Goal: Obtain resource: Obtain resource

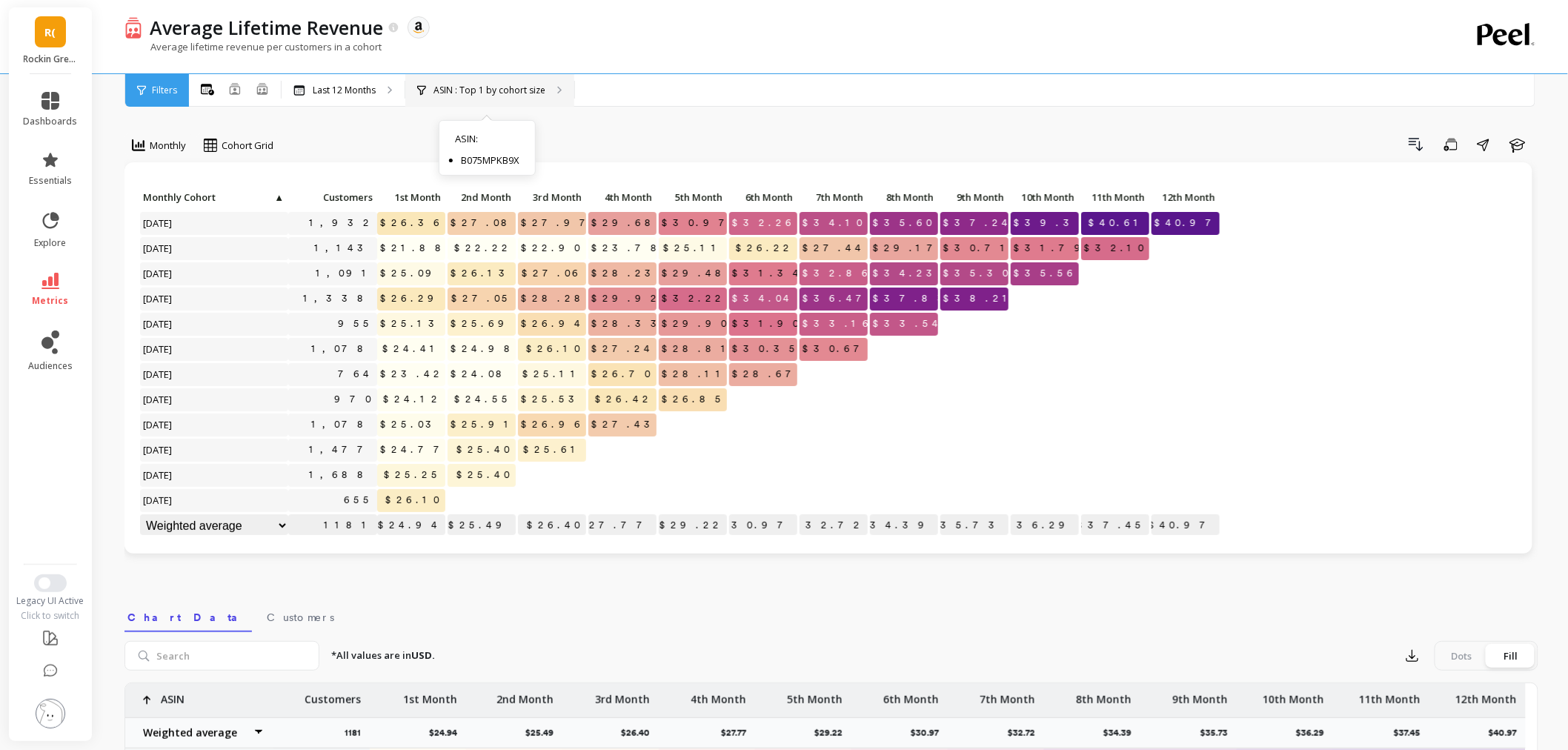
click at [500, 94] on p "ASIN : Top 1 by cohort size" at bounding box center [489, 90] width 111 height 12
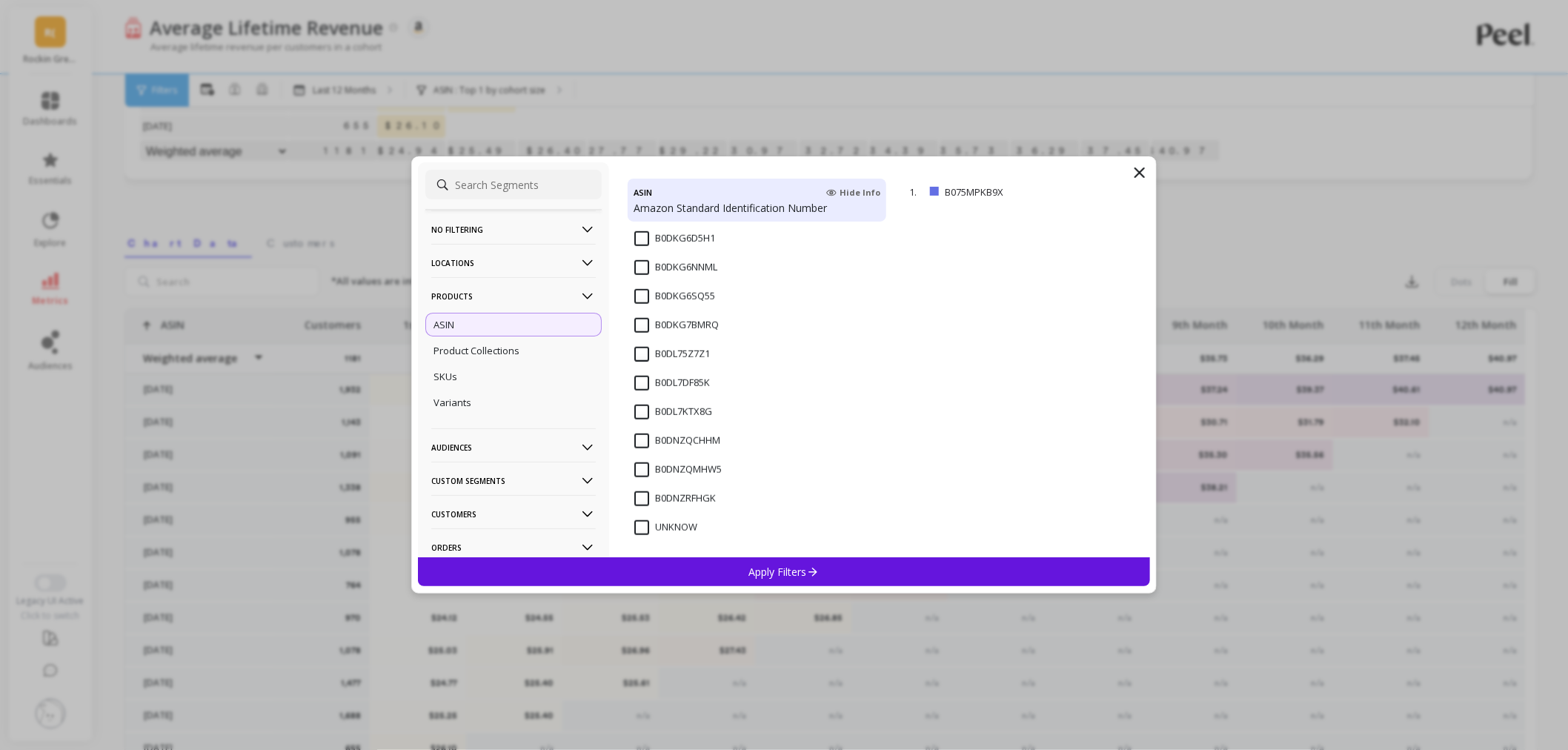
scroll to position [458, 0]
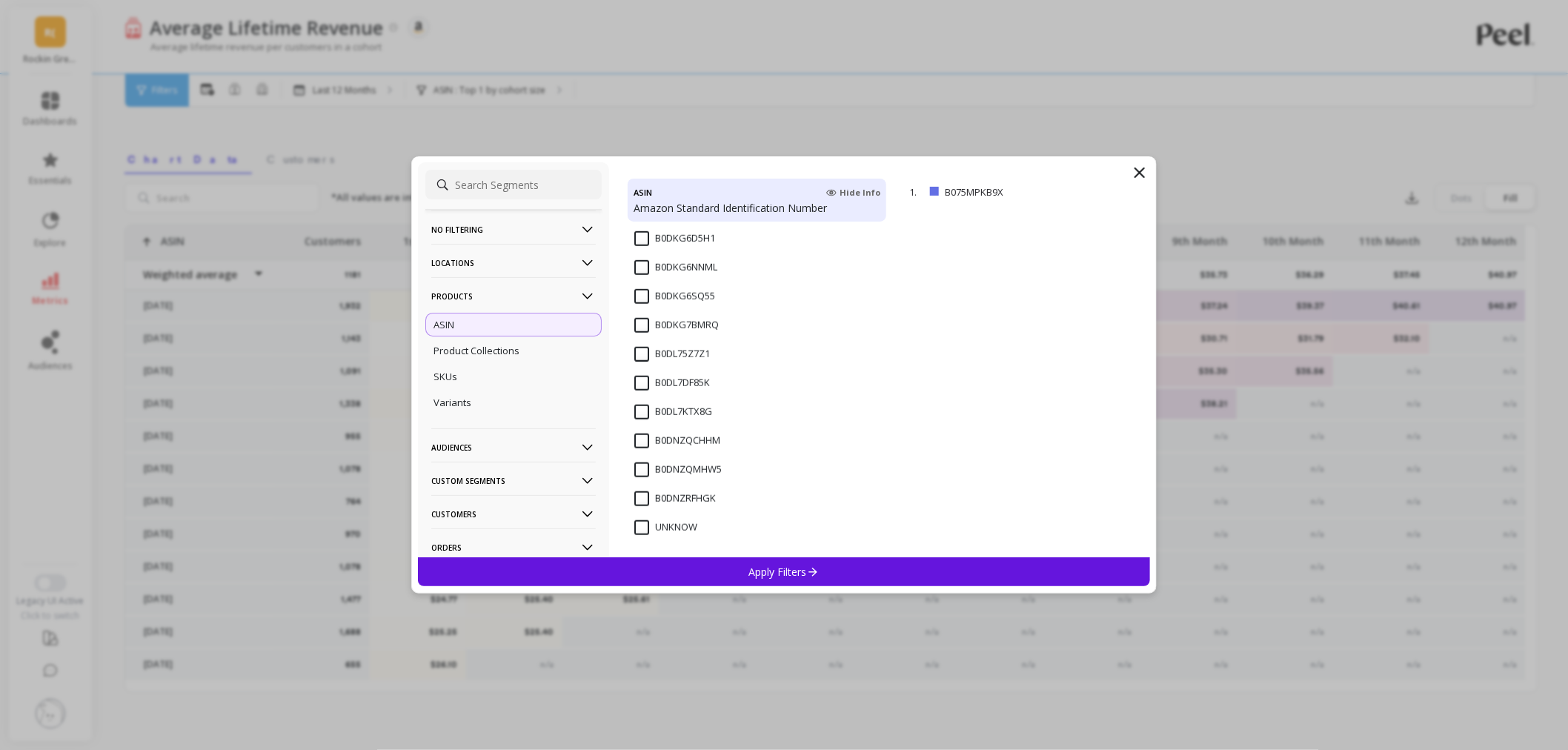
drag, startPoint x: 755, startPoint y: 503, endPoint x: 672, endPoint y: 409, distance: 125.4
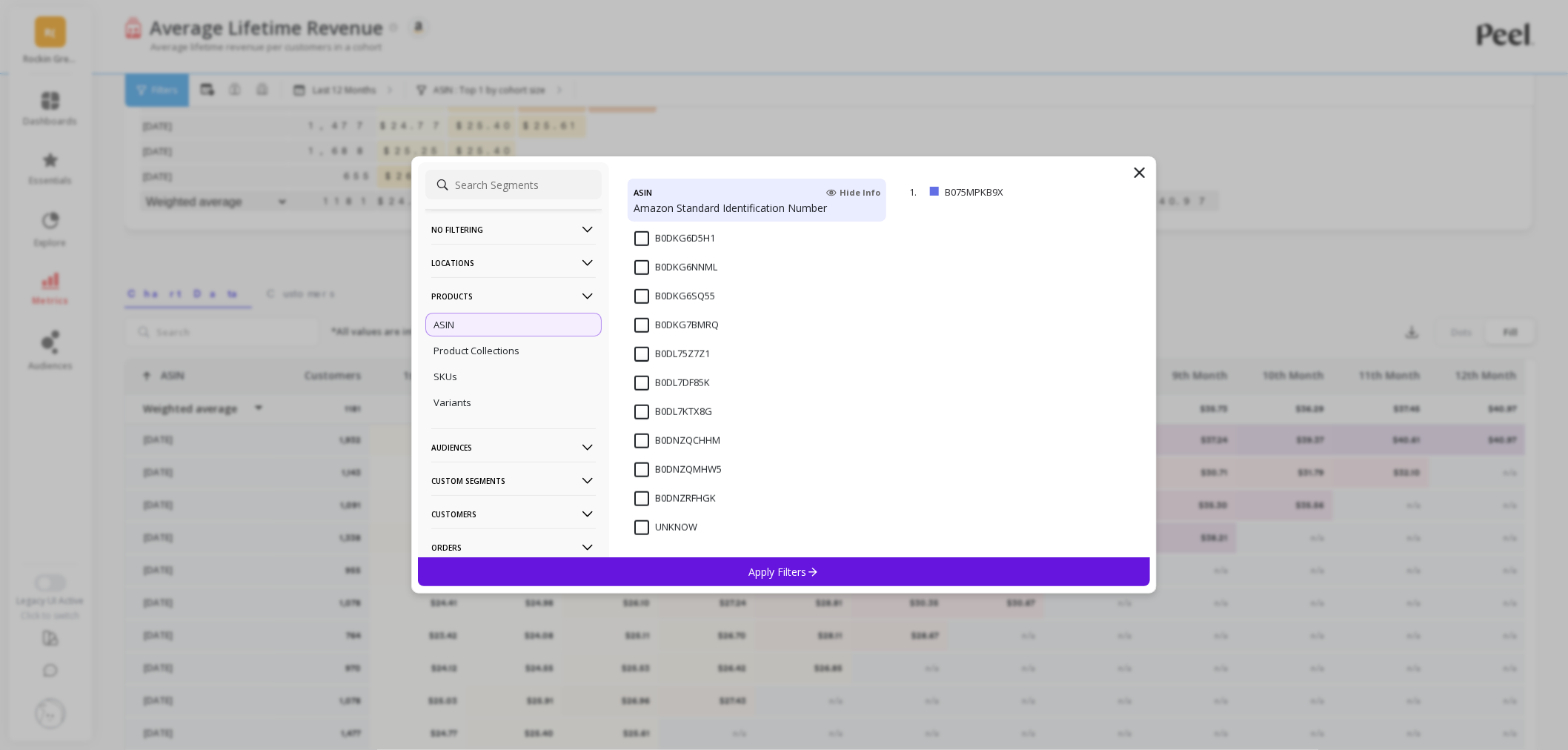
scroll to position [129, 0]
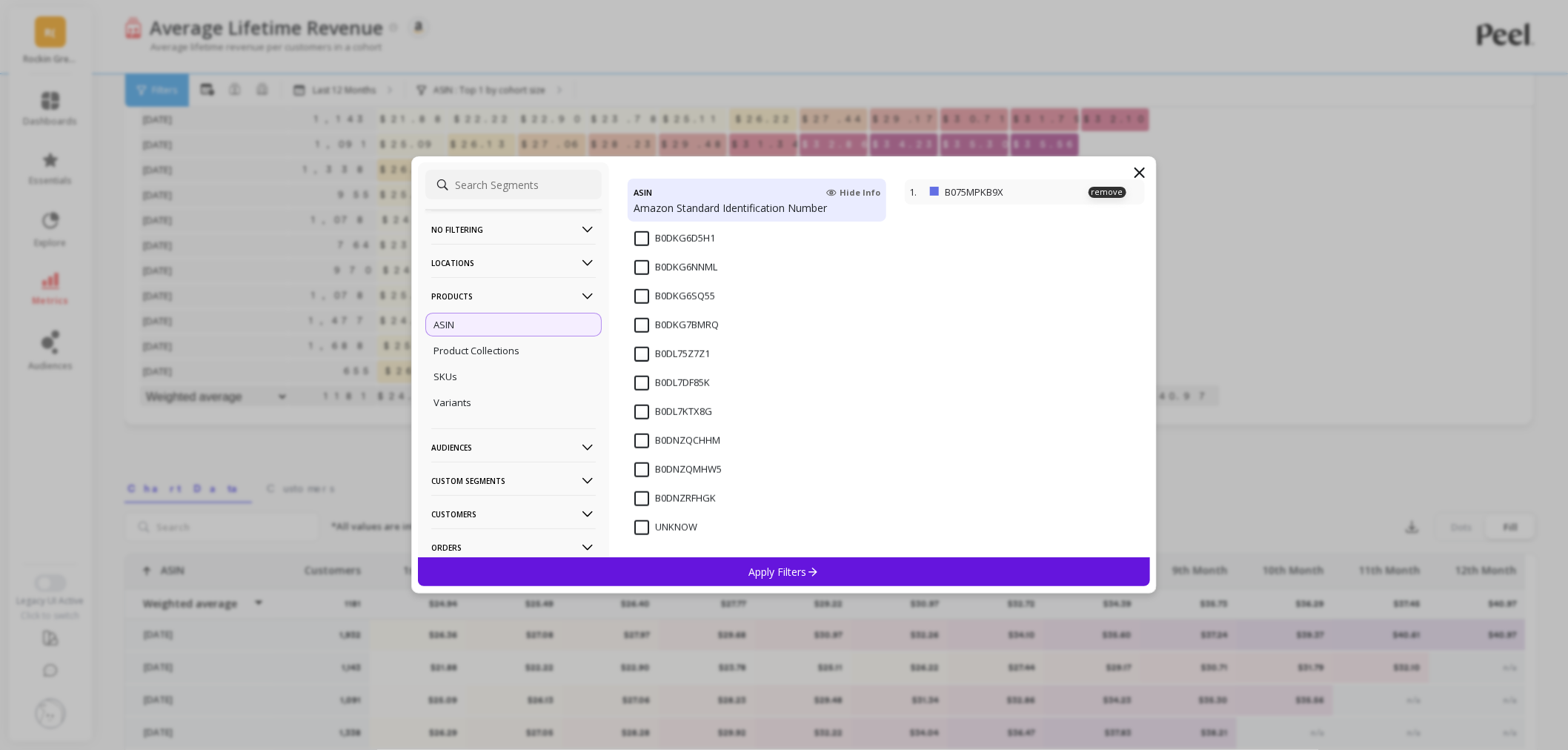
click at [998, 202] on div "1. B075MPKB9X remove" at bounding box center [1024, 192] width 239 height 26
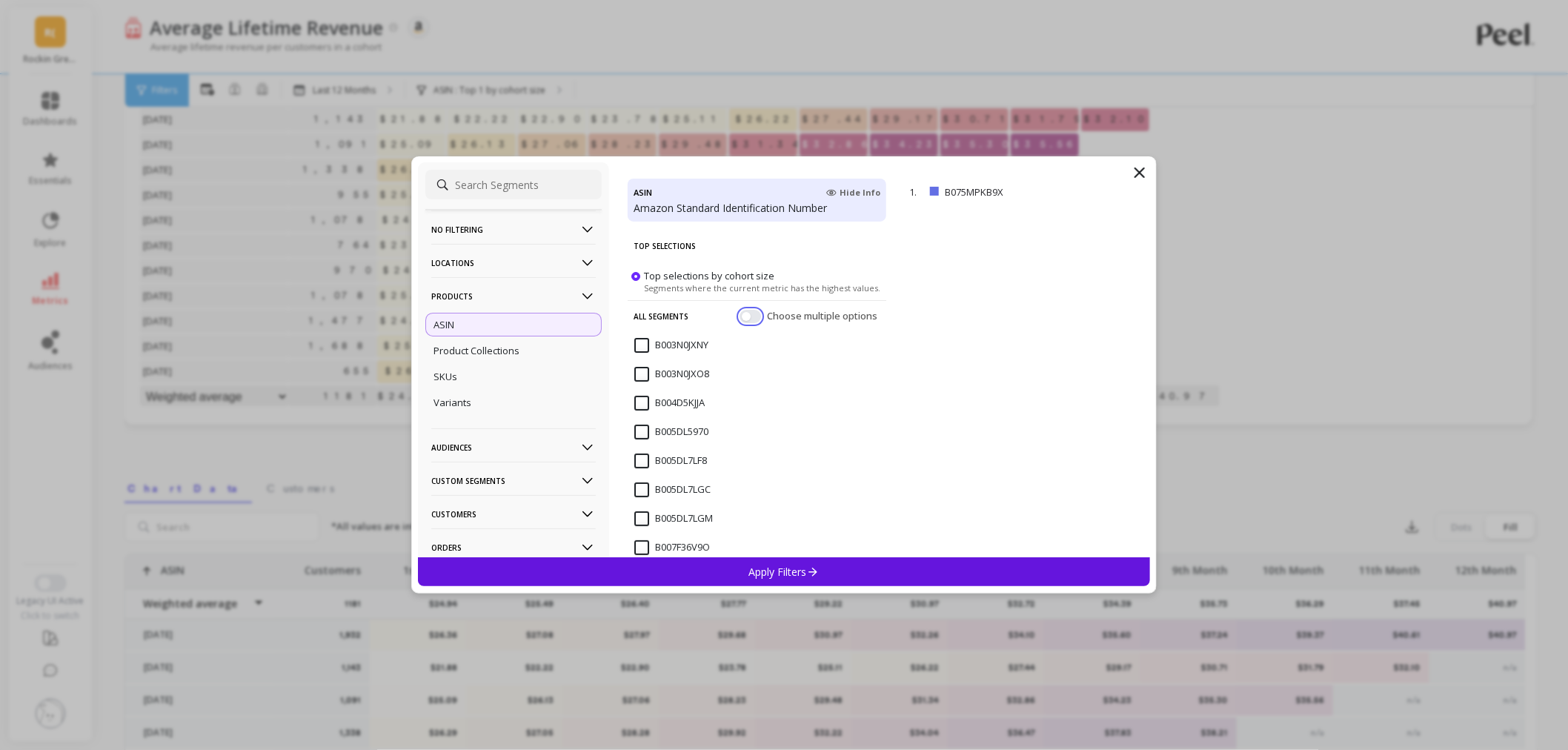
click at [743, 318] on button "button" at bounding box center [750, 316] width 22 height 13
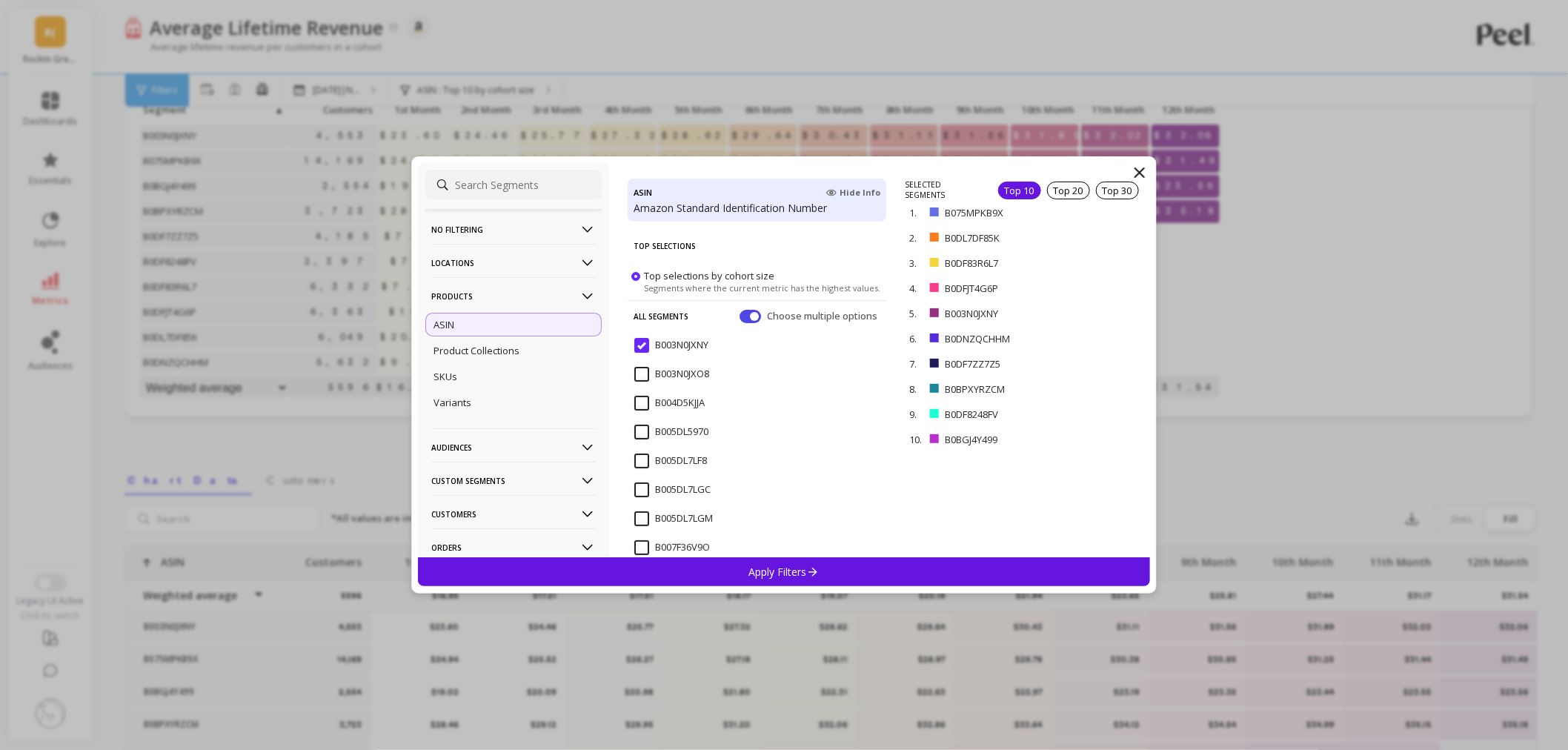
scroll to position [129, 0]
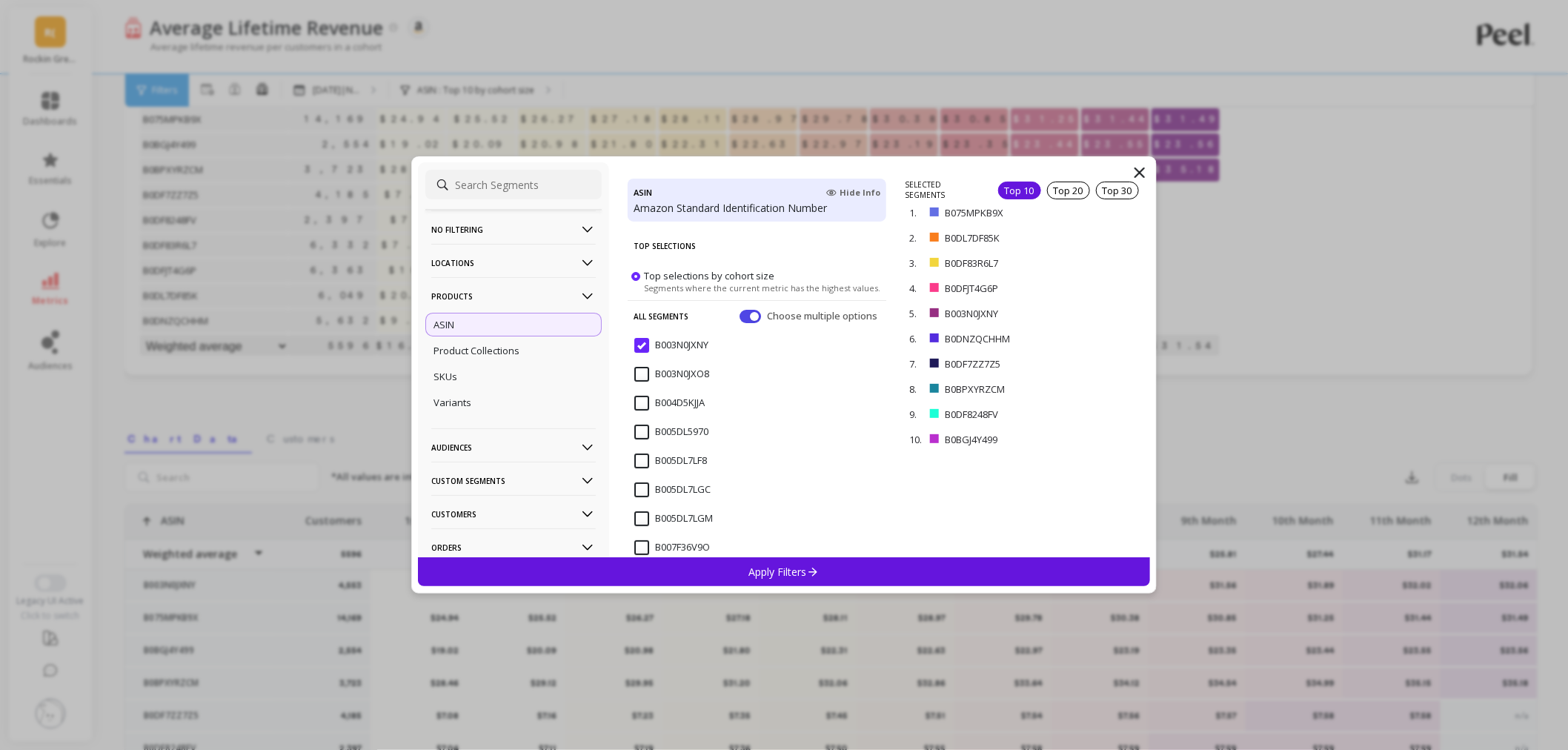
click at [639, 373] on input "B003N0JXO8" at bounding box center [672, 374] width 75 height 15
click at [642, 409] on input "B004D5KJJA" at bounding box center [670, 403] width 71 height 15
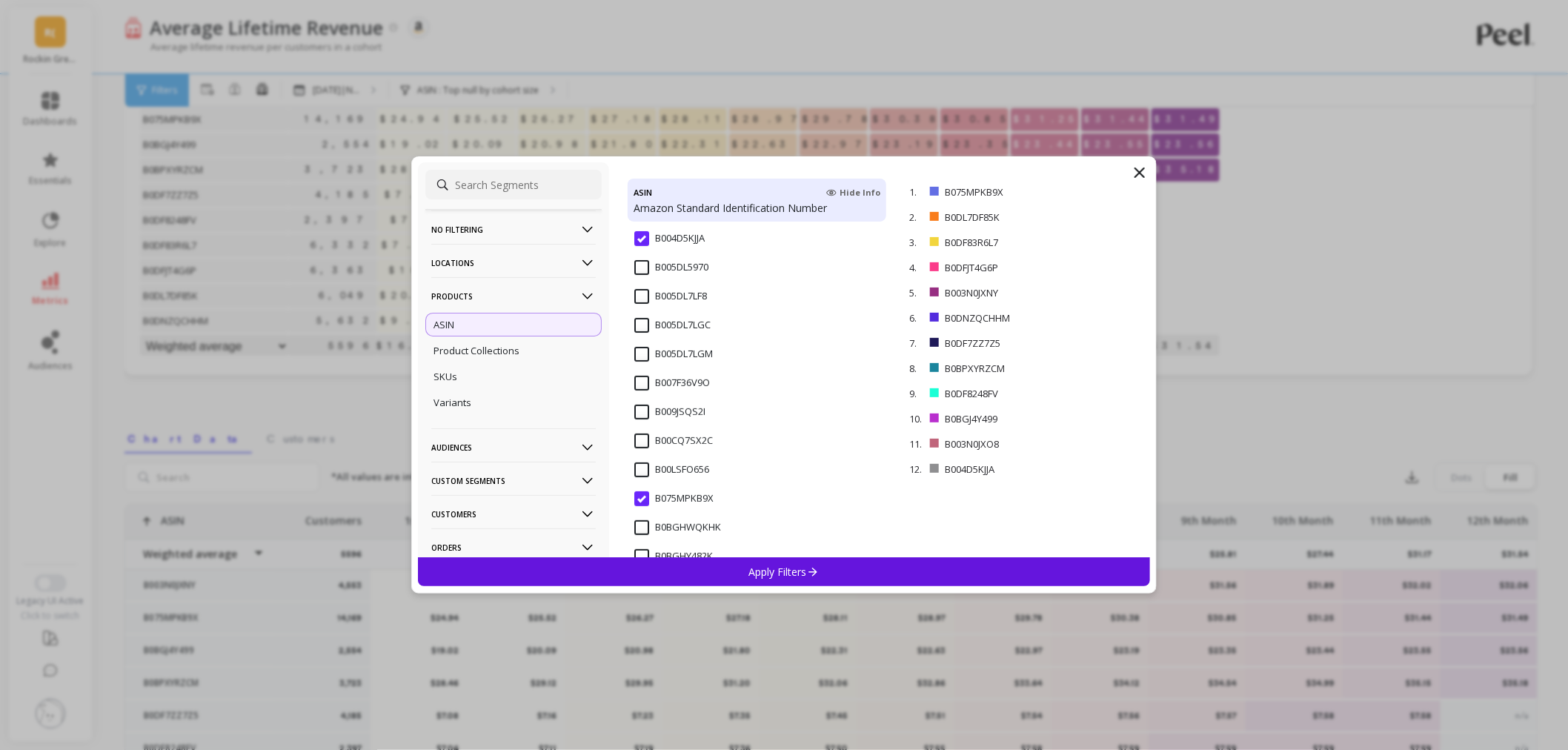
click at [645, 270] on input "B005DL5970" at bounding box center [672, 267] width 74 height 15
click at [645, 305] on span "B005DL7LF8" at bounding box center [671, 304] width 73 height 31
click at [642, 328] on input "B005DL7LGC" at bounding box center [673, 326] width 77 height 15
click at [639, 356] on input "B005DL7LGM" at bounding box center [673, 354] width 78 height 15
click at [640, 380] on input "B007F36V9O" at bounding box center [673, 384] width 76 height 15
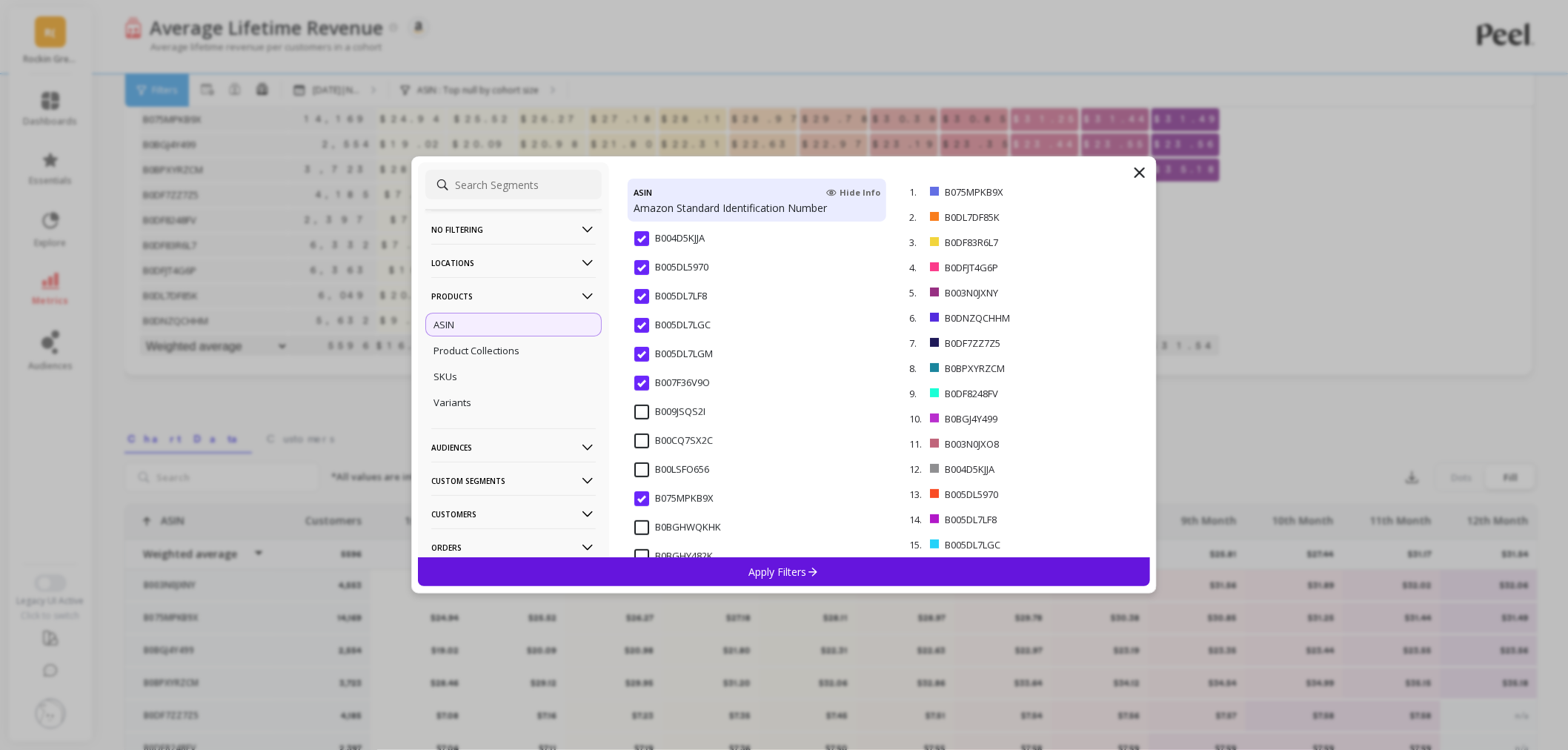
click at [638, 408] on input "B009JSQS2I" at bounding box center [670, 412] width 71 height 15
click at [643, 438] on input "B00CQ7SX2C" at bounding box center [673, 441] width 78 height 15
click at [643, 463] on input "B00LSFO656" at bounding box center [672, 470] width 75 height 15
click at [642, 469] on input "B00LSFO656" at bounding box center [672, 470] width 75 height 15
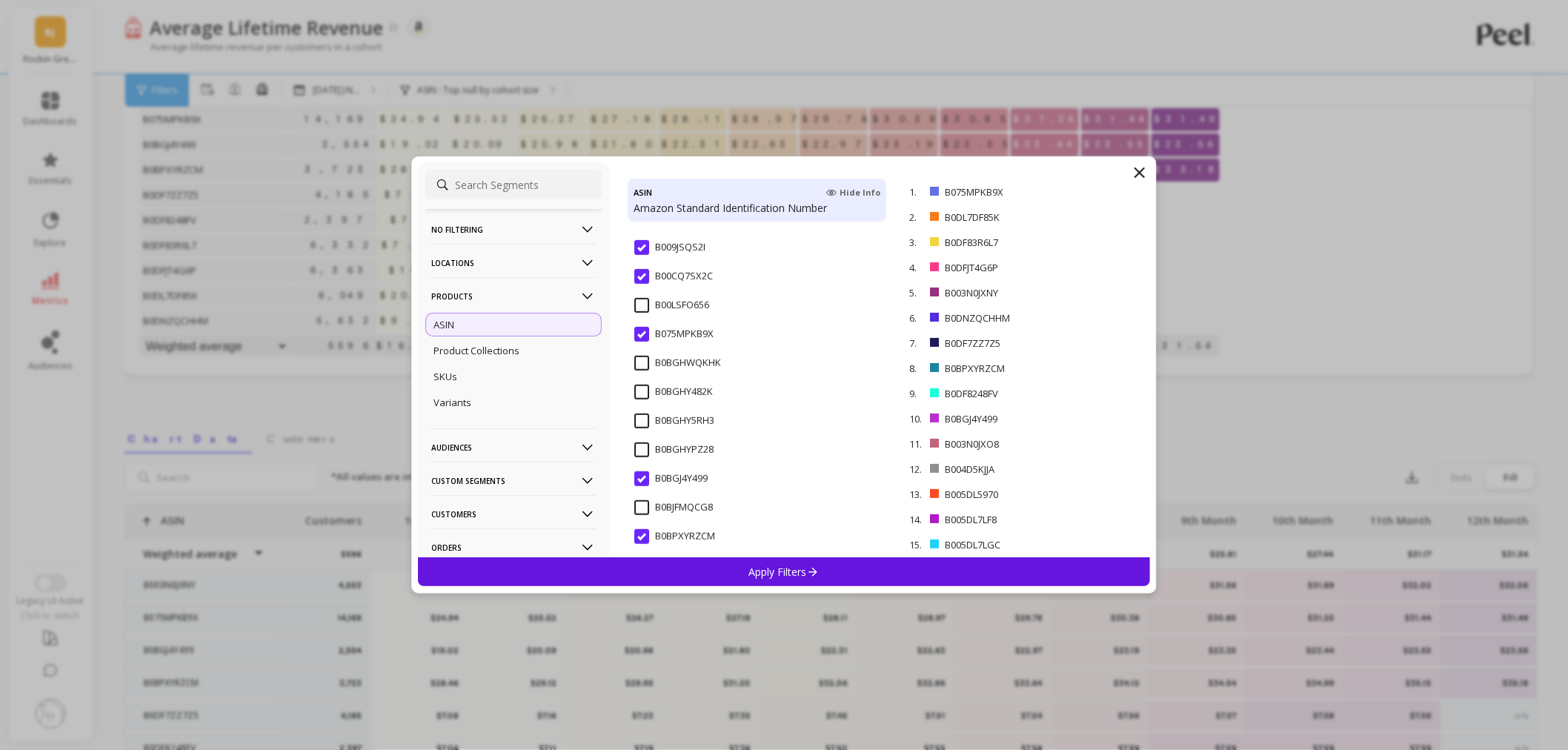
click at [645, 360] on input "B0BGHWQKHK" at bounding box center [678, 364] width 87 height 15
click at [642, 307] on input "B00LSFO656" at bounding box center [672, 305] width 75 height 15
click at [635, 384] on input "B0BGHY482K" at bounding box center [673, 392] width 78 height 15
click at [642, 414] on input "B0BGHY5RH3" at bounding box center [674, 421] width 80 height 15
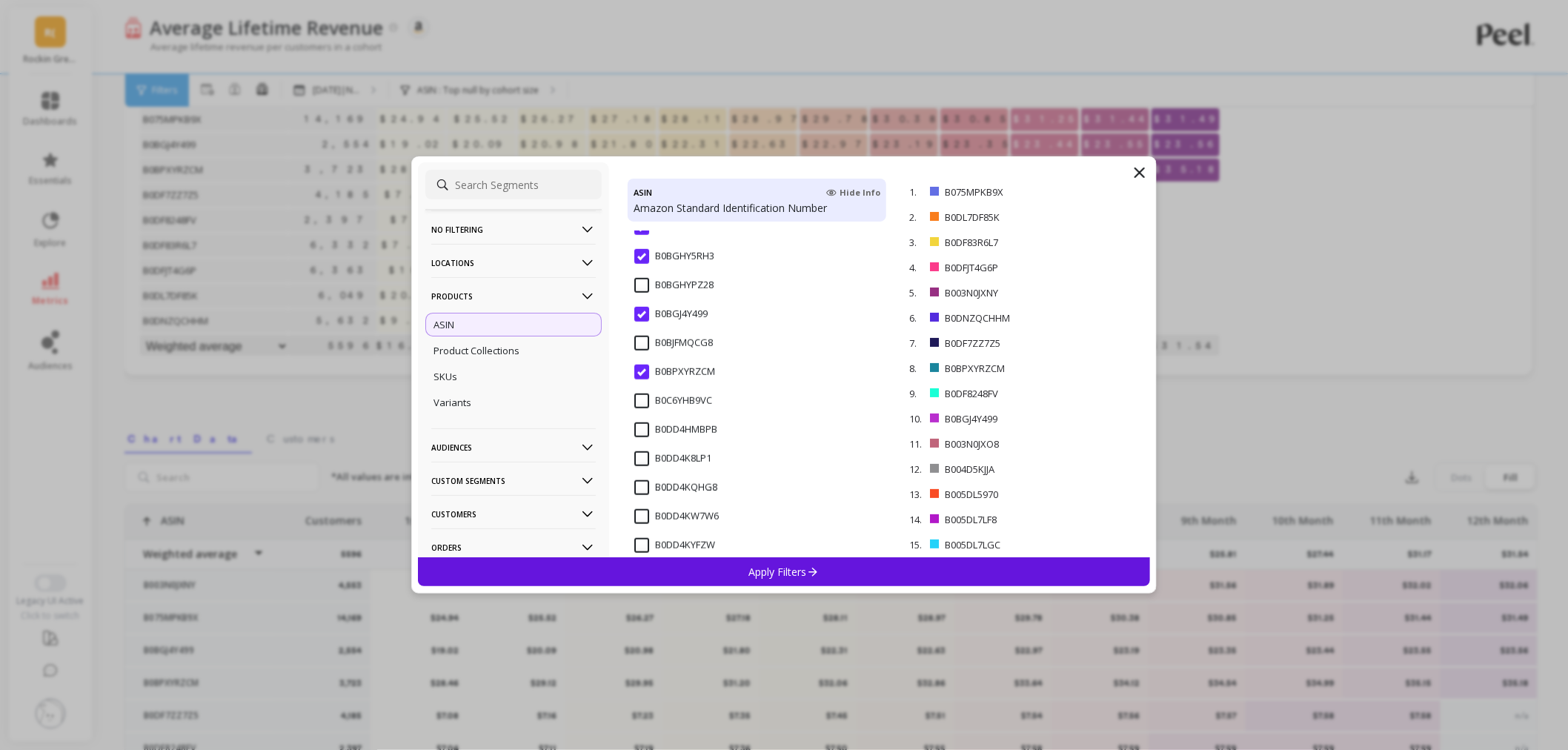
click at [645, 275] on div "B0BGHYPZ28" at bounding box center [758, 293] width 259 height 44
click at [640, 341] on input "B0BJFMQCG8" at bounding box center [673, 343] width 78 height 15
click at [638, 320] on input "B0C6YHB9VC" at bounding box center [673, 319] width 77 height 15
drag, startPoint x: 638, startPoint y: 320, endPoint x: 639, endPoint y: 342, distance: 22.0
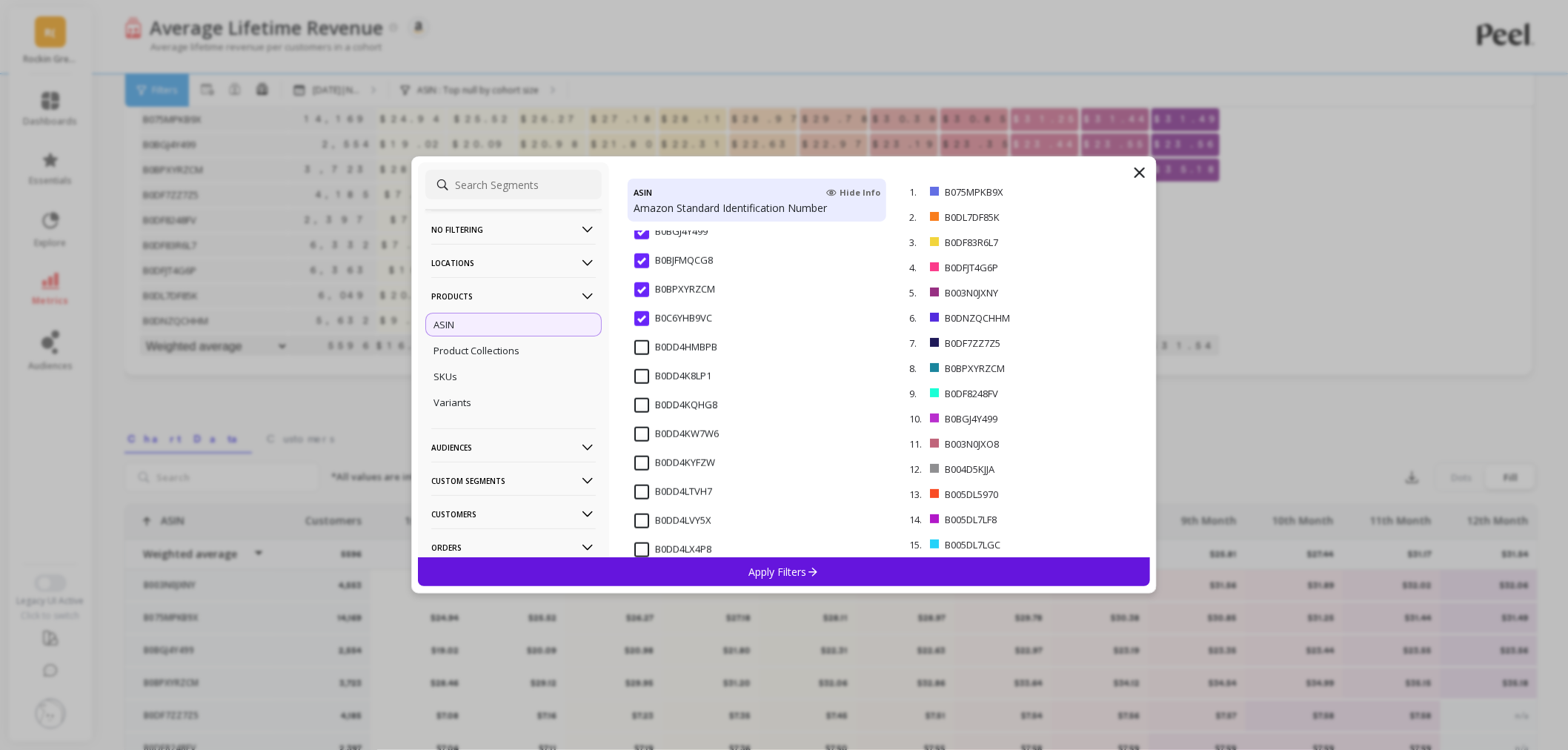
click at [639, 342] on input "B0DD4HMBPB" at bounding box center [676, 348] width 83 height 15
click at [639, 378] on input "B0DD4K8LP1" at bounding box center [673, 377] width 77 height 15
click at [636, 403] on input "B0DD4KQHG8" at bounding box center [676, 405] width 83 height 15
click at [645, 353] on input "B0DD4KW7W6" at bounding box center [676, 352] width 84 height 15
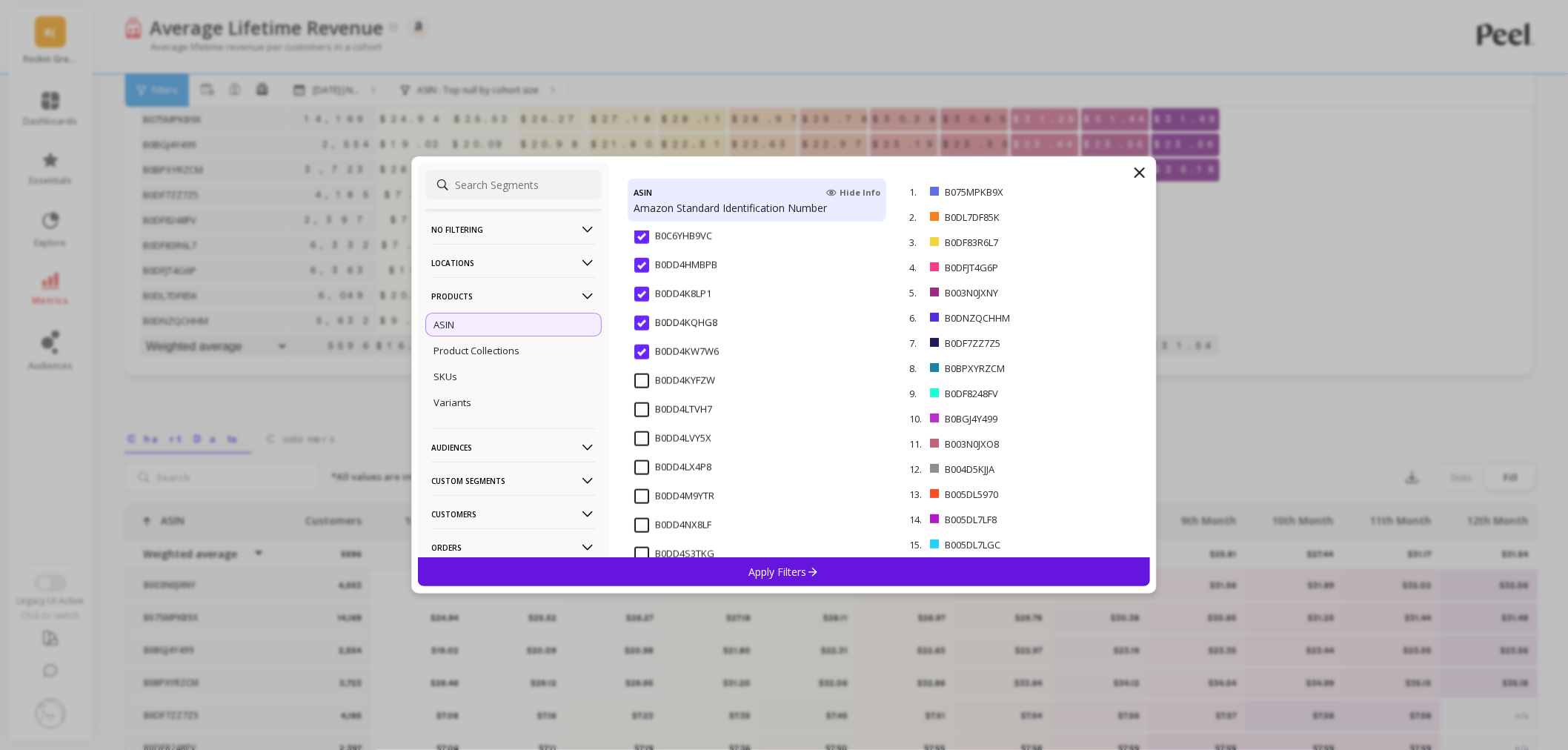
click at [648, 383] on input "B0DD4KYFZW" at bounding box center [675, 381] width 81 height 15
click at [643, 408] on input "B0DD4LTVH7" at bounding box center [673, 410] width 77 height 15
click at [642, 435] on input "B0DD4LVY5X" at bounding box center [673, 439] width 77 height 15
click at [641, 304] on input "B0DD4LX4P8" at bounding box center [673, 302] width 77 height 15
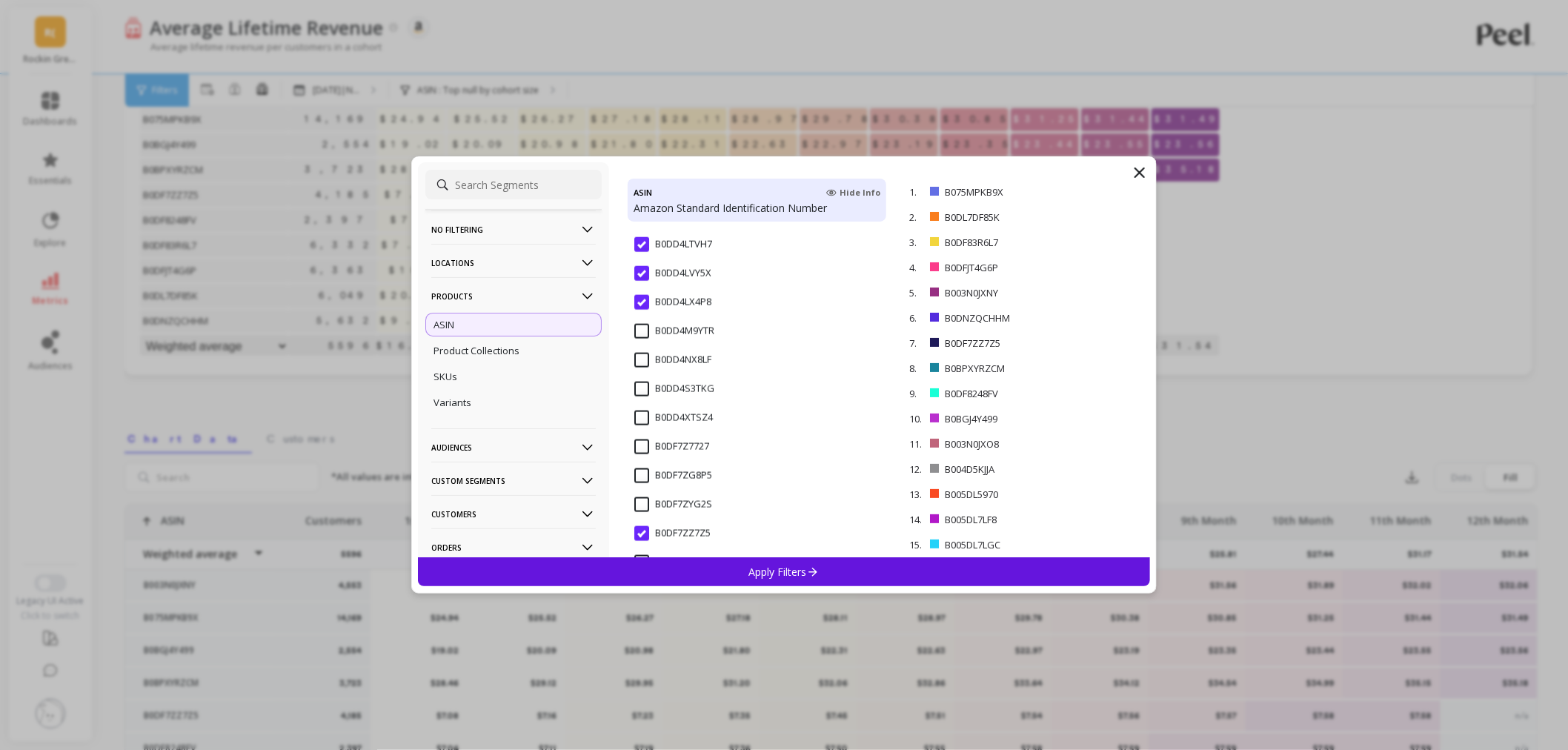
click at [645, 332] on input "B0DD4M9YTR" at bounding box center [674, 332] width 80 height 15
click at [640, 362] on input "B0DD4NX8LF" at bounding box center [673, 360] width 77 height 15
drag, startPoint x: 640, startPoint y: 362, endPoint x: 643, endPoint y: 387, distance: 25.2
click at [643, 387] on input "B0DD4S3TKG" at bounding box center [674, 389] width 80 height 15
click at [642, 417] on input "B0DD4XTSZ4" at bounding box center [673, 418] width 78 height 15
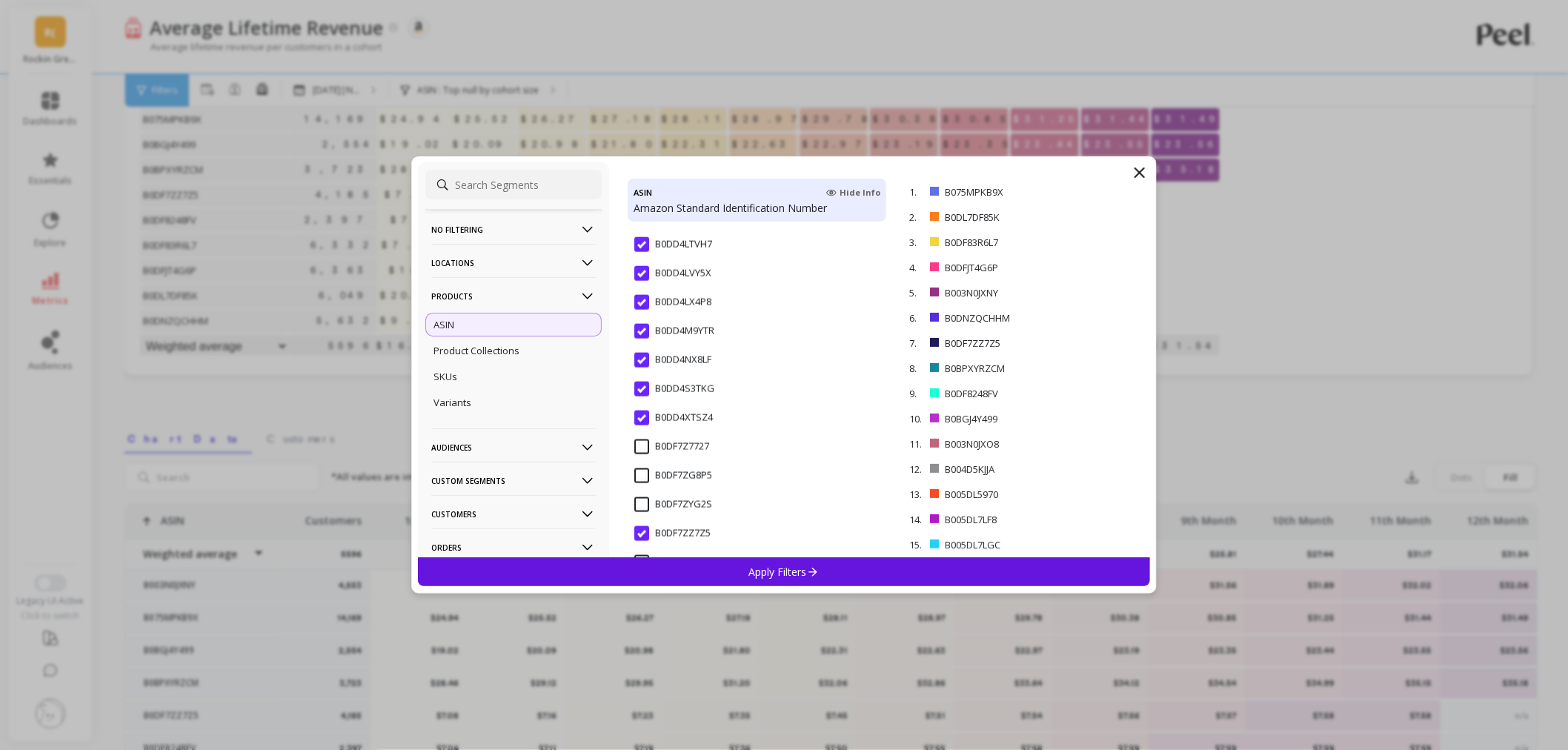
click at [639, 448] on input "B0DF7Z7727" at bounding box center [672, 447] width 75 height 15
click at [636, 480] on input "B0DF7ZG8P5" at bounding box center [673, 476] width 77 height 15
click at [640, 505] on input "B0DF7ZYG2S" at bounding box center [673, 505] width 77 height 15
click at [641, 396] on input "B0DF81GQ6Z" at bounding box center [674, 399] width 79 height 15
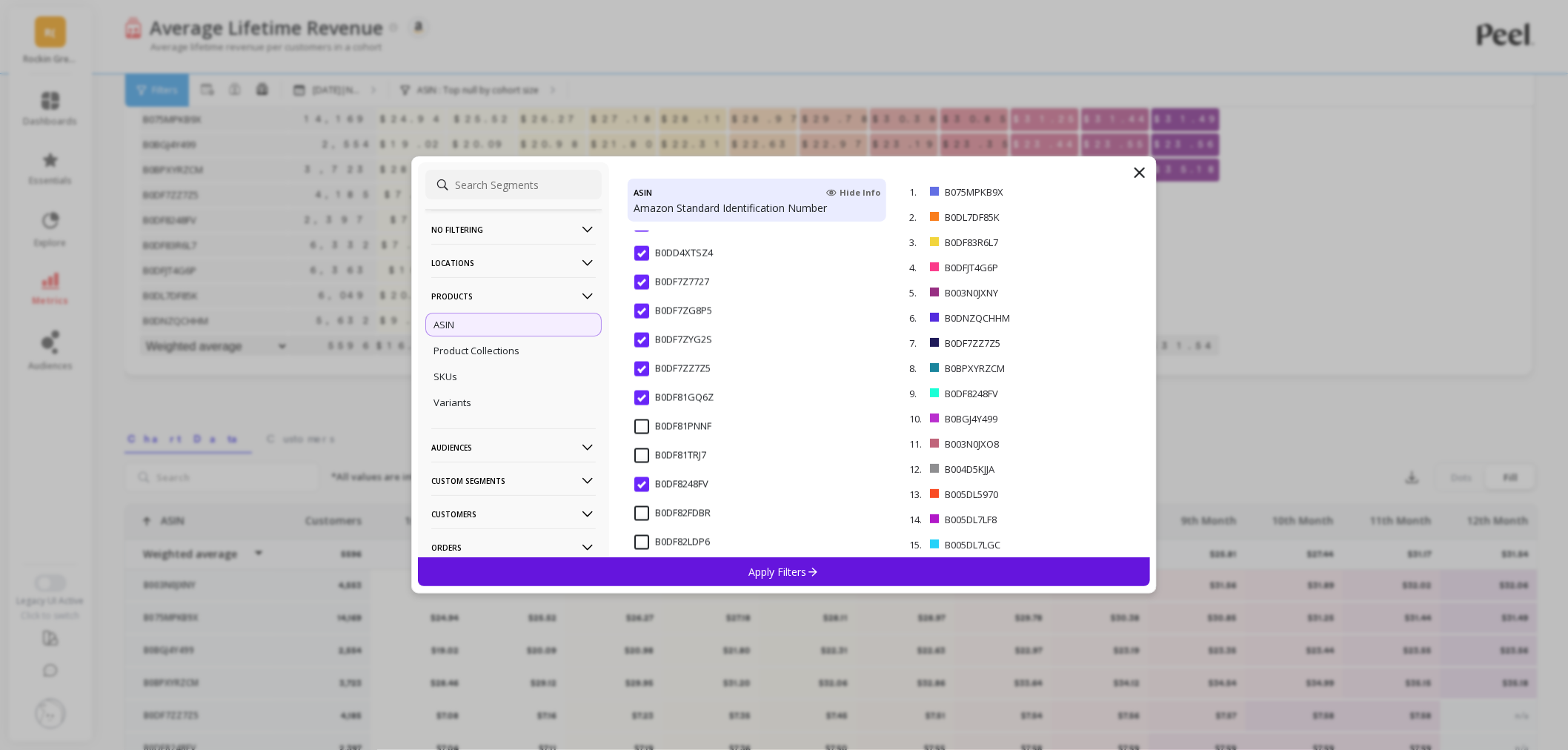
click at [643, 425] on input "B0DF81PNNF" at bounding box center [673, 427] width 77 height 15
click at [639, 456] on input "B0DF81TRJ7" at bounding box center [671, 456] width 72 height 15
click at [645, 349] on input "B0DF82FDBR" at bounding box center [673, 349] width 77 height 15
click at [641, 379] on input "B0DF82LDP6" at bounding box center [673, 378] width 76 height 15
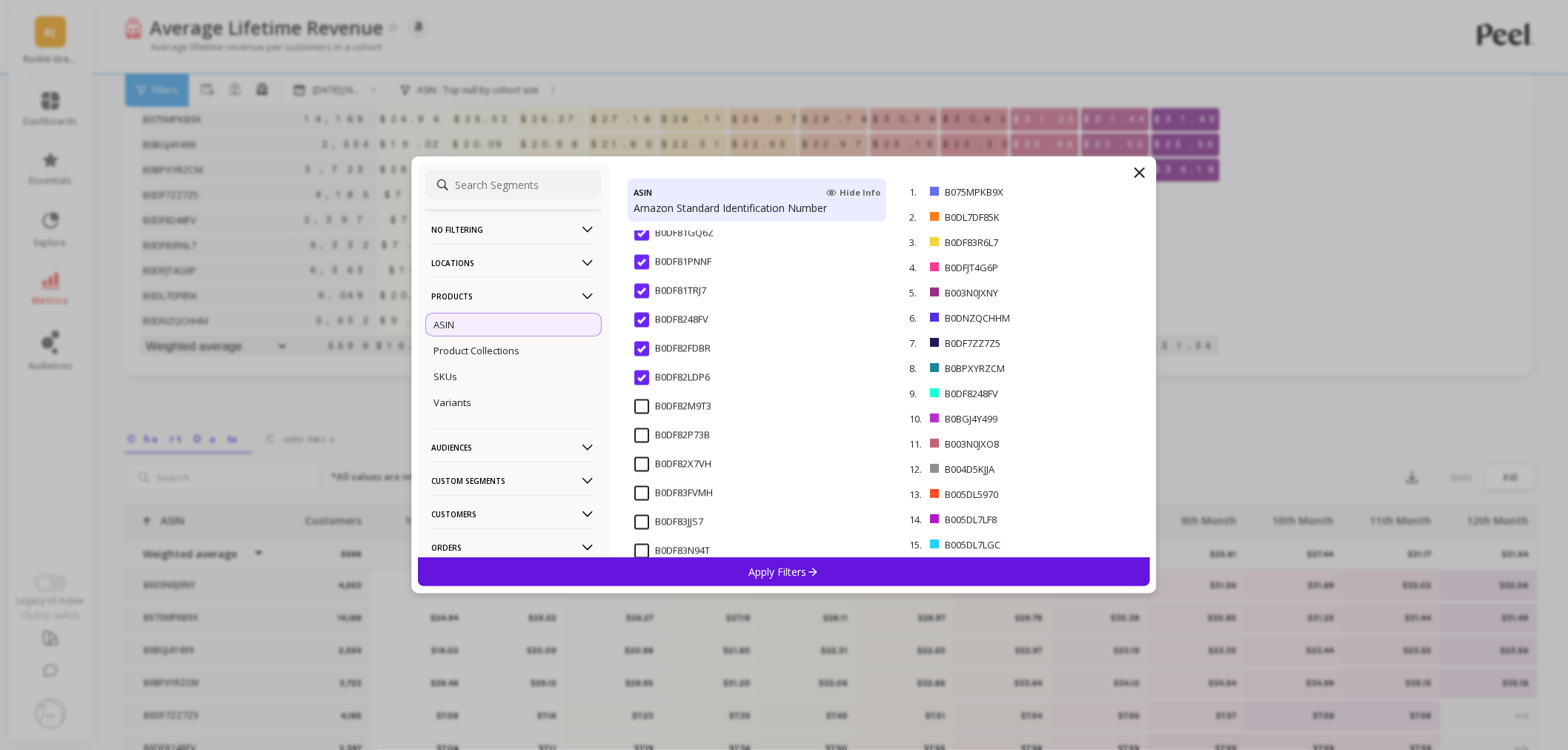
click at [645, 408] on input "B0DF82M9T3" at bounding box center [673, 407] width 77 height 15
click at [642, 438] on input "B0DF82P73B" at bounding box center [673, 436] width 76 height 15
click at [642, 459] on input "B0DF82X7VH" at bounding box center [673, 465] width 77 height 15
click at [643, 328] on input "B0DF83FVMH" at bounding box center [673, 330] width 78 height 15
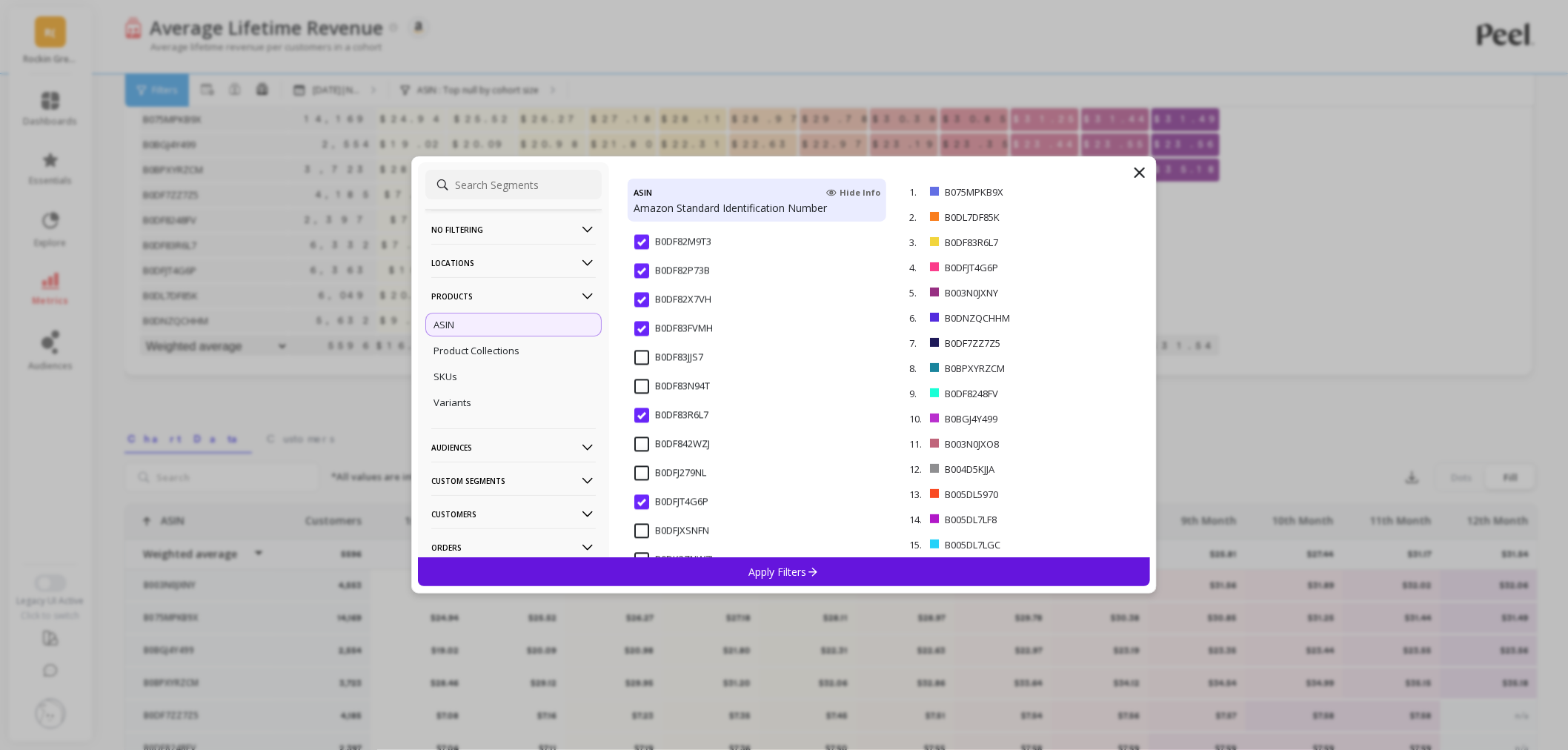
click at [645, 354] on input "B0DF83JJS7" at bounding box center [669, 358] width 69 height 15
click at [645, 385] on input "B0DF83N94T" at bounding box center [673, 387] width 76 height 15
click at [636, 273] on input "B0DF842WZJ" at bounding box center [673, 280] width 76 height 15
click at [643, 307] on input "B0DFJ279NL" at bounding box center [671, 309] width 72 height 15
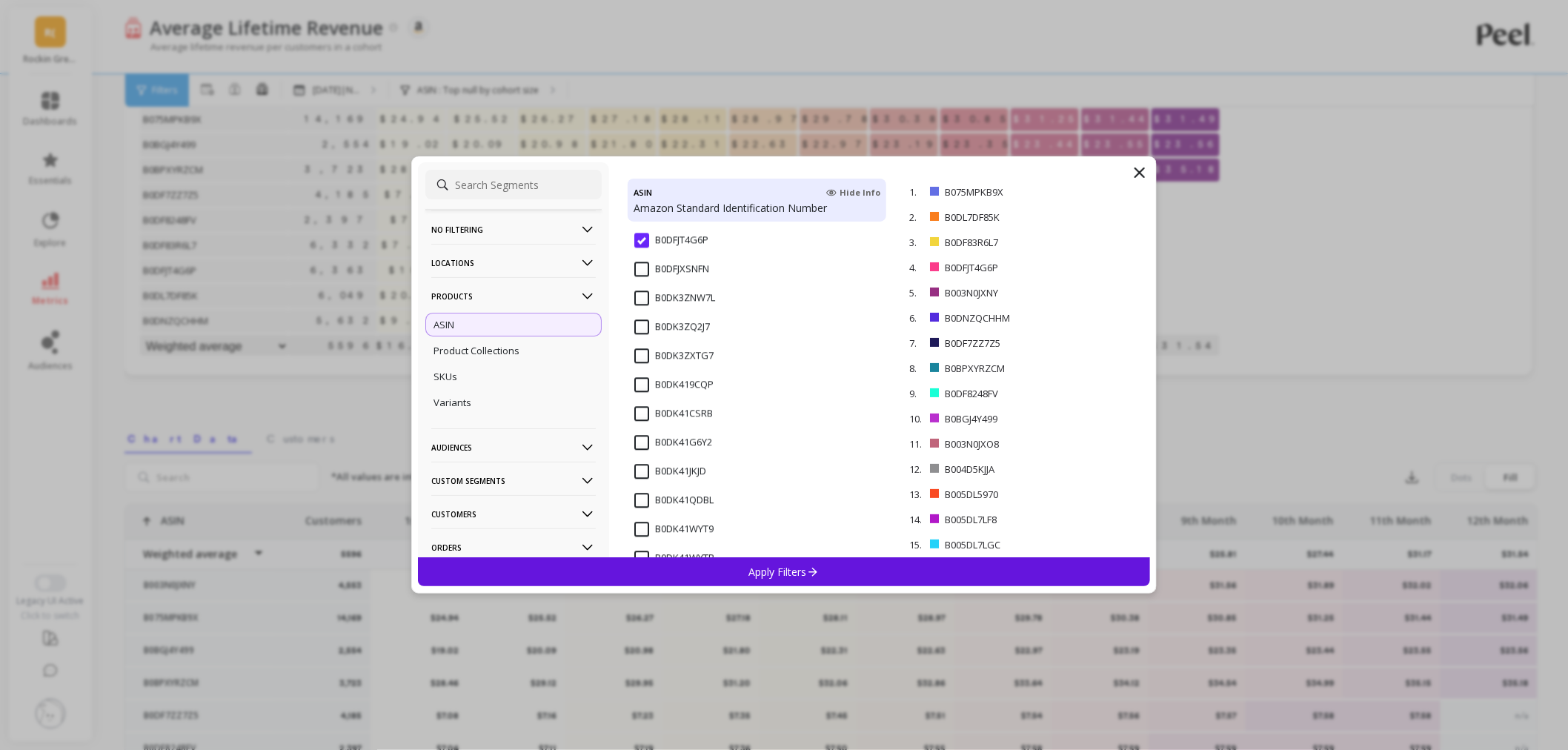
scroll to position [1564, 0]
click at [636, 284] on input "B0DFJXSNFN" at bounding box center [672, 284] width 75 height 15
click at [641, 307] on input "B0DK3ZNW7L" at bounding box center [675, 313] width 81 height 15
click at [639, 339] on input "B0DK3ZQ2J7" at bounding box center [673, 342] width 76 height 15
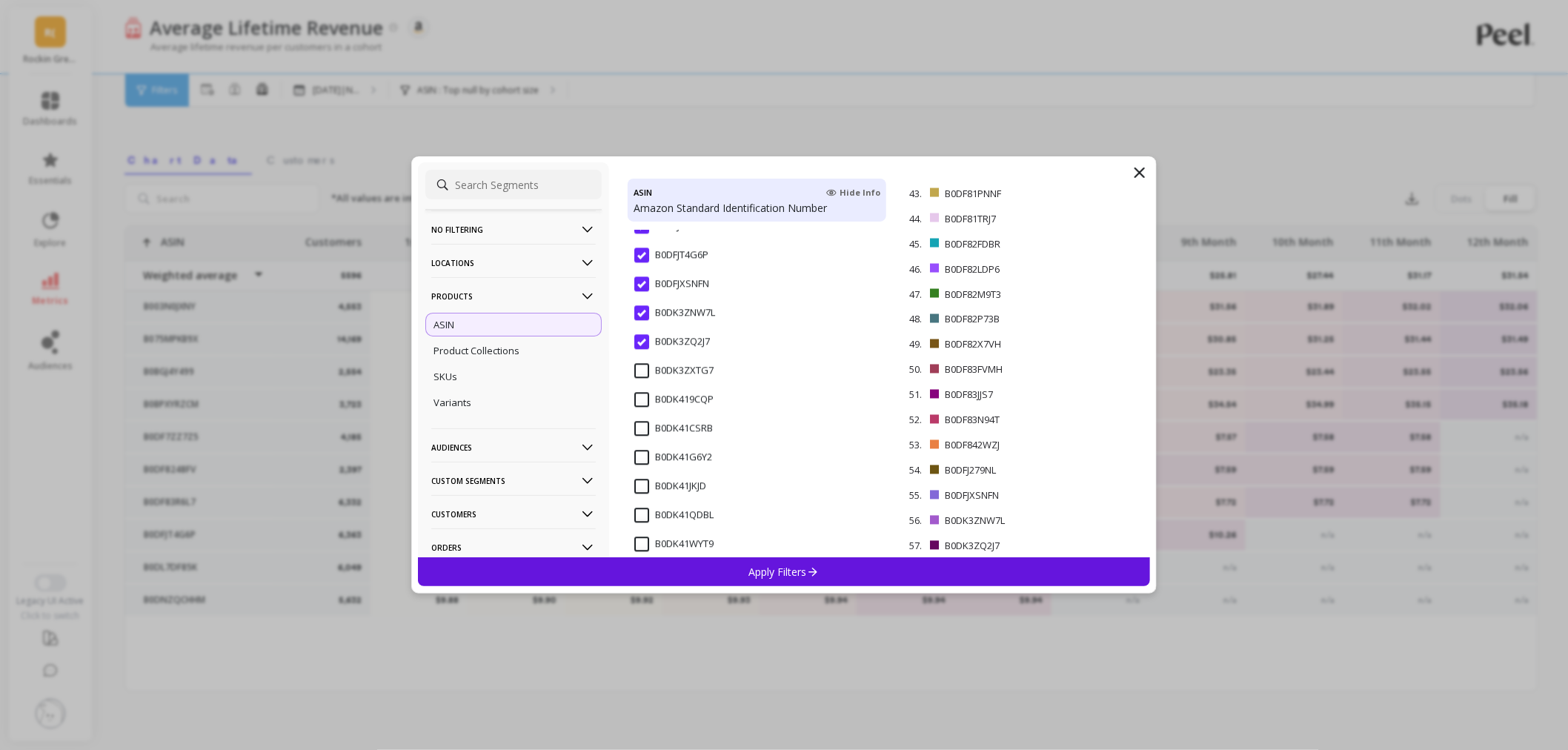
click at [642, 373] on input "B0DK3ZXTG7" at bounding box center [674, 370] width 79 height 15
click at [636, 396] on input "B0DK419CQP" at bounding box center [674, 400] width 79 height 15
click at [643, 427] on input "B0DK41CSRB" at bounding box center [673, 429] width 78 height 15
click at [639, 455] on input "B0DK41G6Y2" at bounding box center [673, 457] width 77 height 15
click at [642, 489] on input "B0DK41JKJD" at bounding box center [671, 486] width 72 height 15
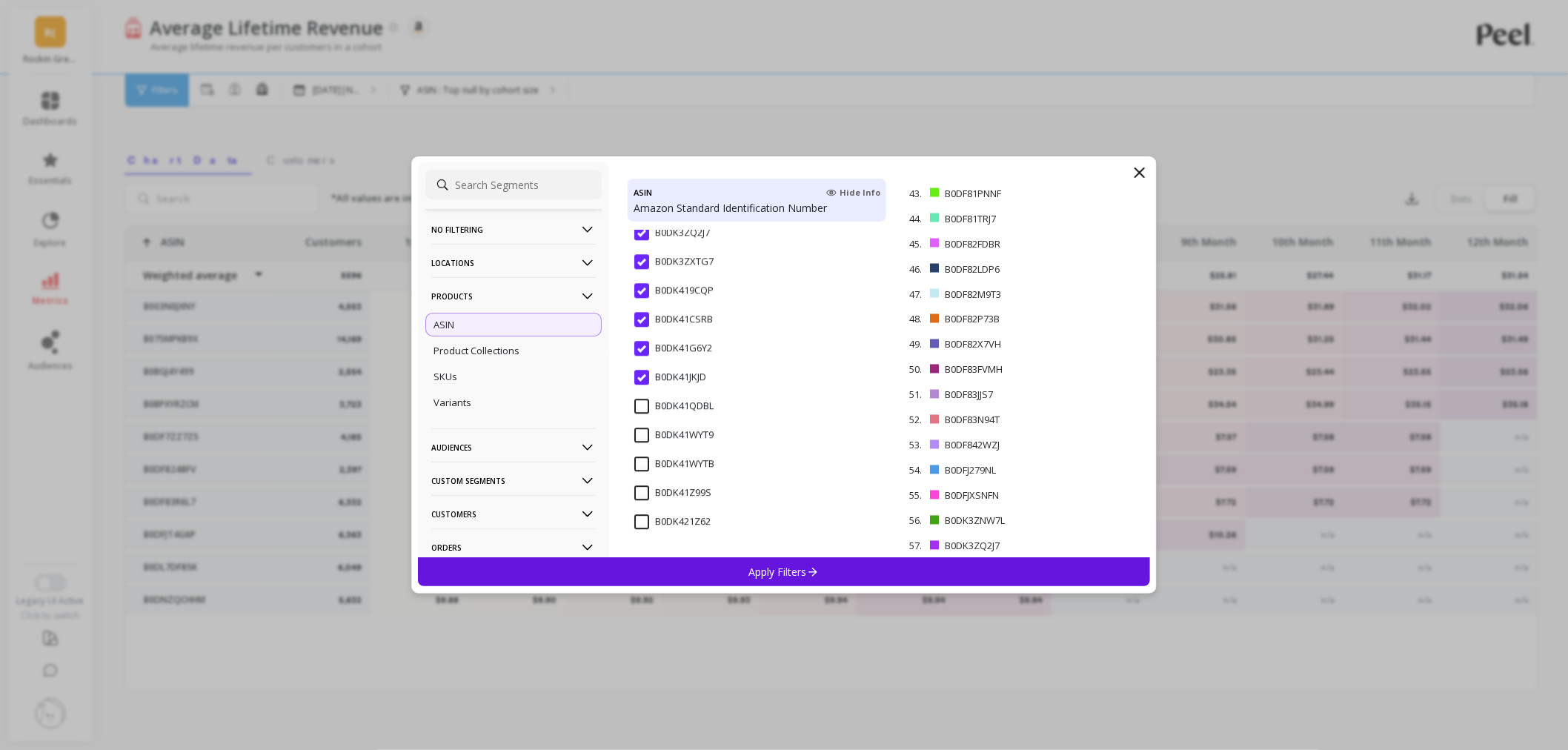
scroll to position [1730, 0]
click at [642, 352] on input "B0DK41QDBL" at bounding box center [674, 350] width 79 height 15
click at [1143, 166] on icon at bounding box center [1139, 172] width 18 height 18
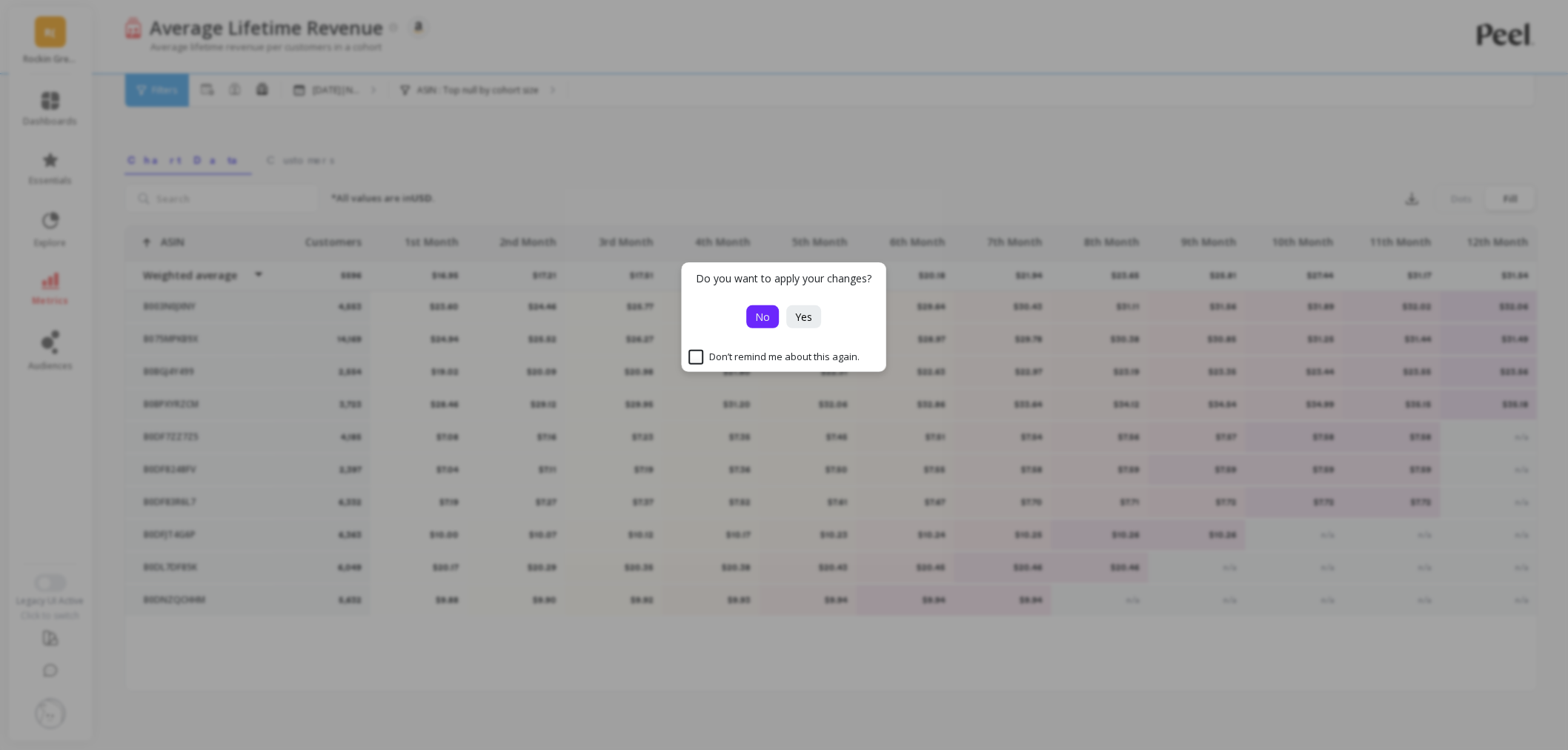
click at [769, 326] on button "No" at bounding box center [763, 316] width 33 height 23
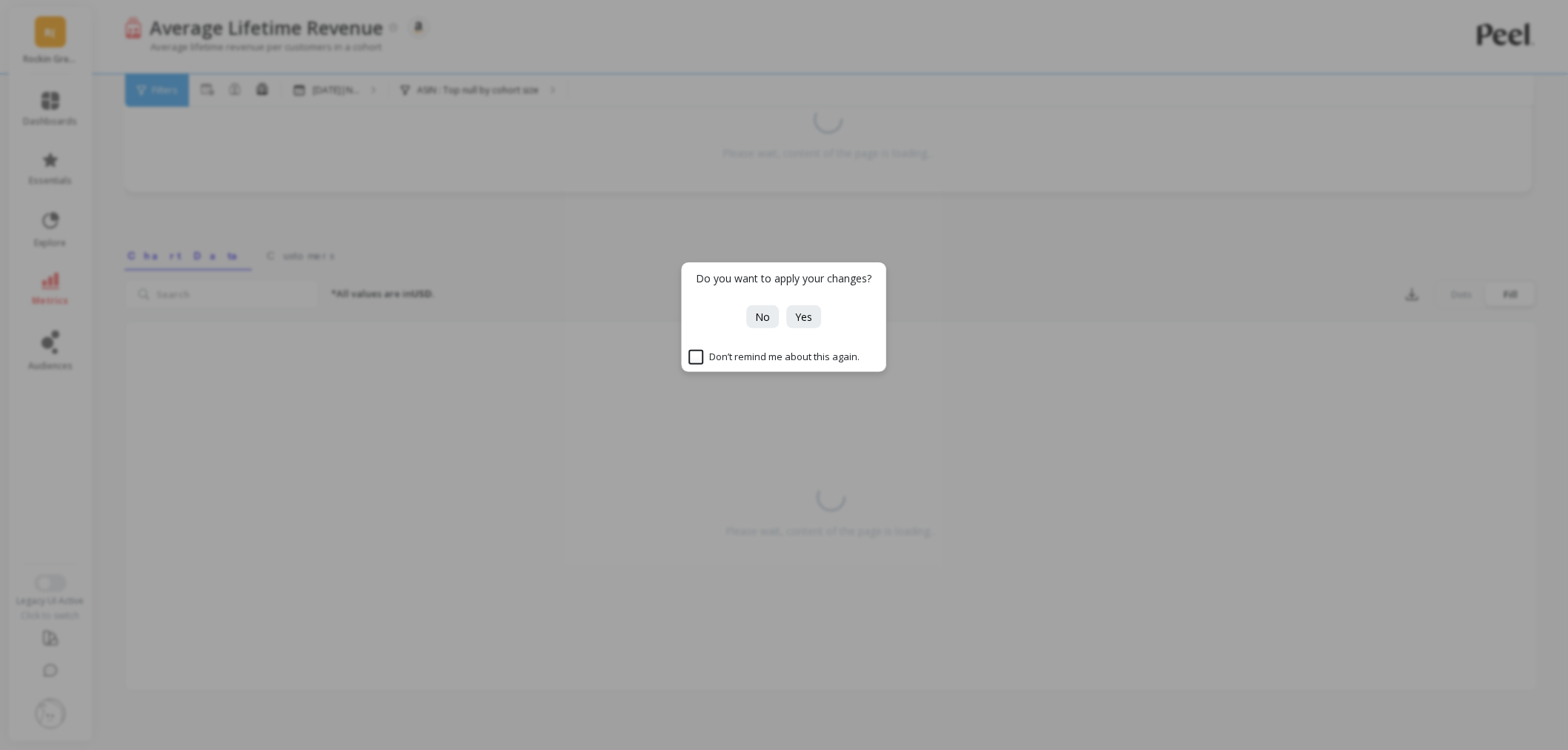
scroll to position [88, 0]
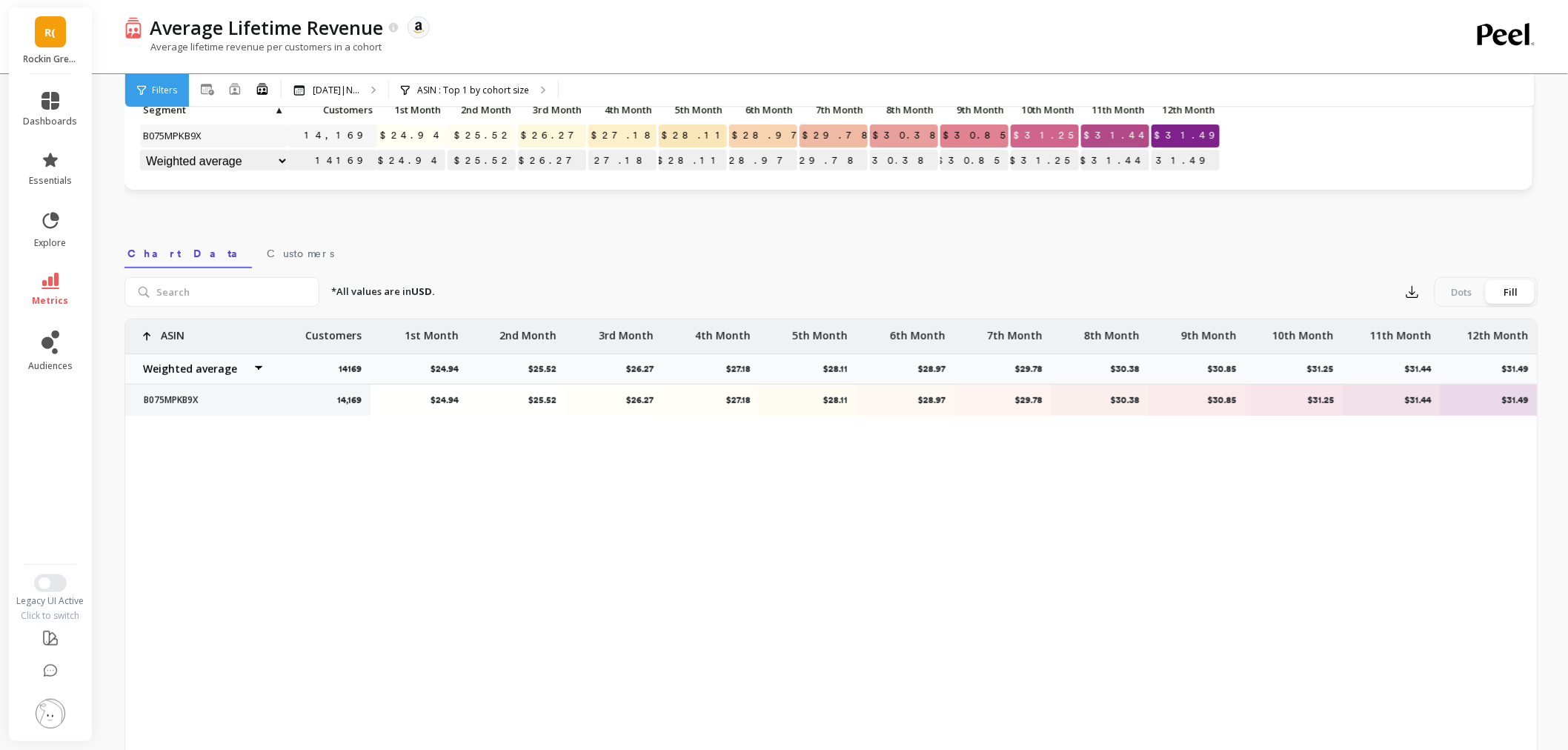
click at [46, 283] on icon at bounding box center [50, 281] width 18 height 16
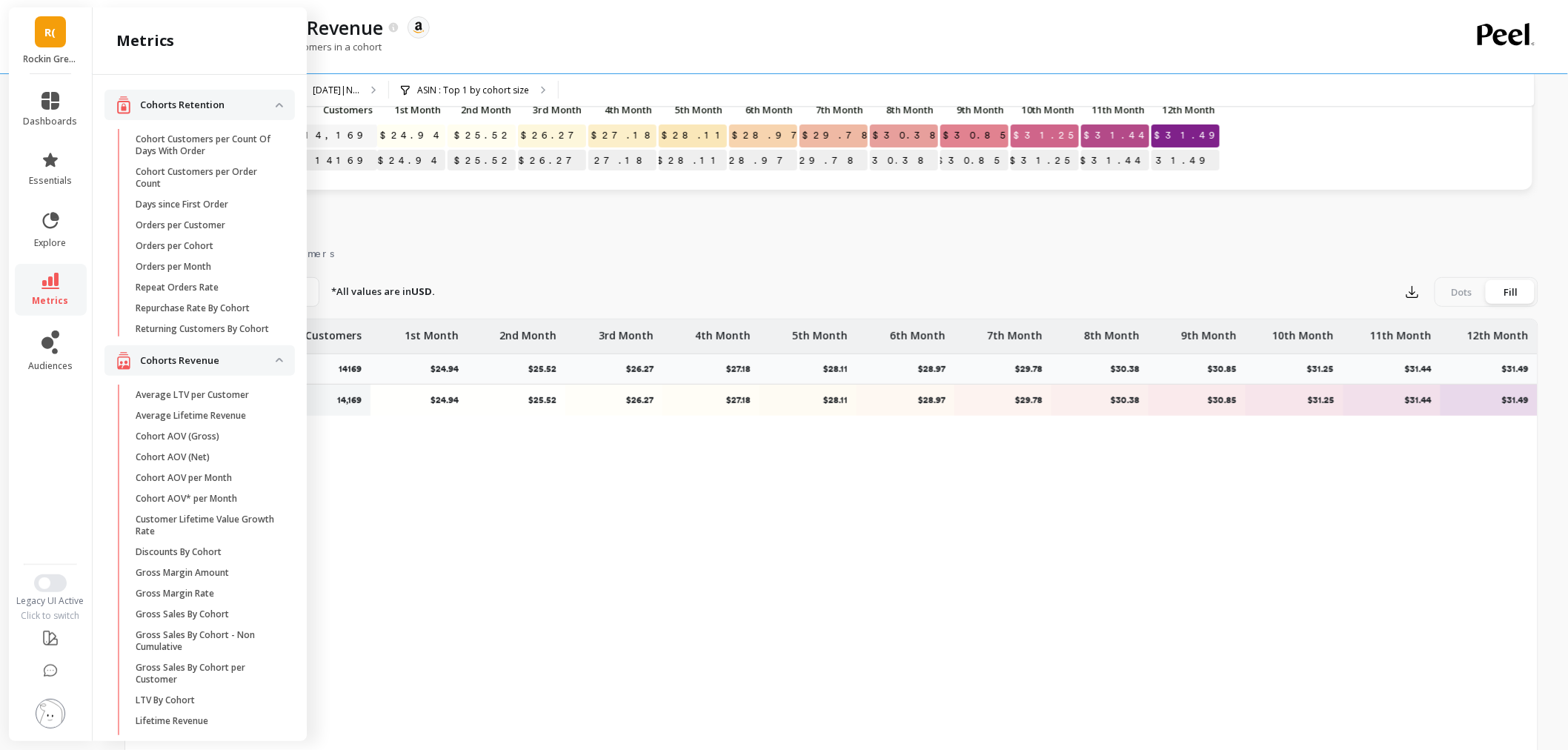
scroll to position [247, 0]
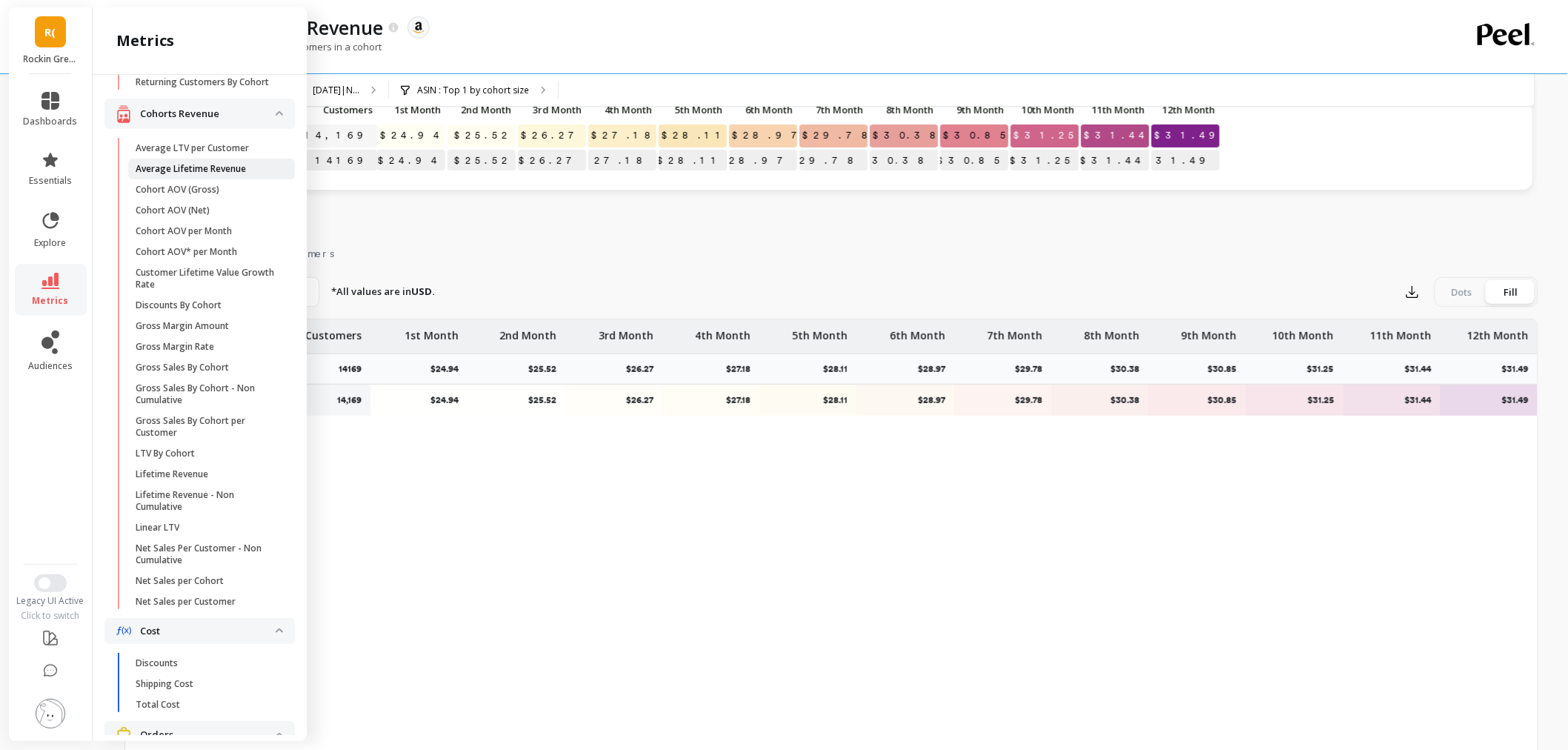
click at [191, 175] on p "Average Lifetime Revenue" at bounding box center [191, 169] width 111 height 12
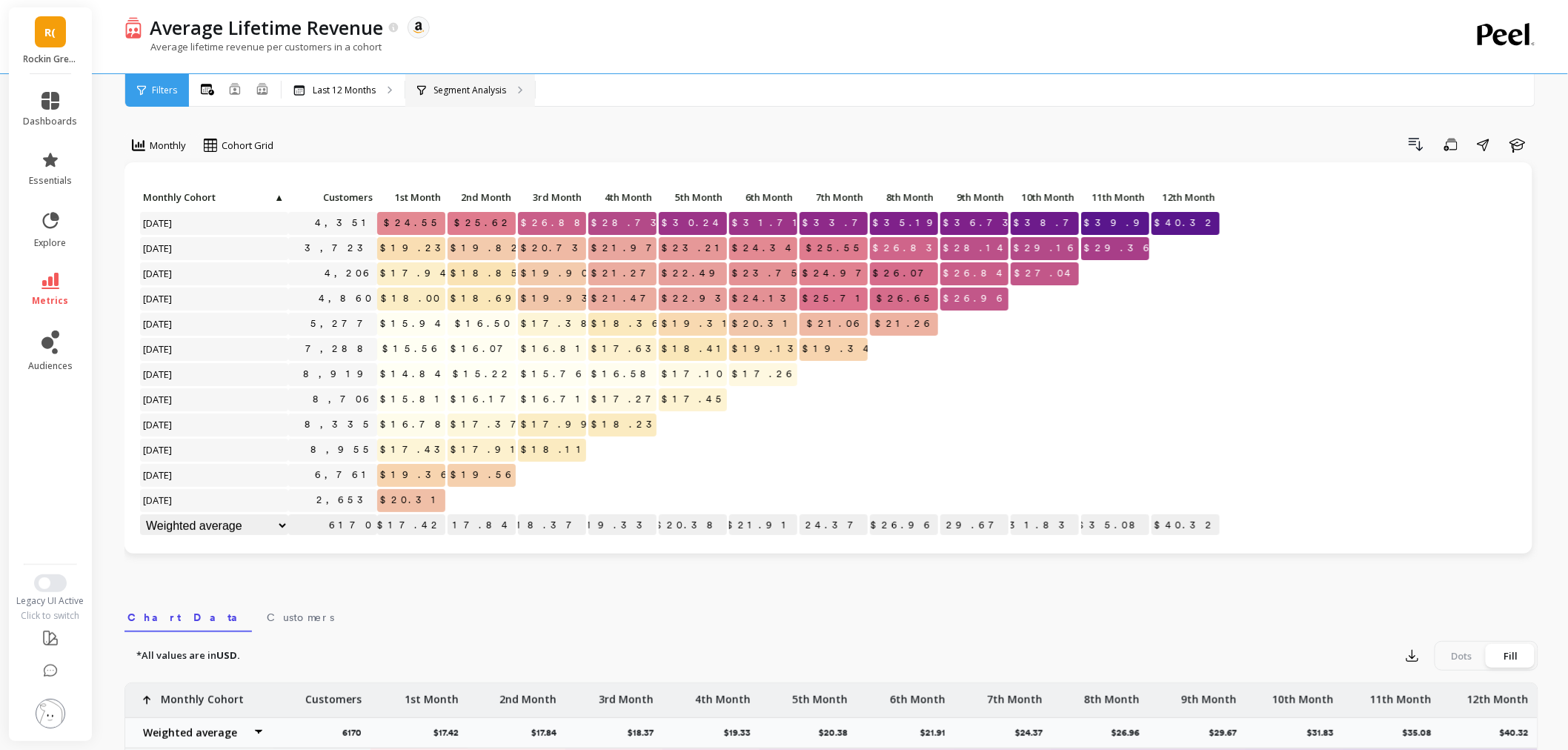
click at [439, 81] on div "Segment Analysis" at bounding box center [469, 90] width 129 height 33
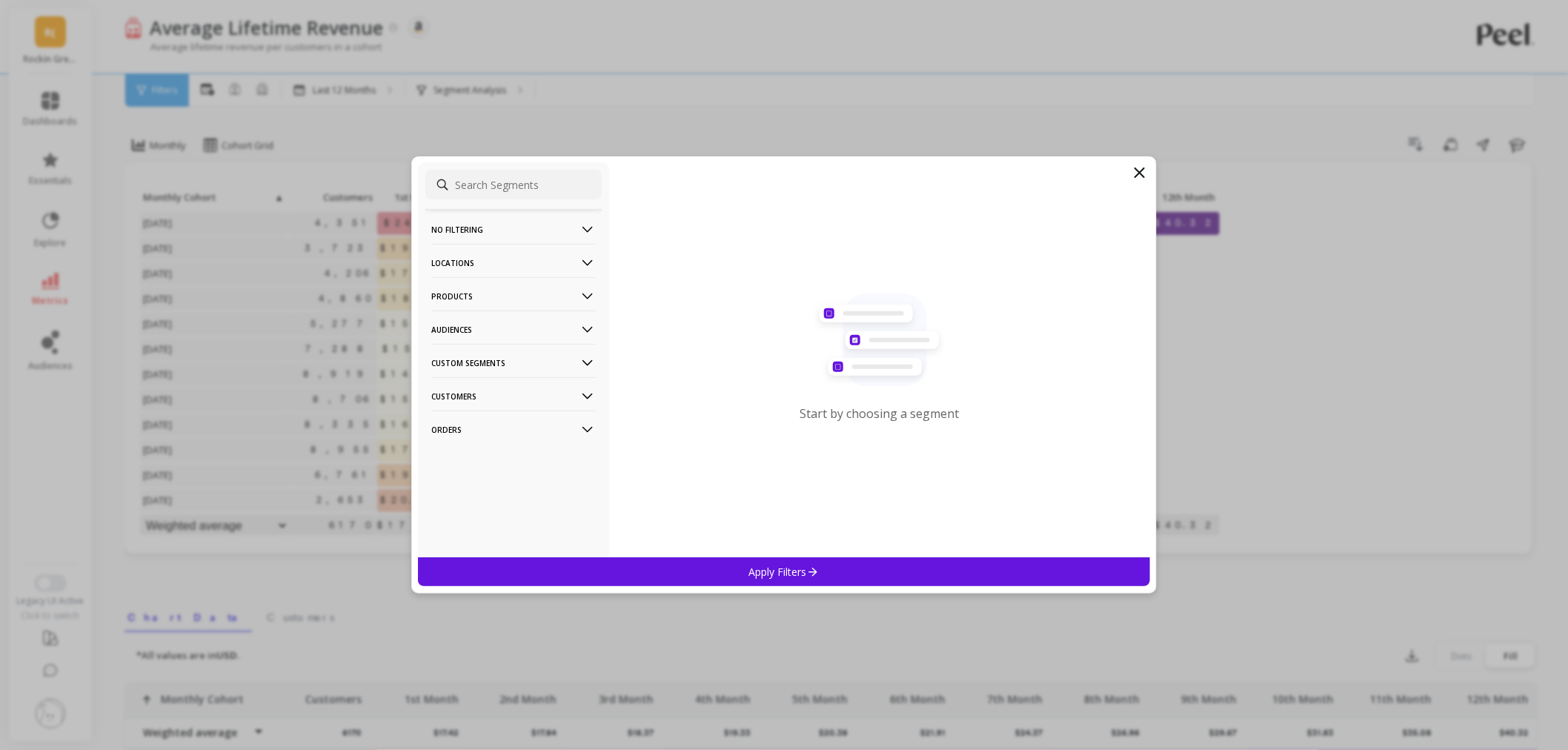
click at [465, 300] on p "Products" at bounding box center [514, 296] width 164 height 38
click at [463, 330] on div "ASIN" at bounding box center [513, 324] width 177 height 24
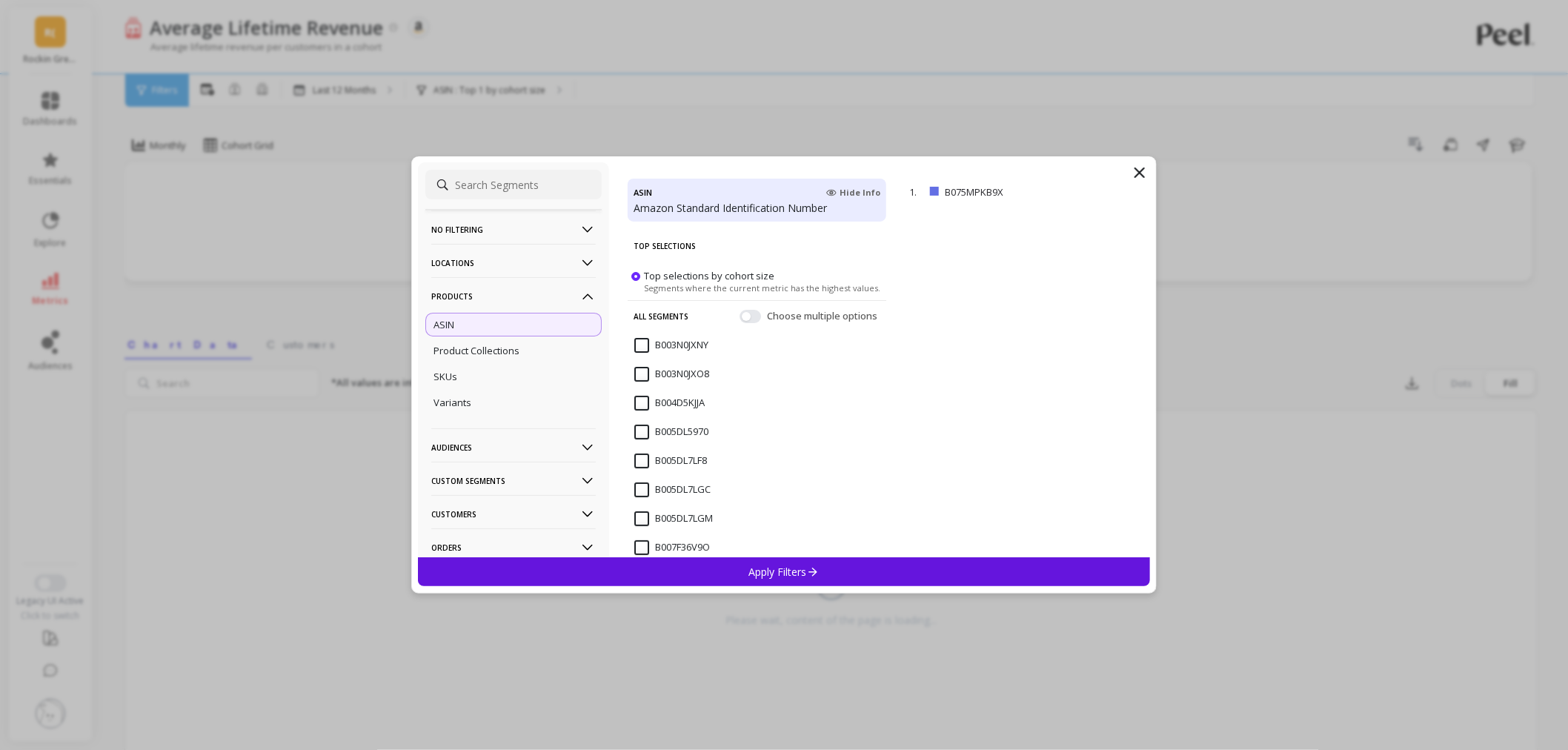
click at [520, 196] on input at bounding box center [513, 184] width 177 height 29
paste input "B003N0JXNY"
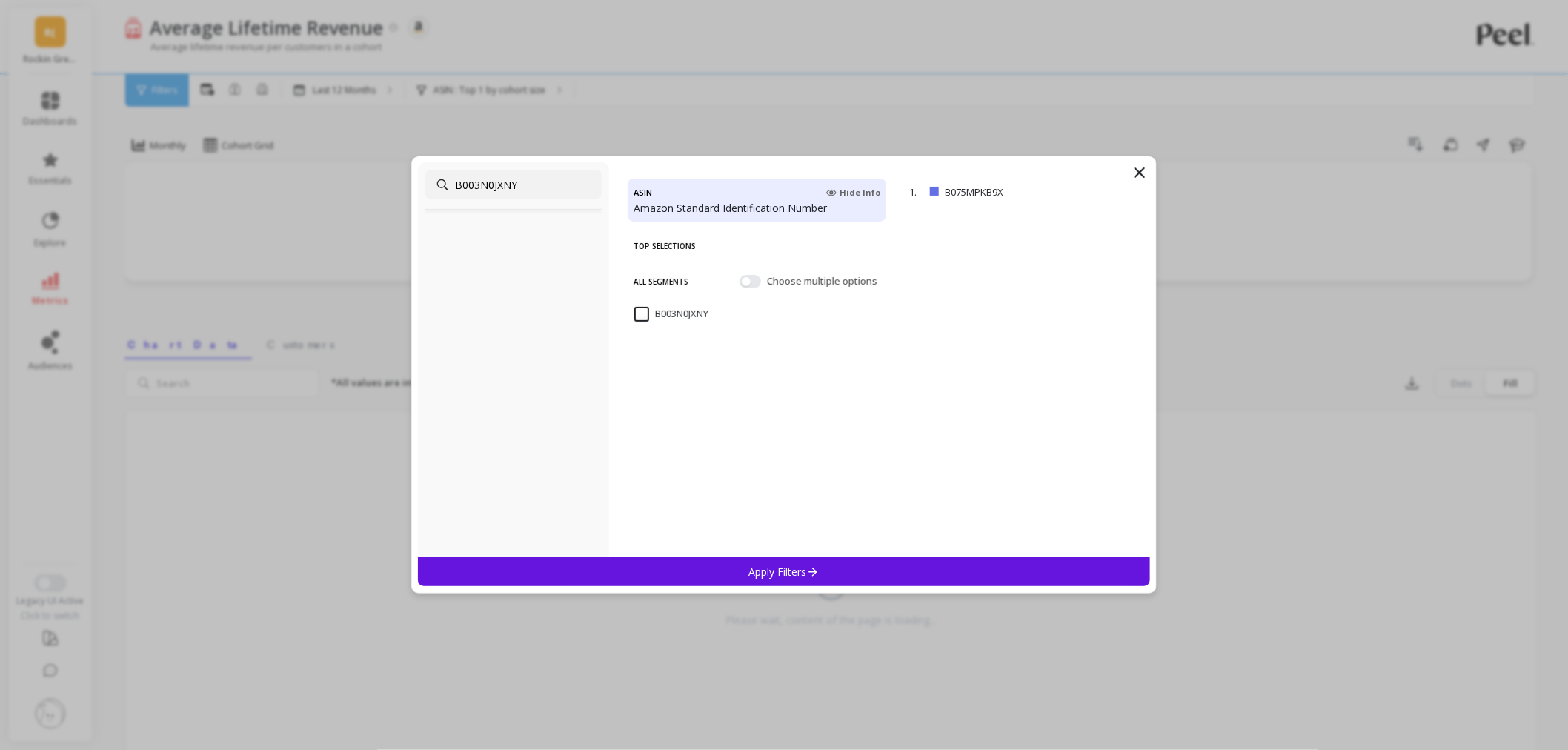
type input "B003N0JXNY"
click at [642, 317] on input "B003N0JXNY" at bounding box center [672, 315] width 74 height 15
click at [714, 564] on div "Apply Filters" at bounding box center [784, 571] width 732 height 29
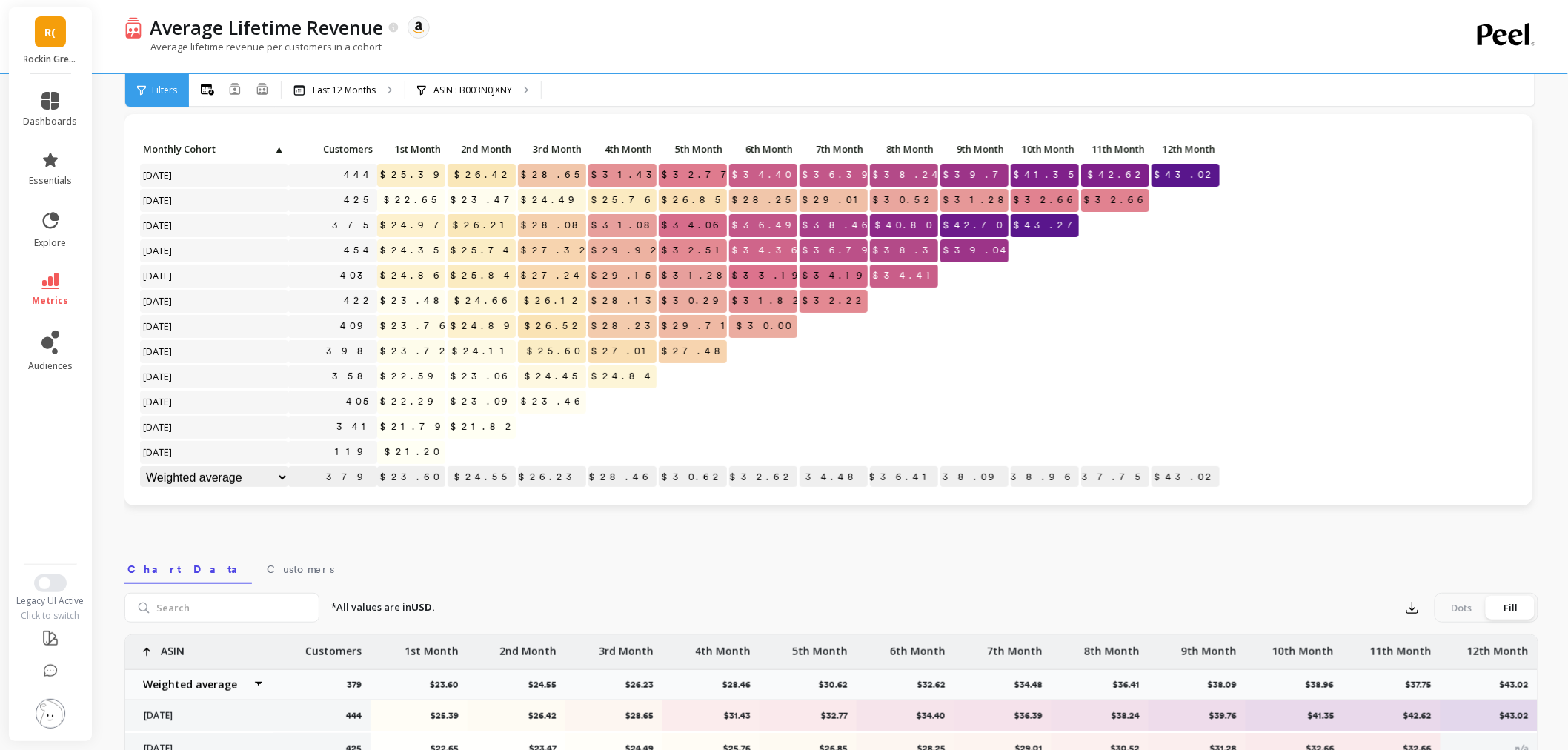
scroll to position [46, 0]
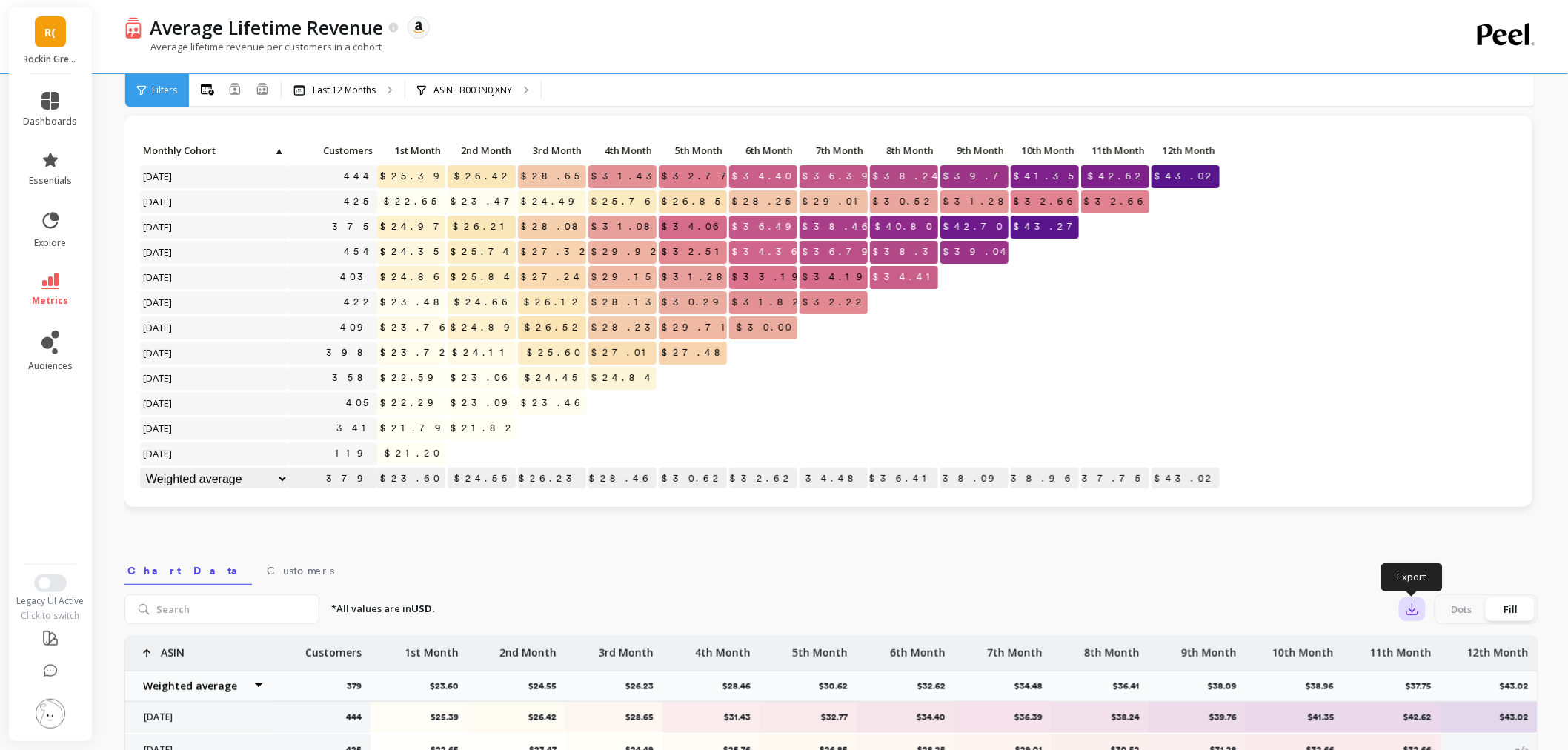
click at [1406, 609] on icon "button" at bounding box center [1413, 609] width 15 height 15
click at [1423, 655] on span "CSV" at bounding box center [1440, 650] width 22 height 15
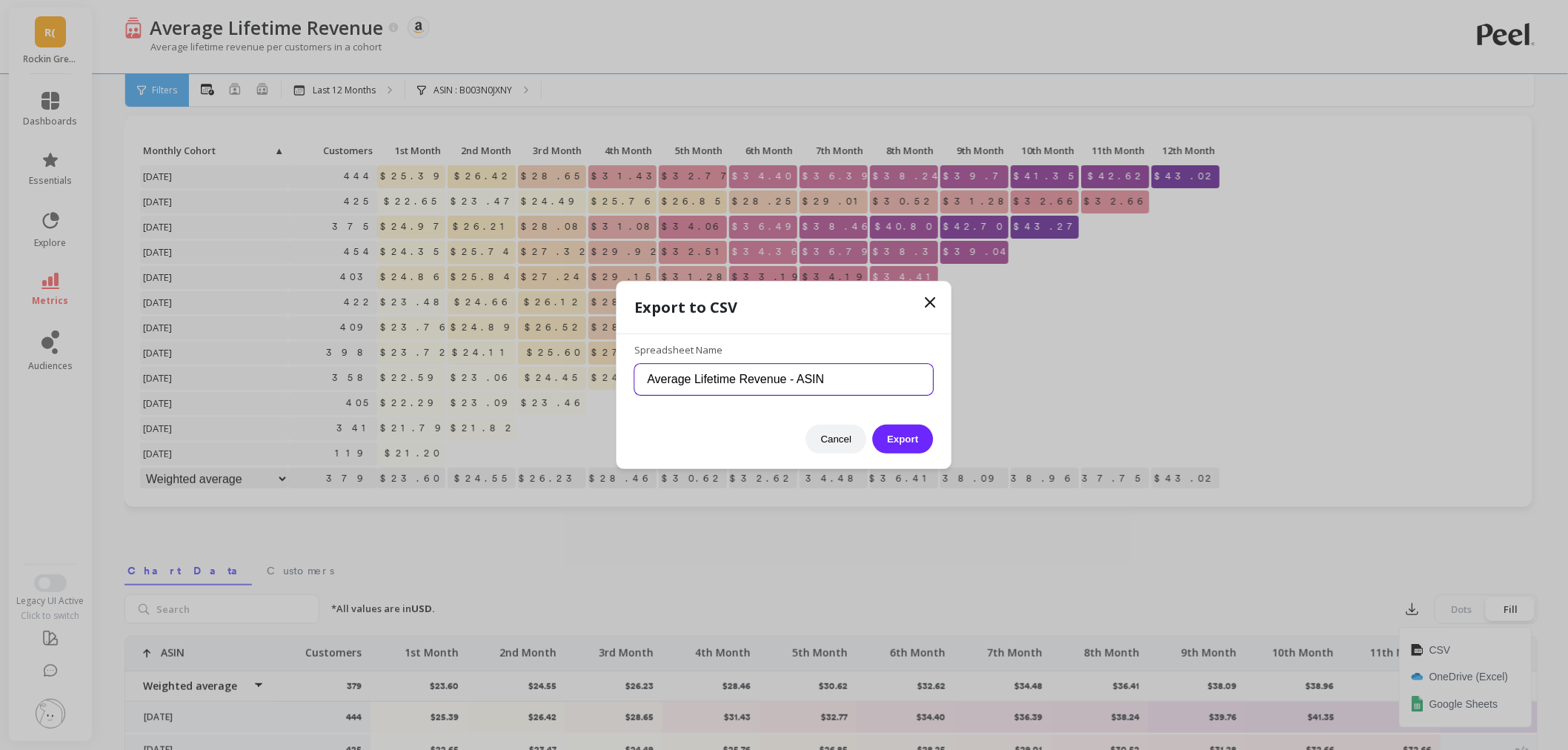
click at [827, 371] on input "Average Lifetime Revenue - ASIN" at bounding box center [784, 379] width 298 height 31
paste input "B003N0JXNY"
type input "Average Lifetime Revenue - ASIN B003N0JXNY"
click at [895, 439] on button "Export" at bounding box center [903, 439] width 60 height 29
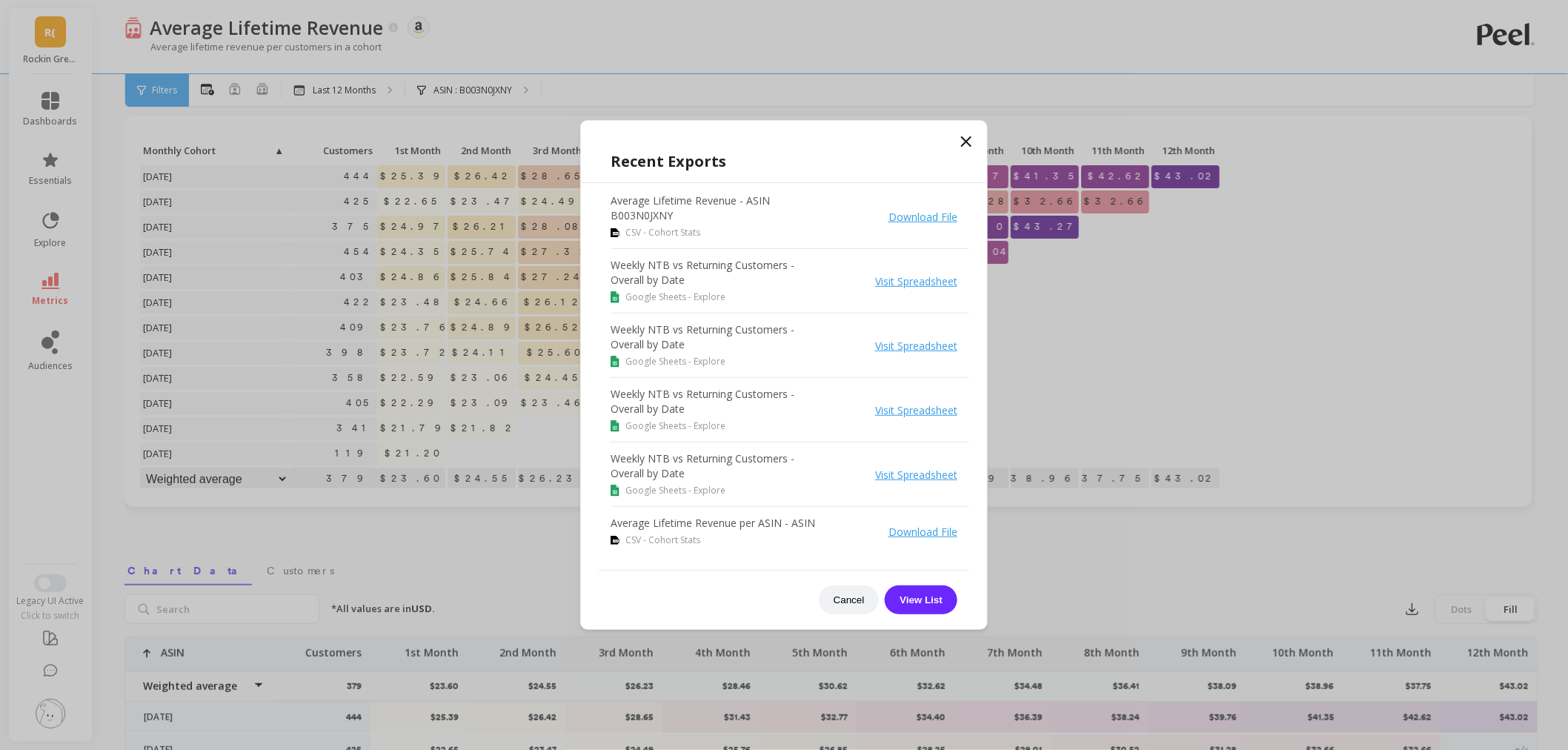
click at [965, 142] on icon at bounding box center [966, 141] width 18 height 18
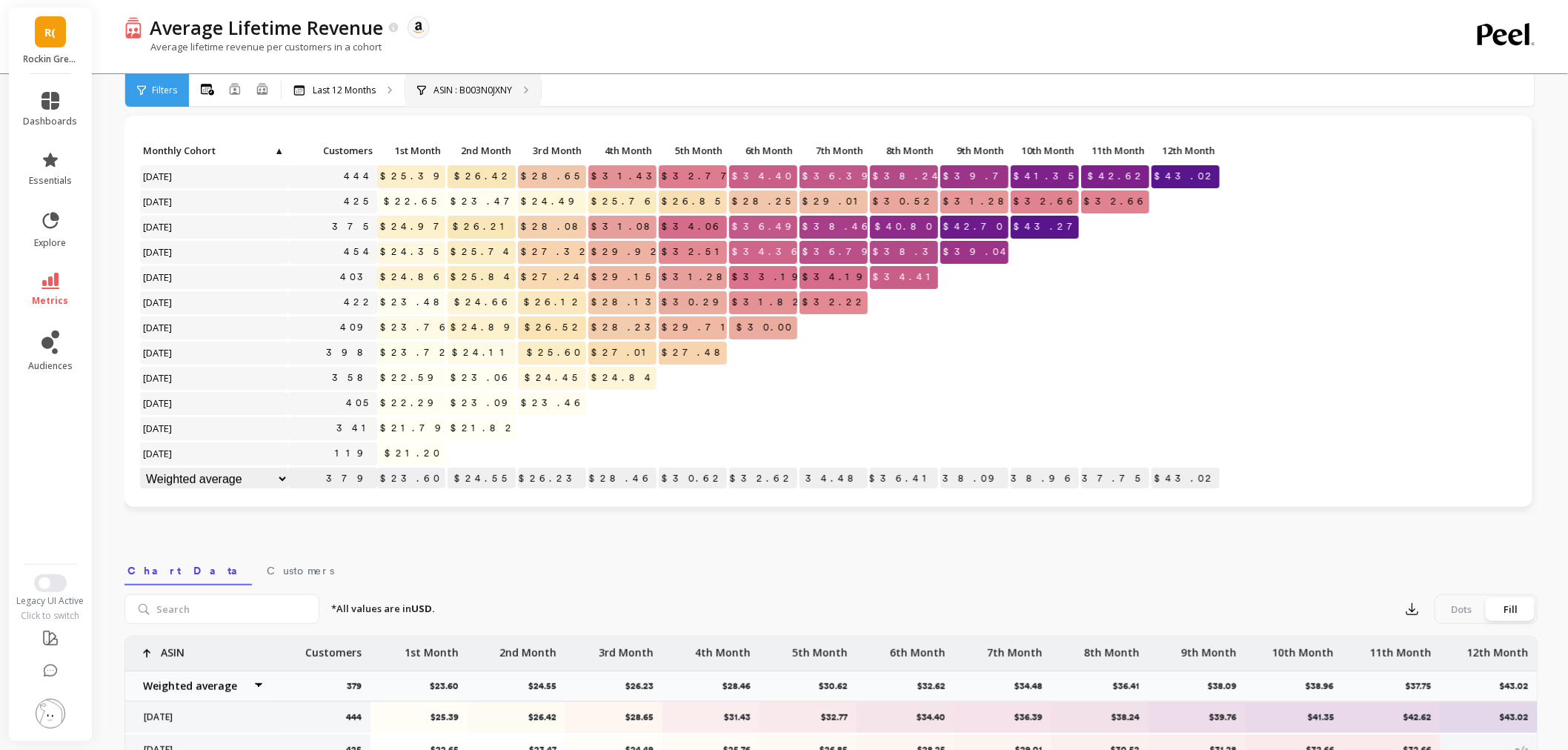
click at [504, 80] on div "ASIN : B003N0JXNY" at bounding box center [473, 90] width 136 height 33
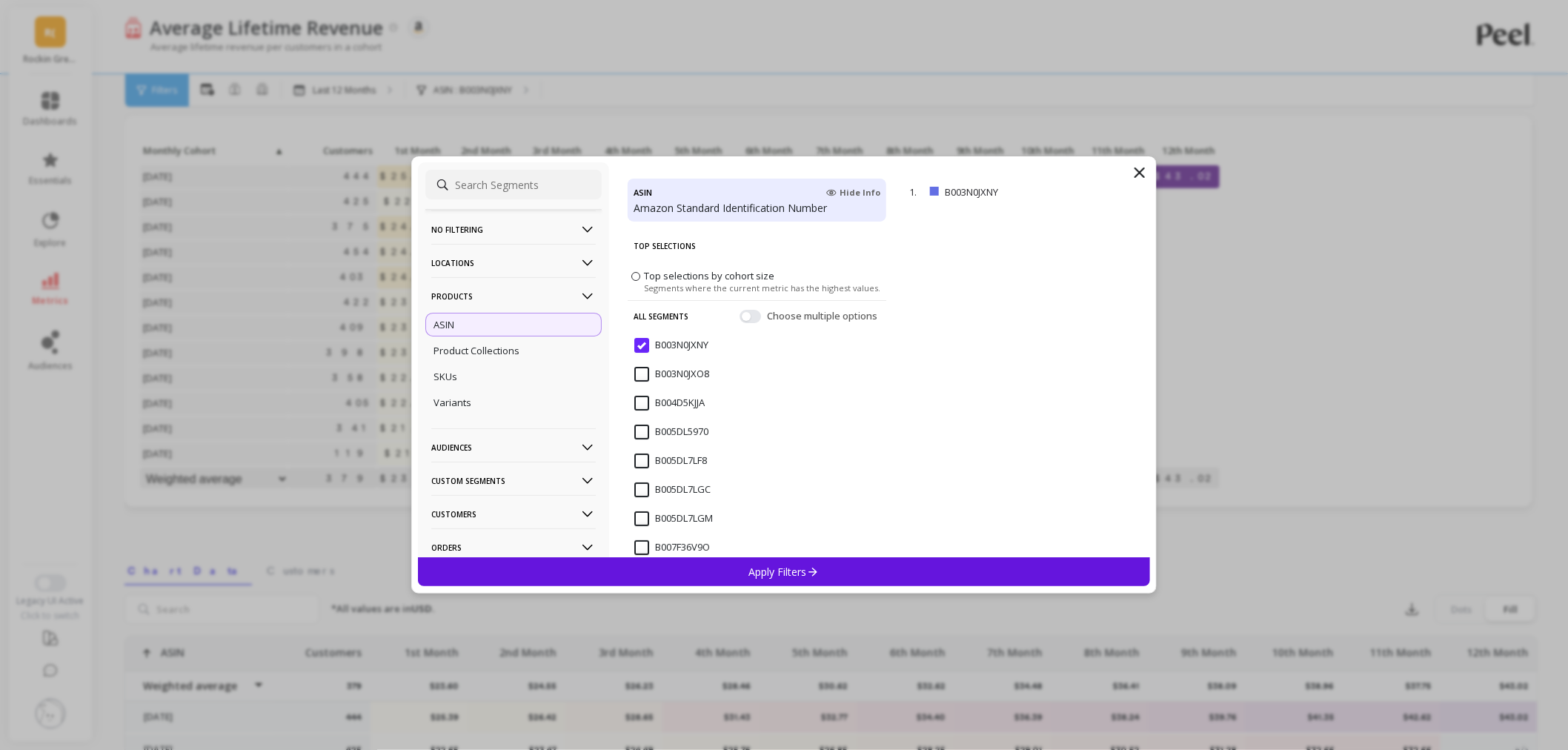
click at [494, 188] on input at bounding box center [513, 184] width 177 height 29
paste input "B003N0JXO8"
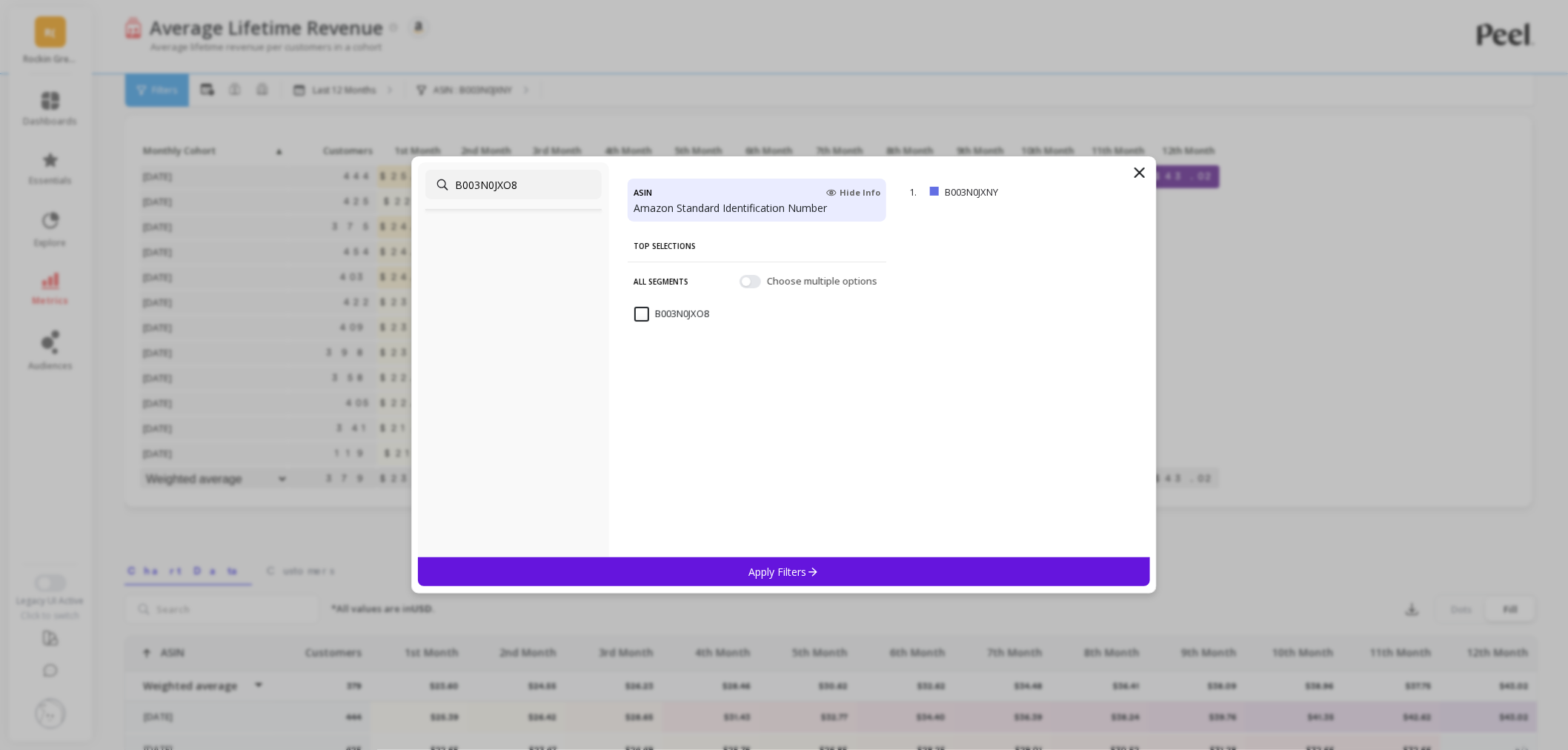
type input "B003N0JXO8"
click at [643, 315] on input "B003N0JXO8" at bounding box center [672, 315] width 75 height 15
click at [697, 569] on div "Apply Filters" at bounding box center [784, 571] width 732 height 29
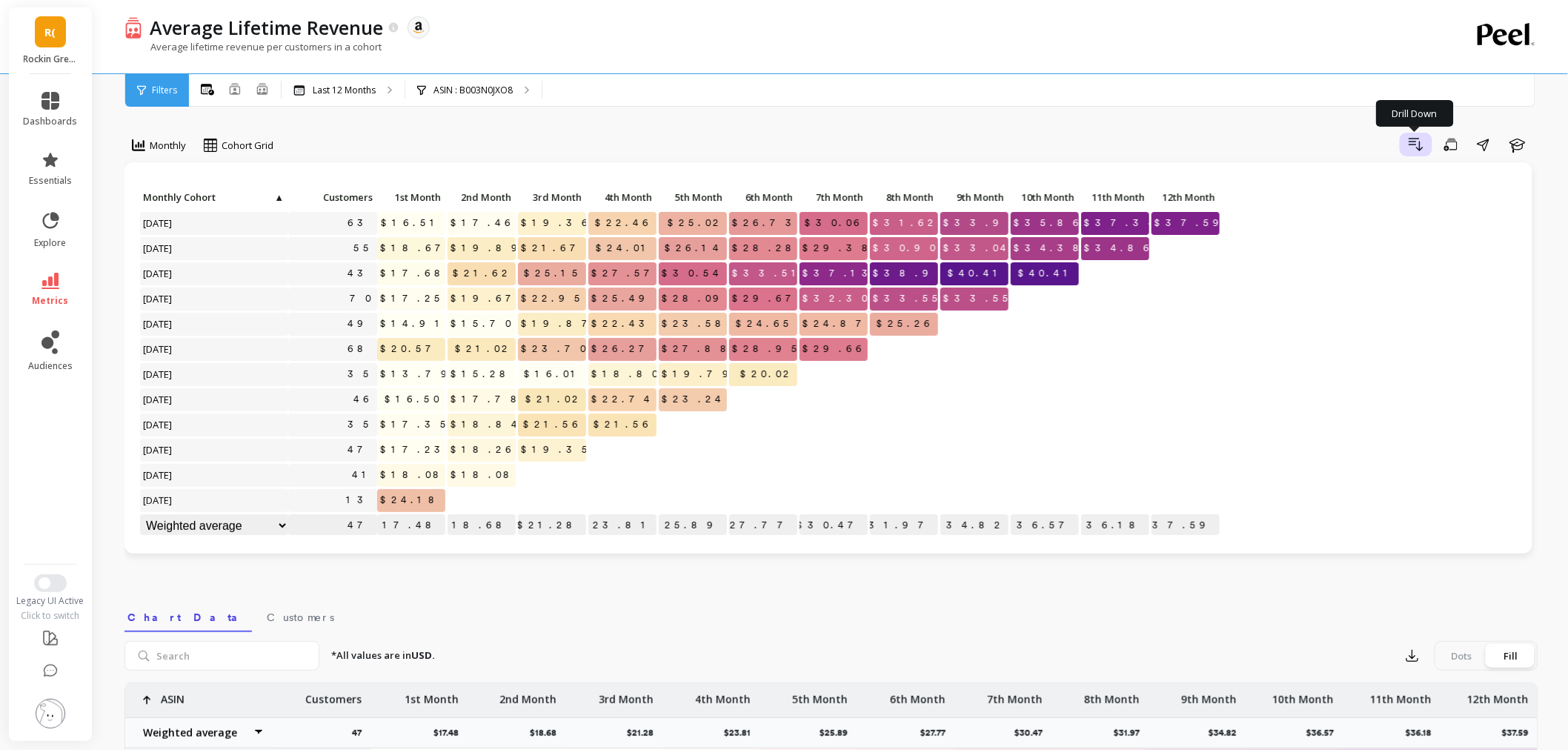
click at [1419, 146] on icon "button" at bounding box center [1416, 145] width 18 height 18
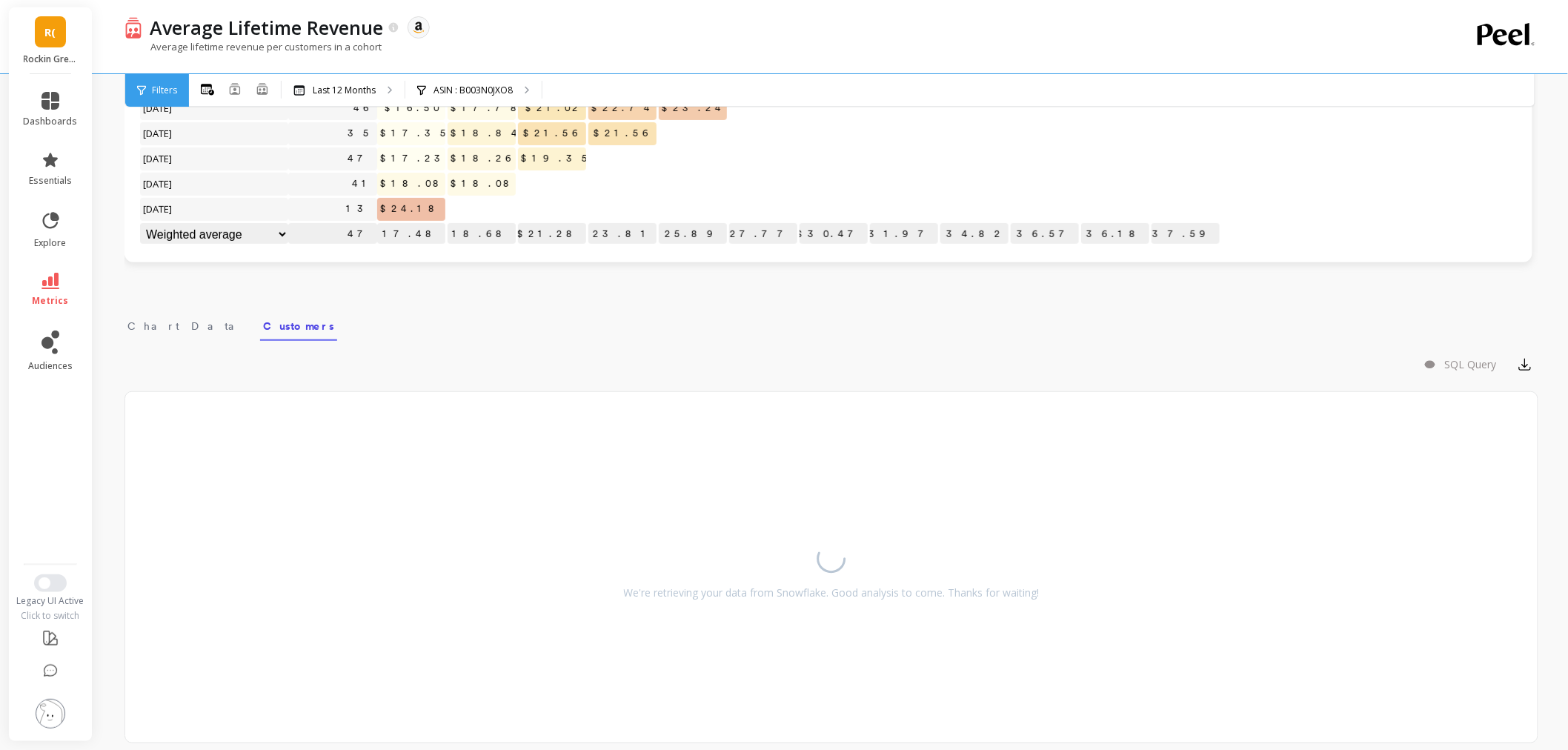
scroll to position [53, 0]
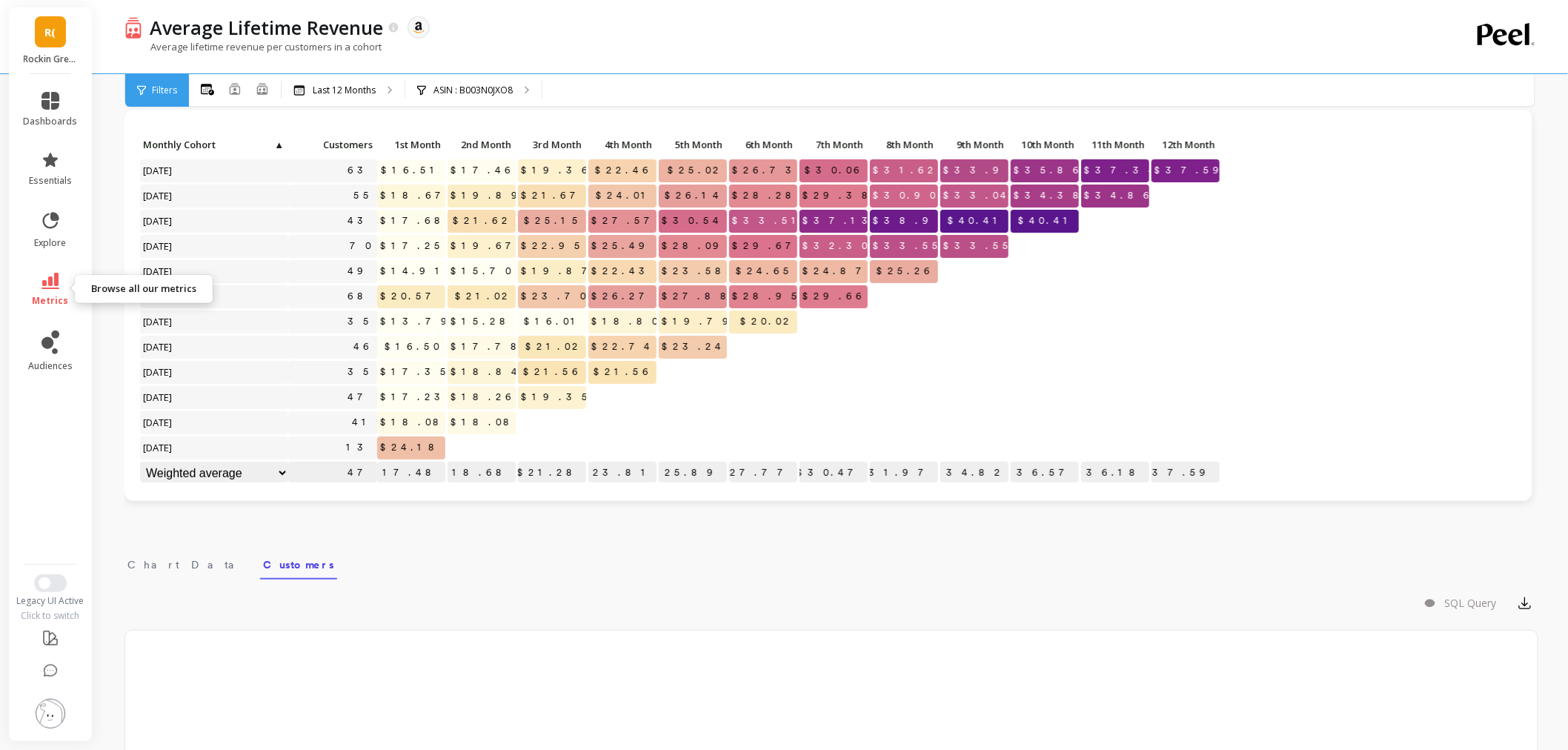
click at [50, 281] on icon at bounding box center [50, 281] width 18 height 16
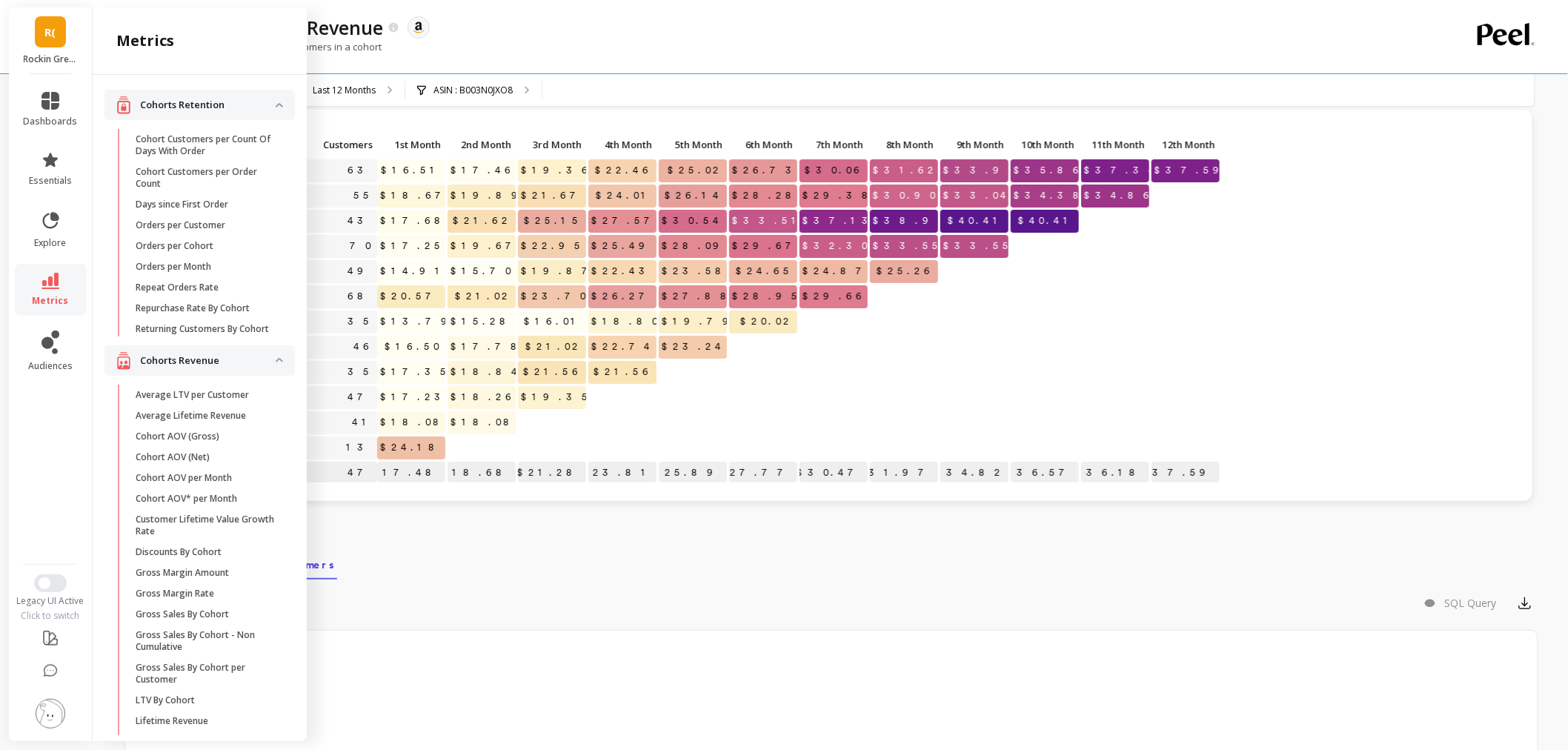
scroll to position [247, 0]
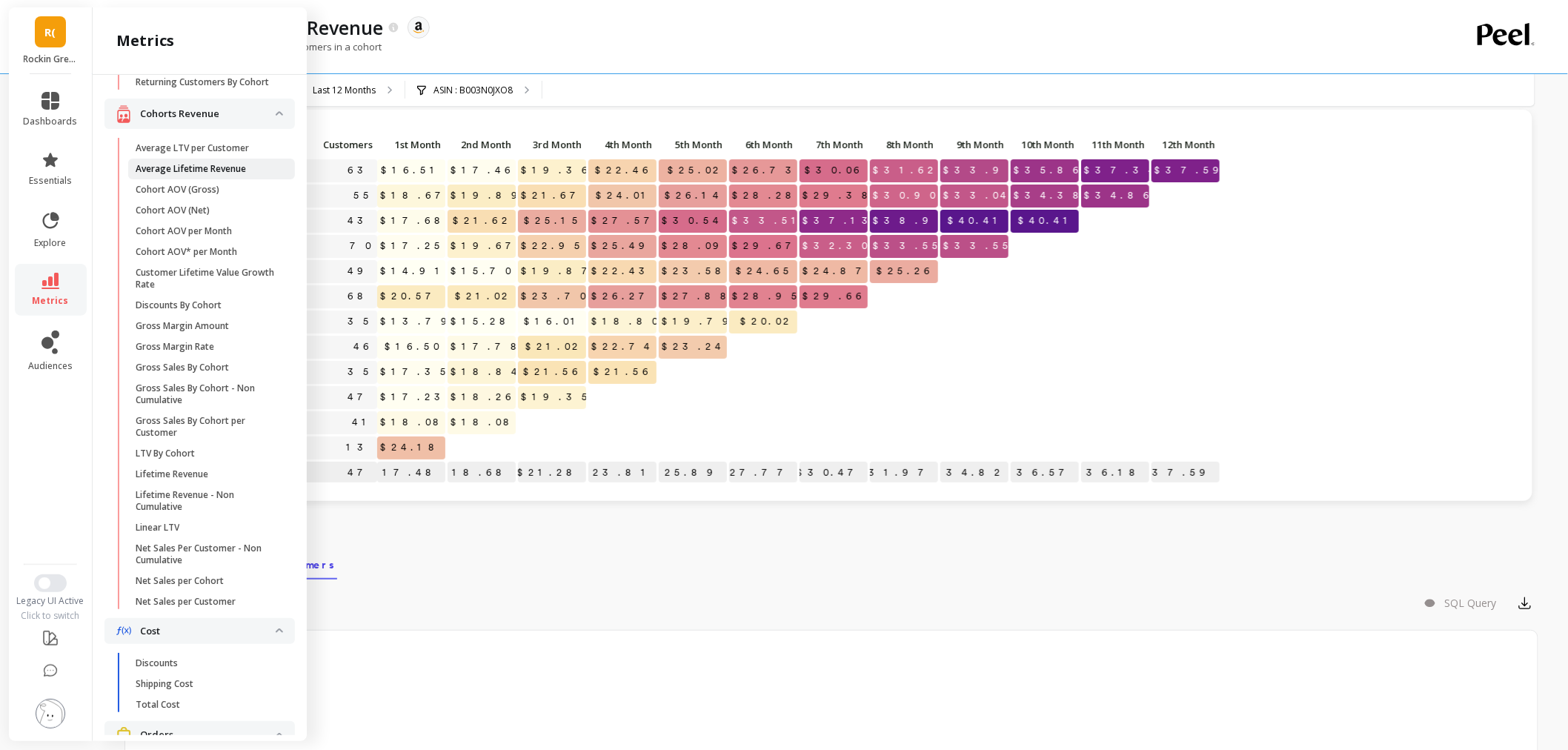
click at [215, 174] on p "Average Lifetime Revenue" at bounding box center [191, 169] width 111 height 12
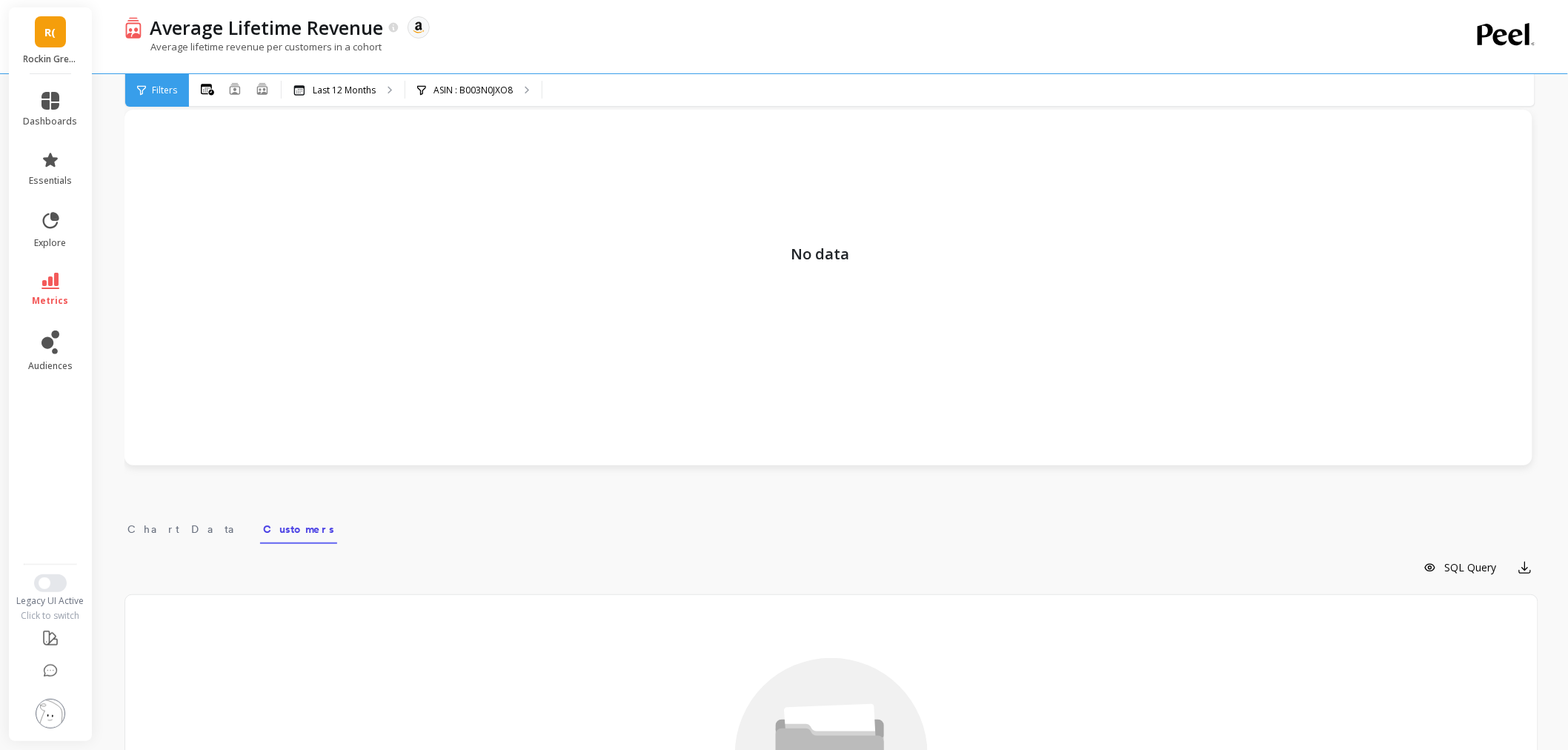
scroll to position [50, 0]
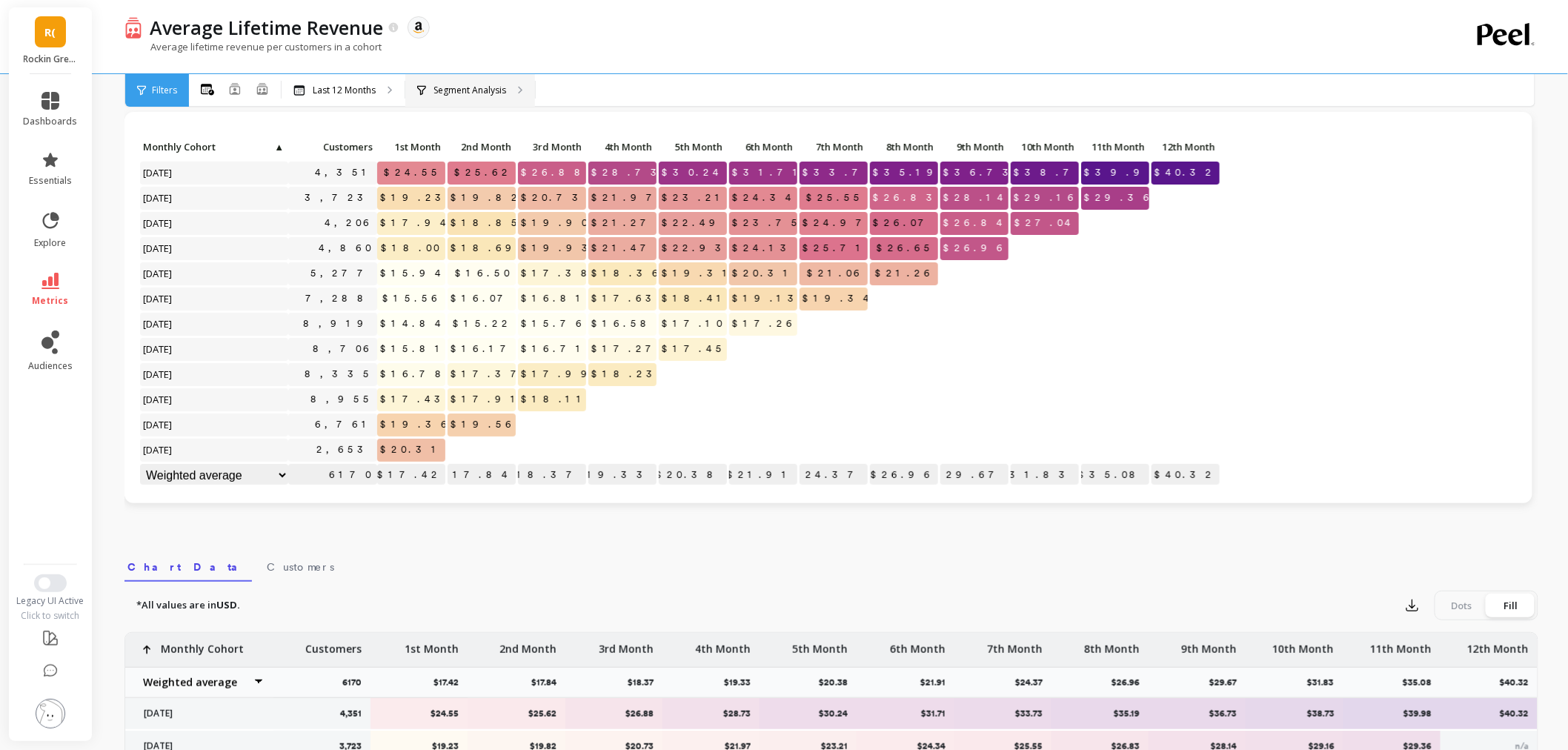
click at [470, 92] on p "Segment Analysis" at bounding box center [469, 90] width 73 height 12
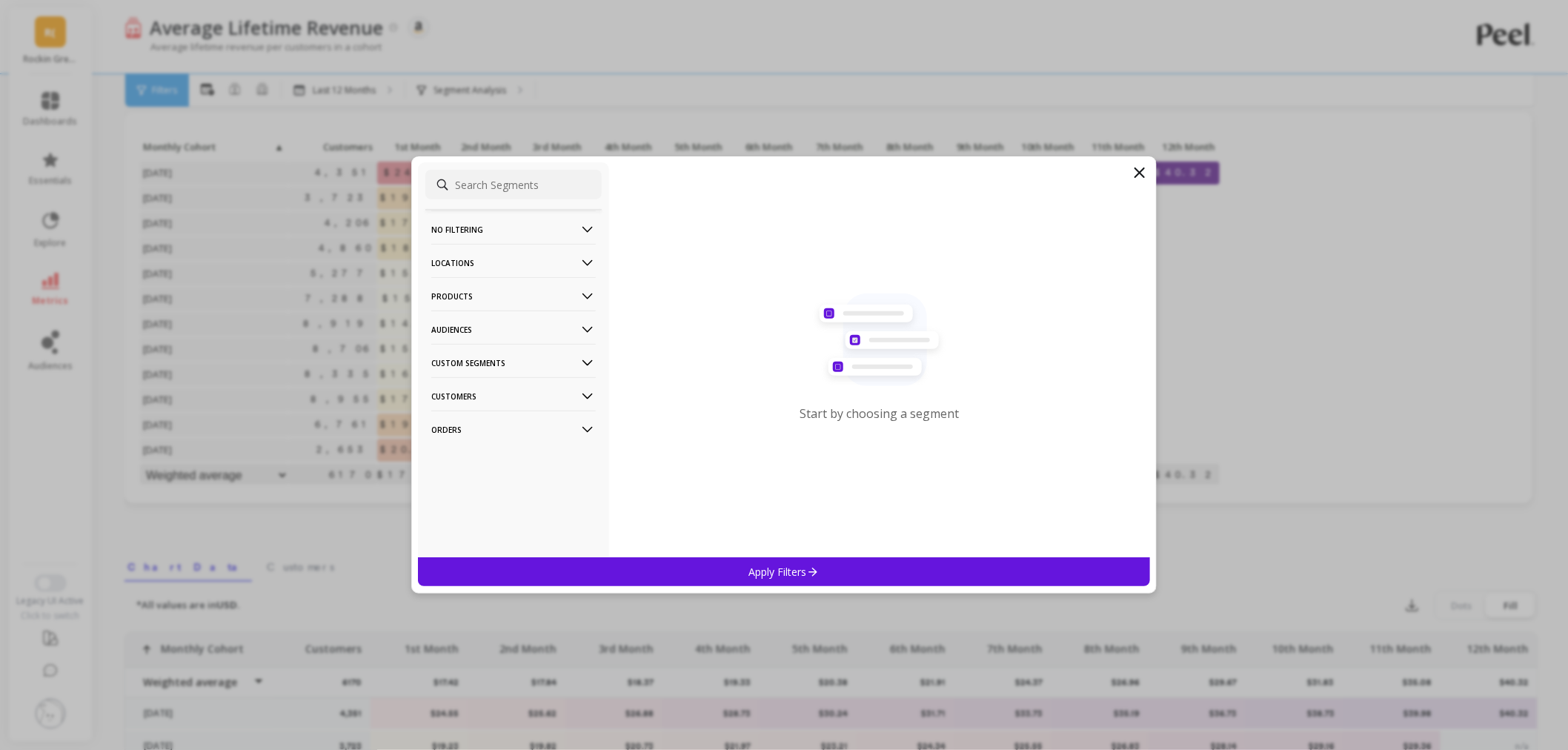
click at [469, 297] on p "Products" at bounding box center [514, 296] width 164 height 38
click at [466, 326] on div "ASIN" at bounding box center [513, 324] width 177 height 24
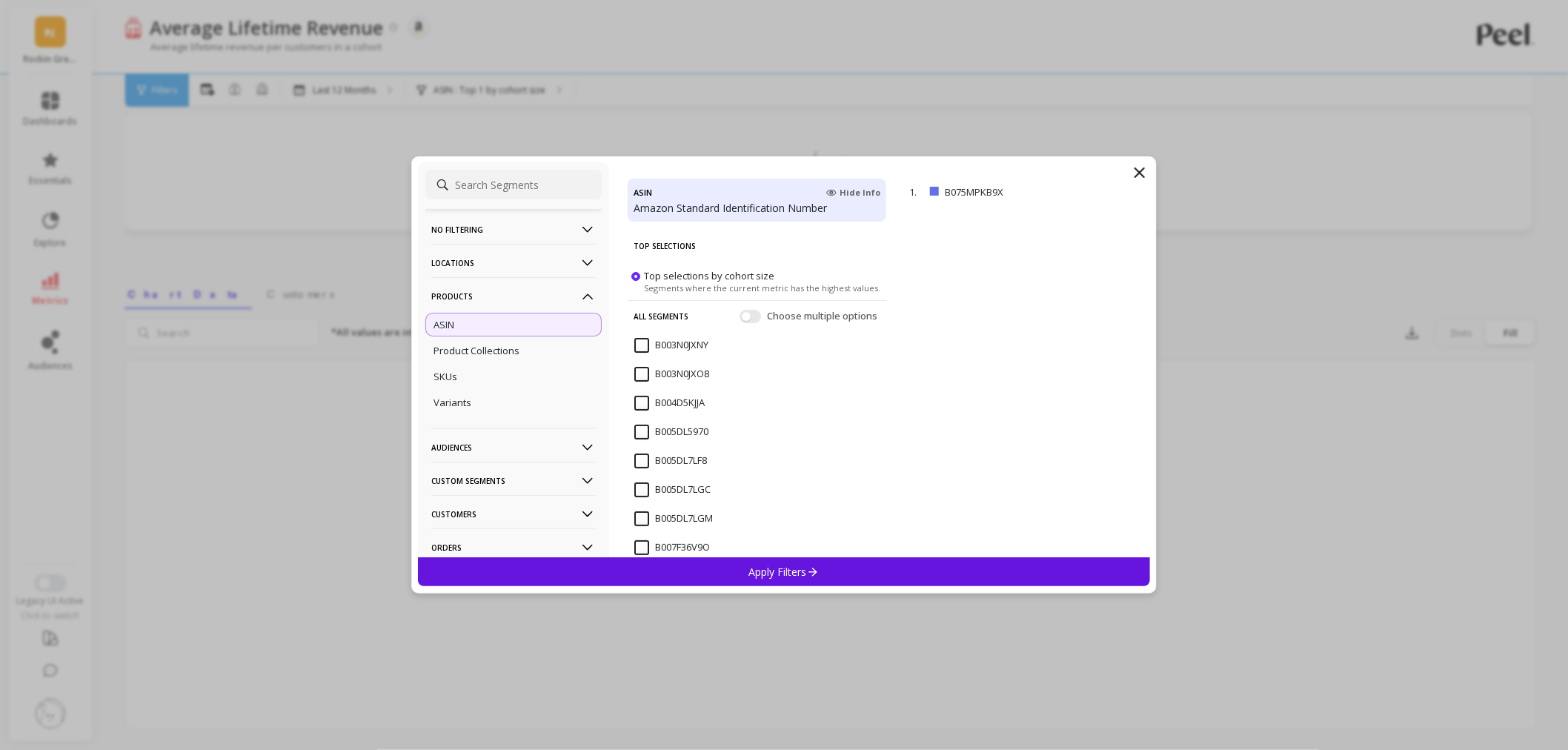
click at [520, 188] on input at bounding box center [513, 184] width 177 height 29
paste input "B003N0JXO8"
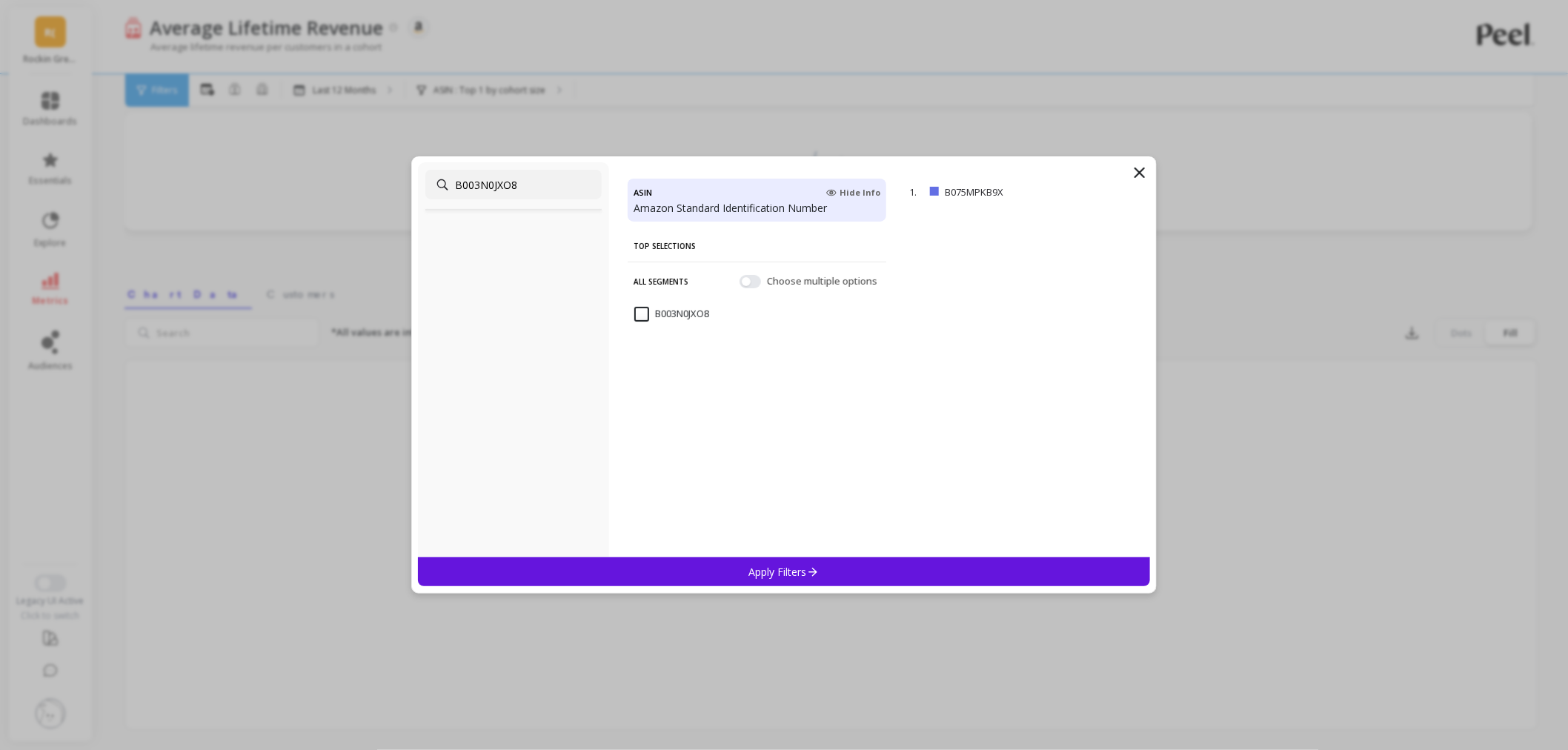
scroll to position [29, 0]
type input "B003N0JXO8"
click at [635, 315] on input "B003N0JXO8" at bounding box center [672, 315] width 75 height 15
click at [784, 579] on div "Apply Filters" at bounding box center [784, 571] width 732 height 29
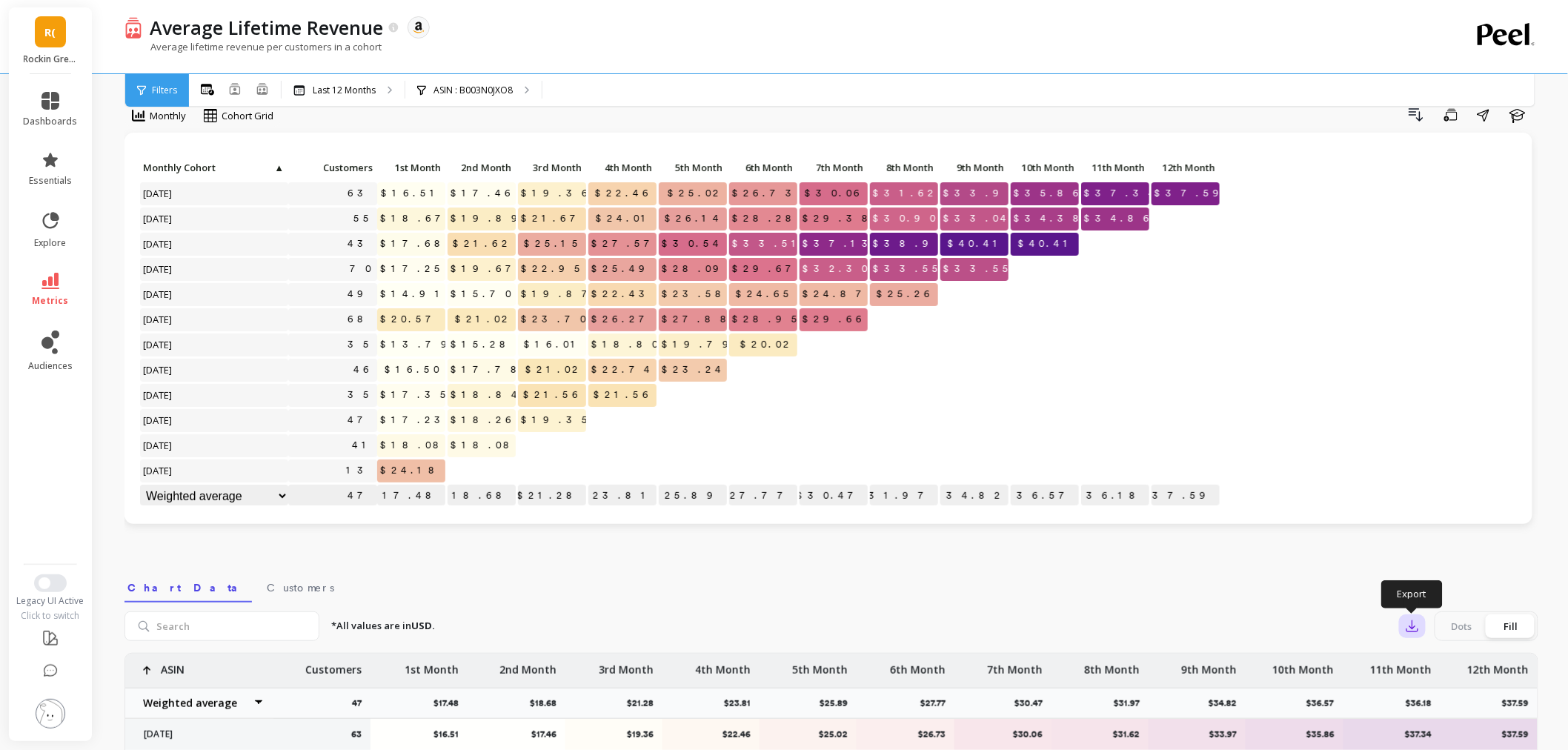
click at [1411, 624] on icon "button" at bounding box center [1413, 626] width 15 height 15
click at [1422, 661] on img at bounding box center [1418, 667] width 12 height 12
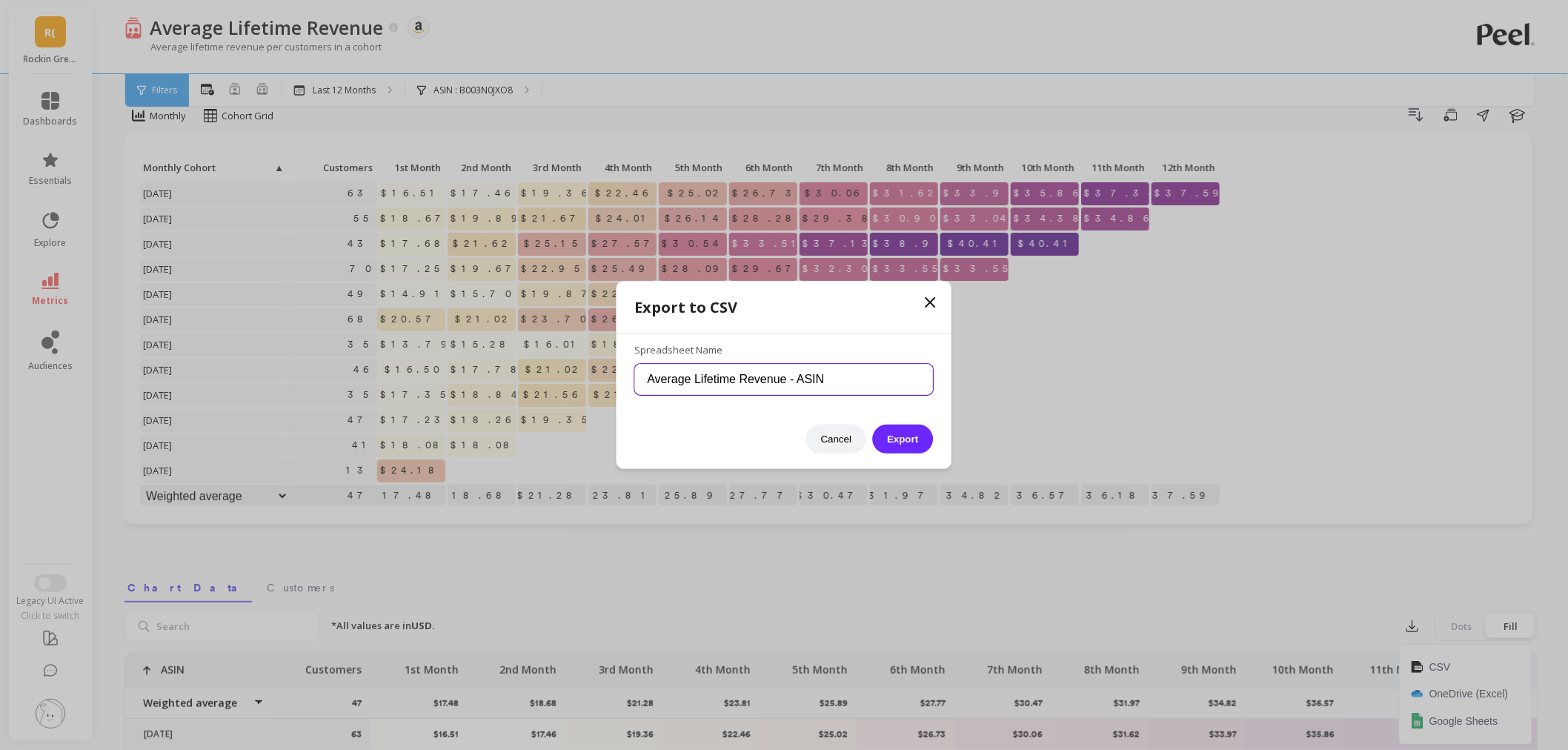
click at [876, 381] on input "Average Lifetime Revenue - ASIN" at bounding box center [784, 379] width 298 height 31
paste input "B003N0JXO8"
type input "Average Lifetime Revenue - ASIN B003N0JXO8"
click at [890, 430] on button "Export" at bounding box center [903, 439] width 60 height 29
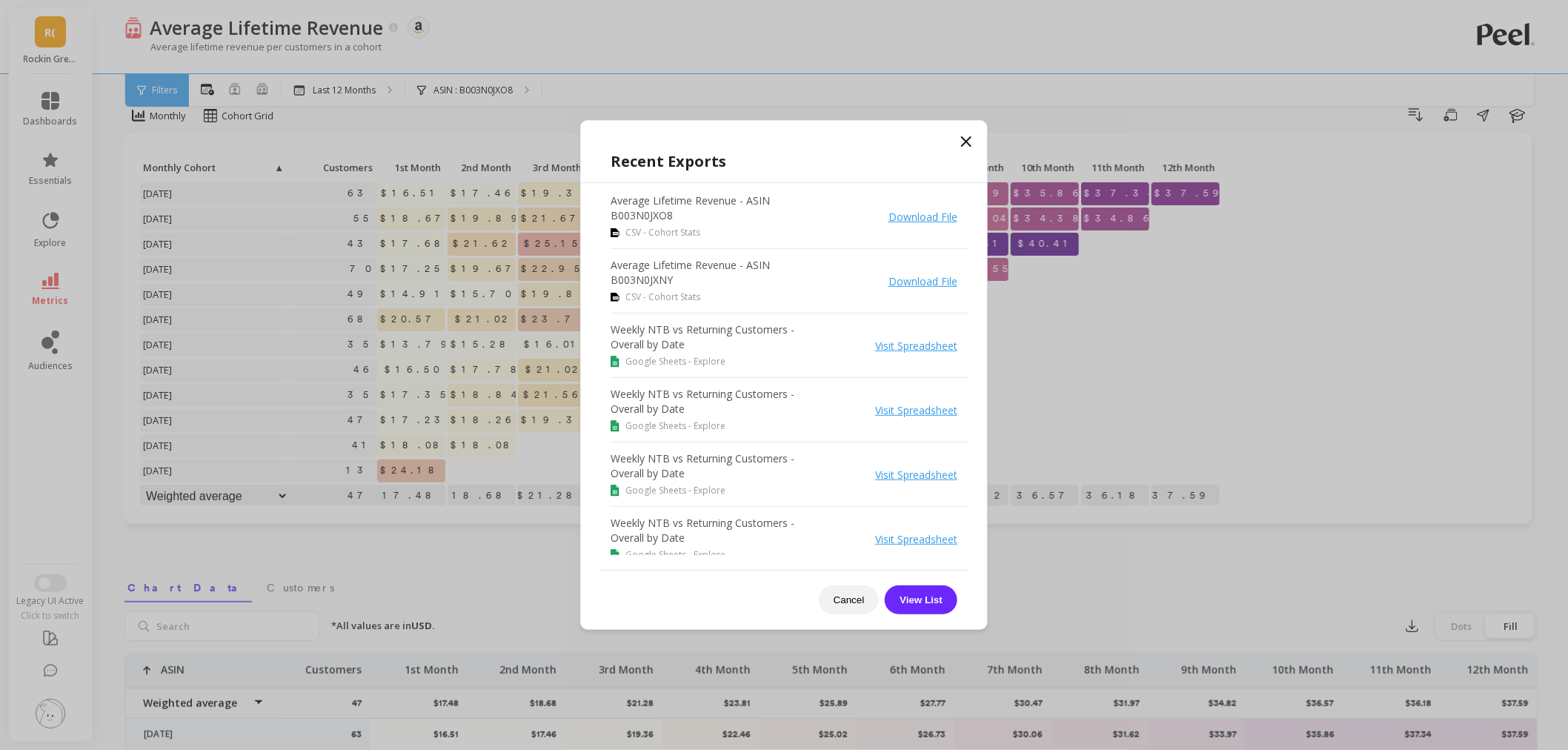
click at [969, 139] on icon at bounding box center [966, 141] width 18 height 18
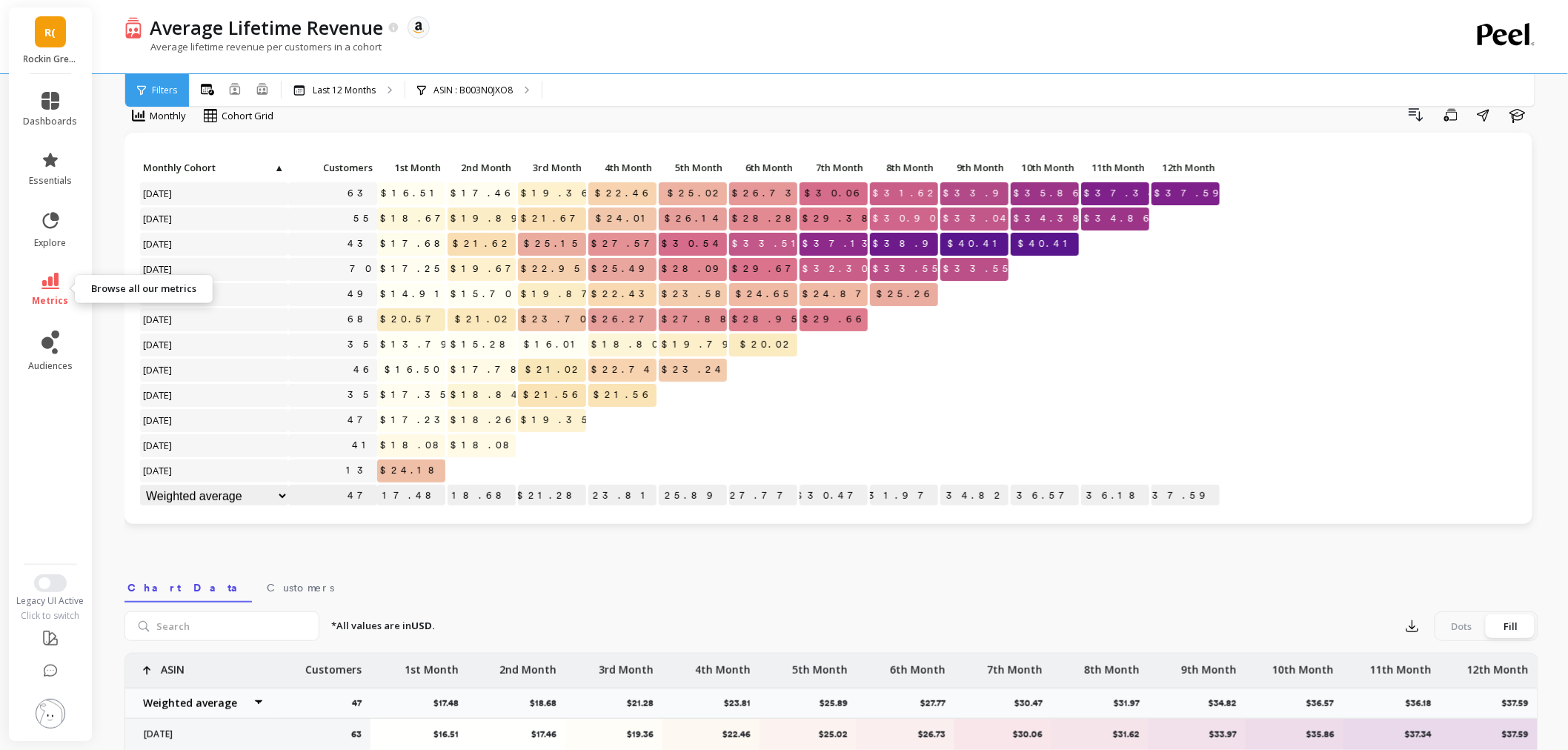
click at [50, 286] on icon at bounding box center [50, 281] width 18 height 16
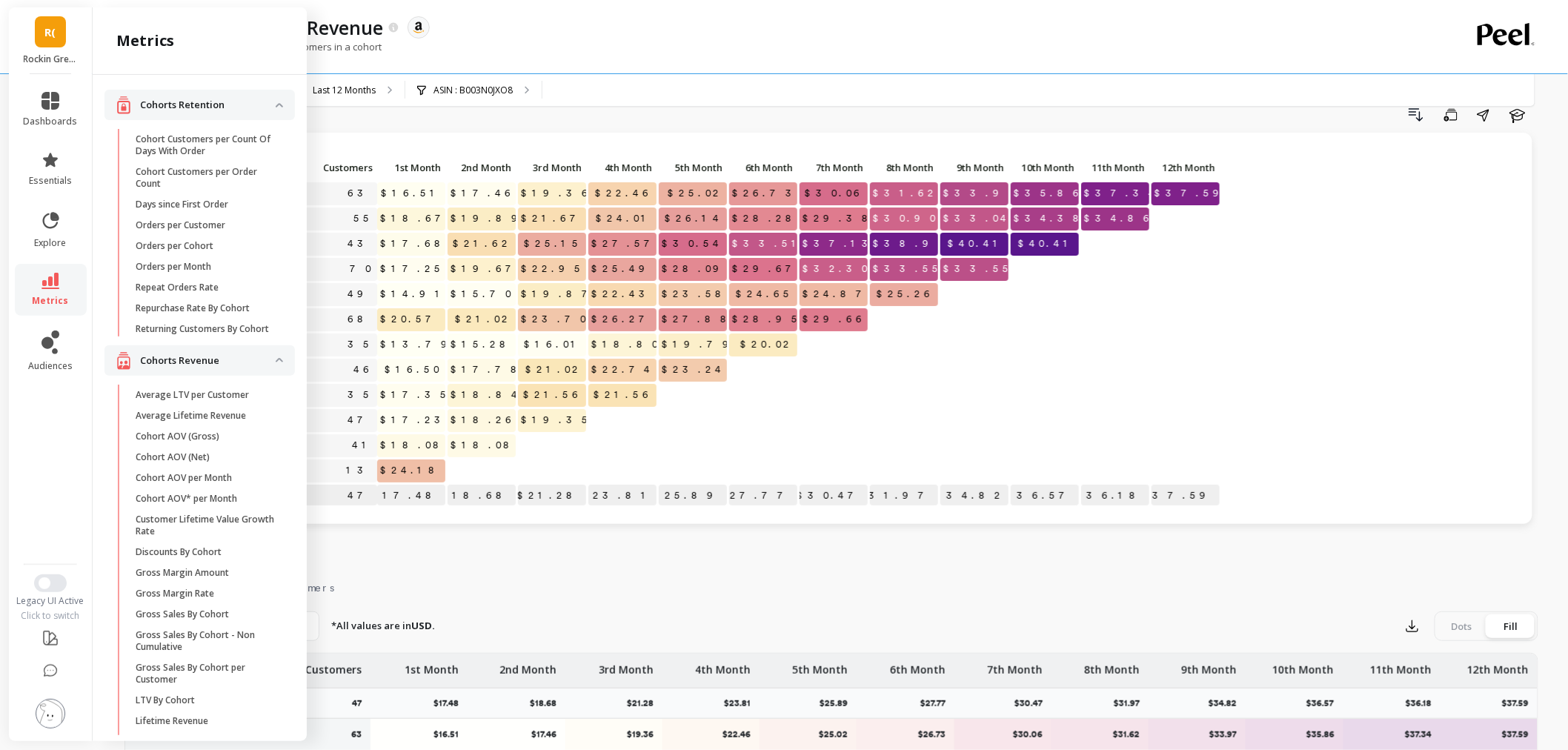
scroll to position [247, 0]
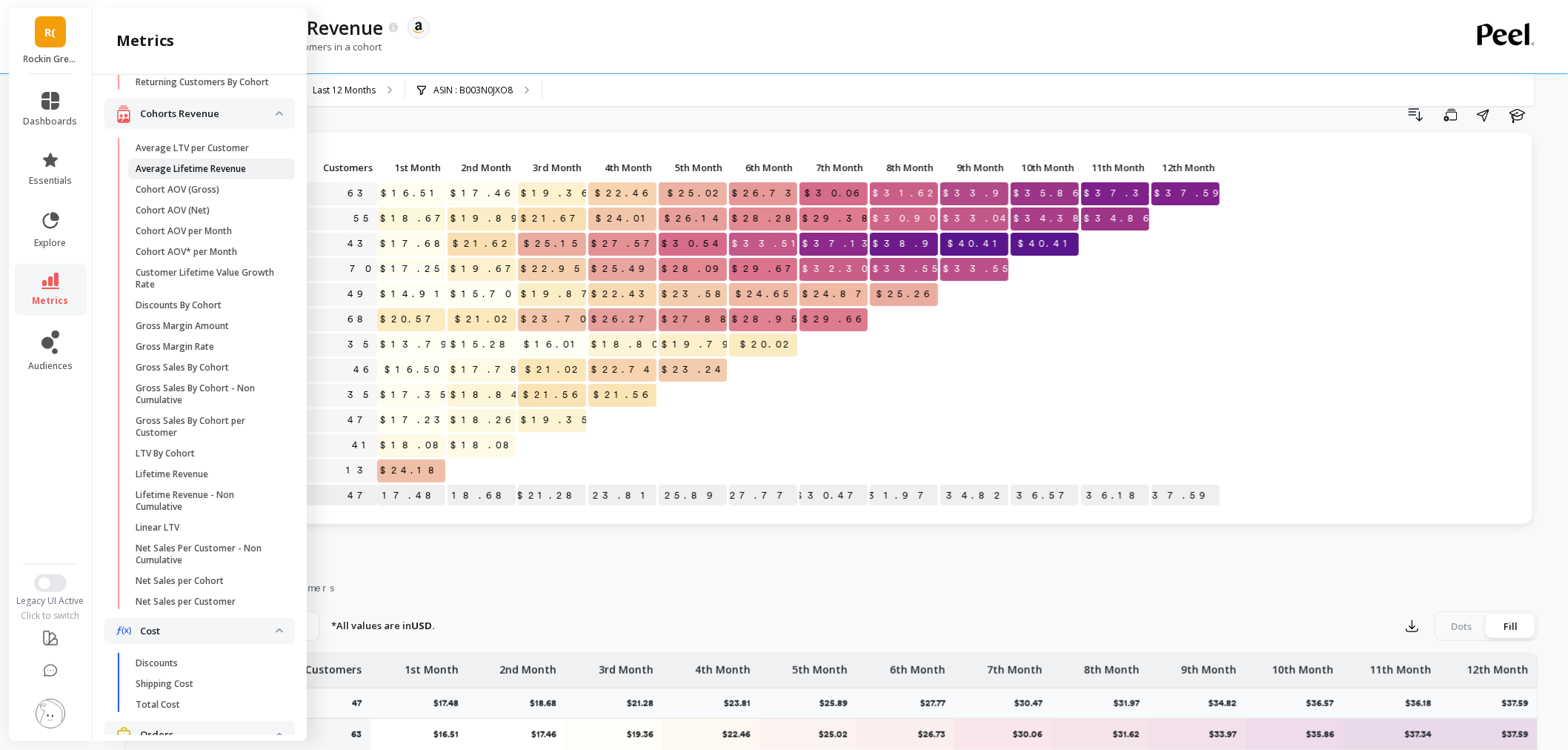
click at [263, 175] on span "Average Lifetime Revenue" at bounding box center [207, 169] width 142 height 12
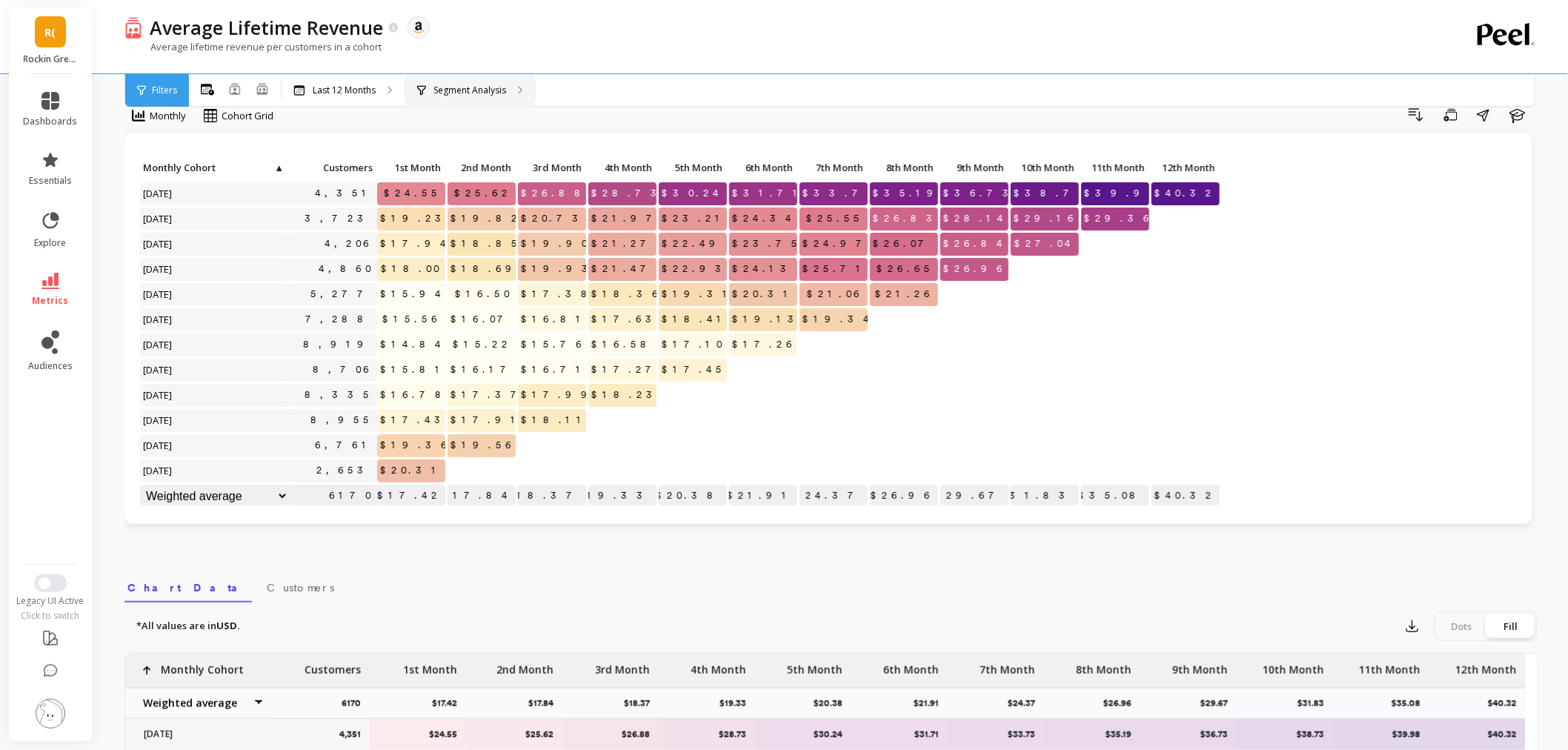
click at [471, 84] on p "Segment Analysis" at bounding box center [469, 90] width 73 height 12
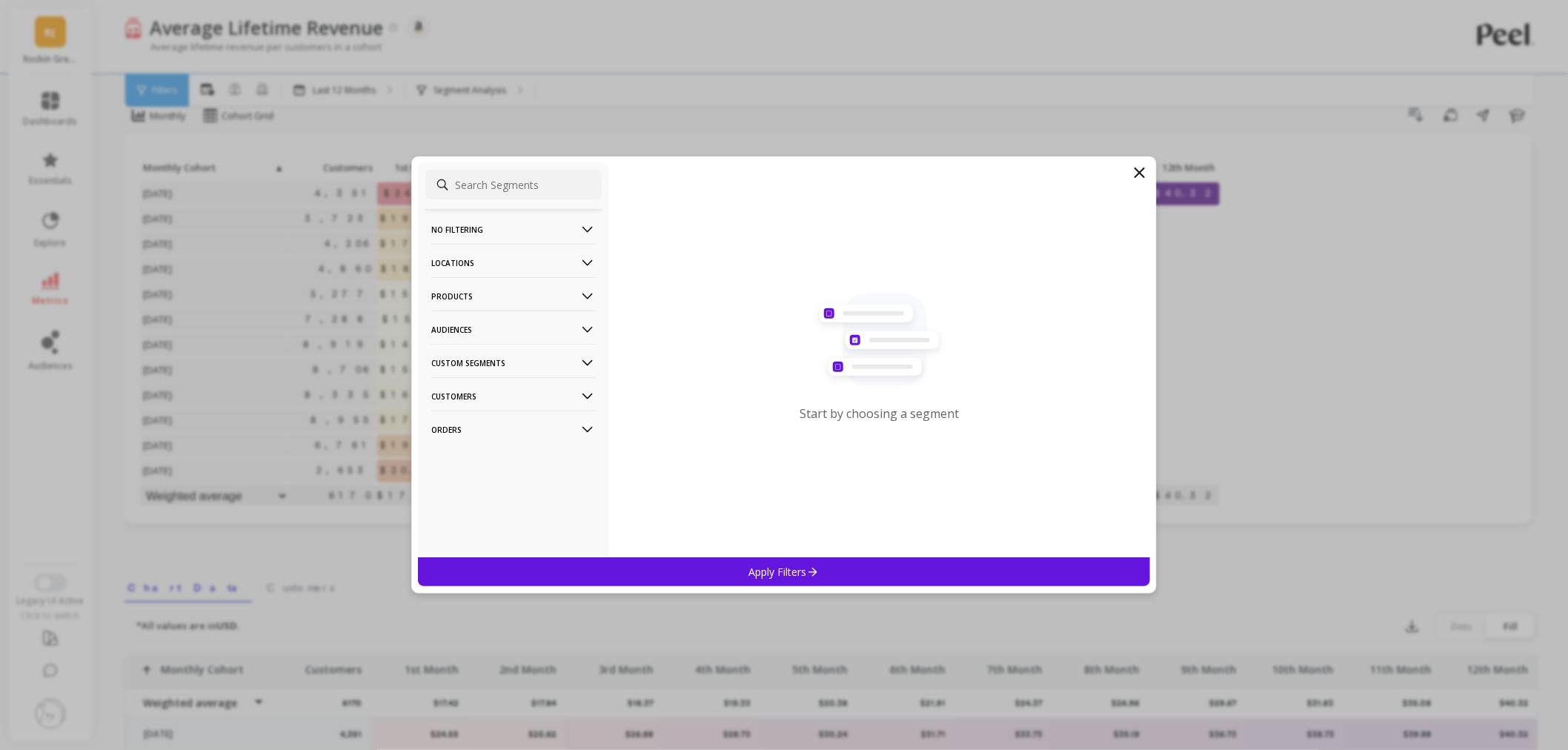
click at [504, 319] on p "Audiences" at bounding box center [514, 330] width 164 height 38
click at [504, 277] on p "Products" at bounding box center [514, 296] width 164 height 38
click at [490, 321] on div "ASIN" at bounding box center [513, 324] width 177 height 24
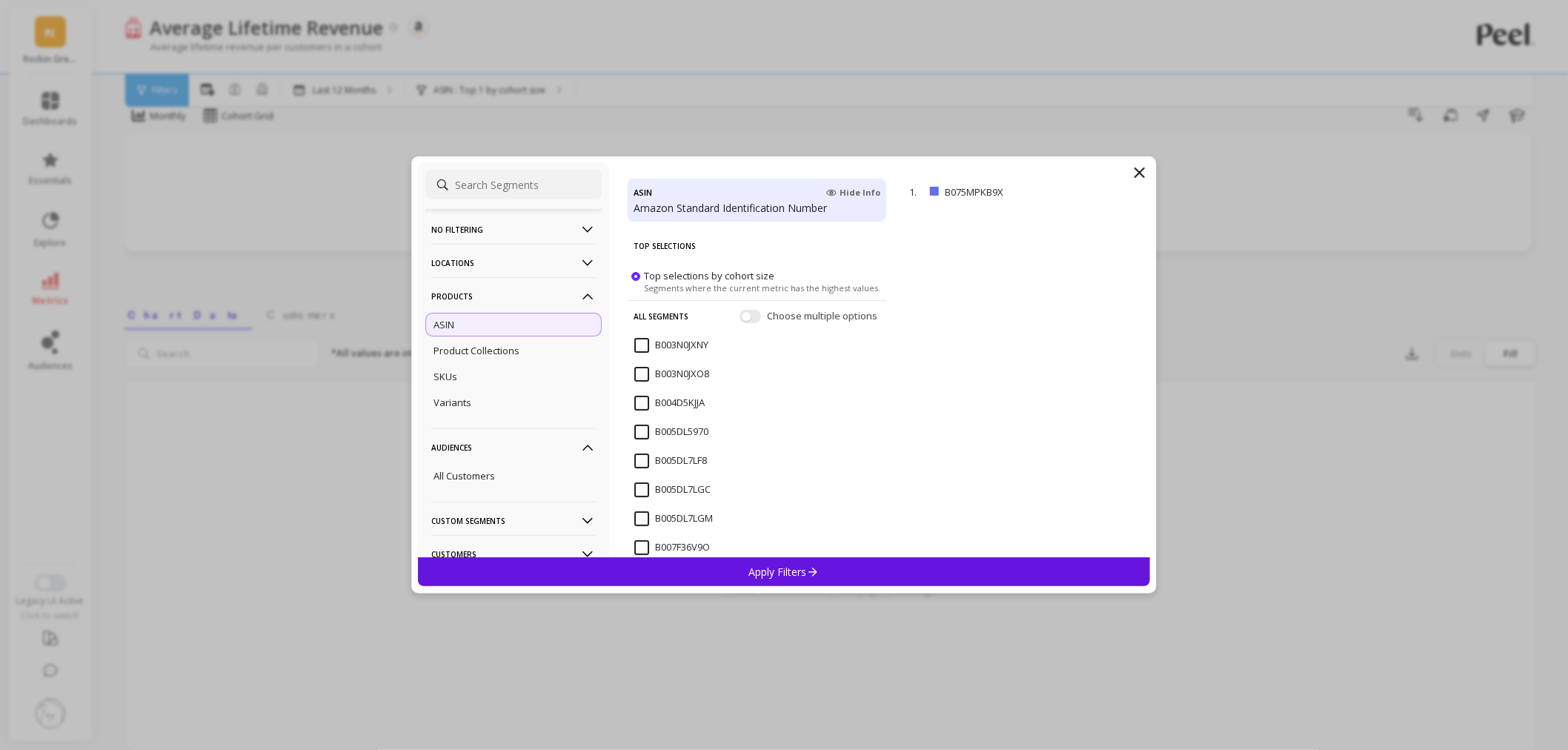
click at [516, 195] on input at bounding box center [513, 184] width 177 height 29
paste input "B004D5KJJA"
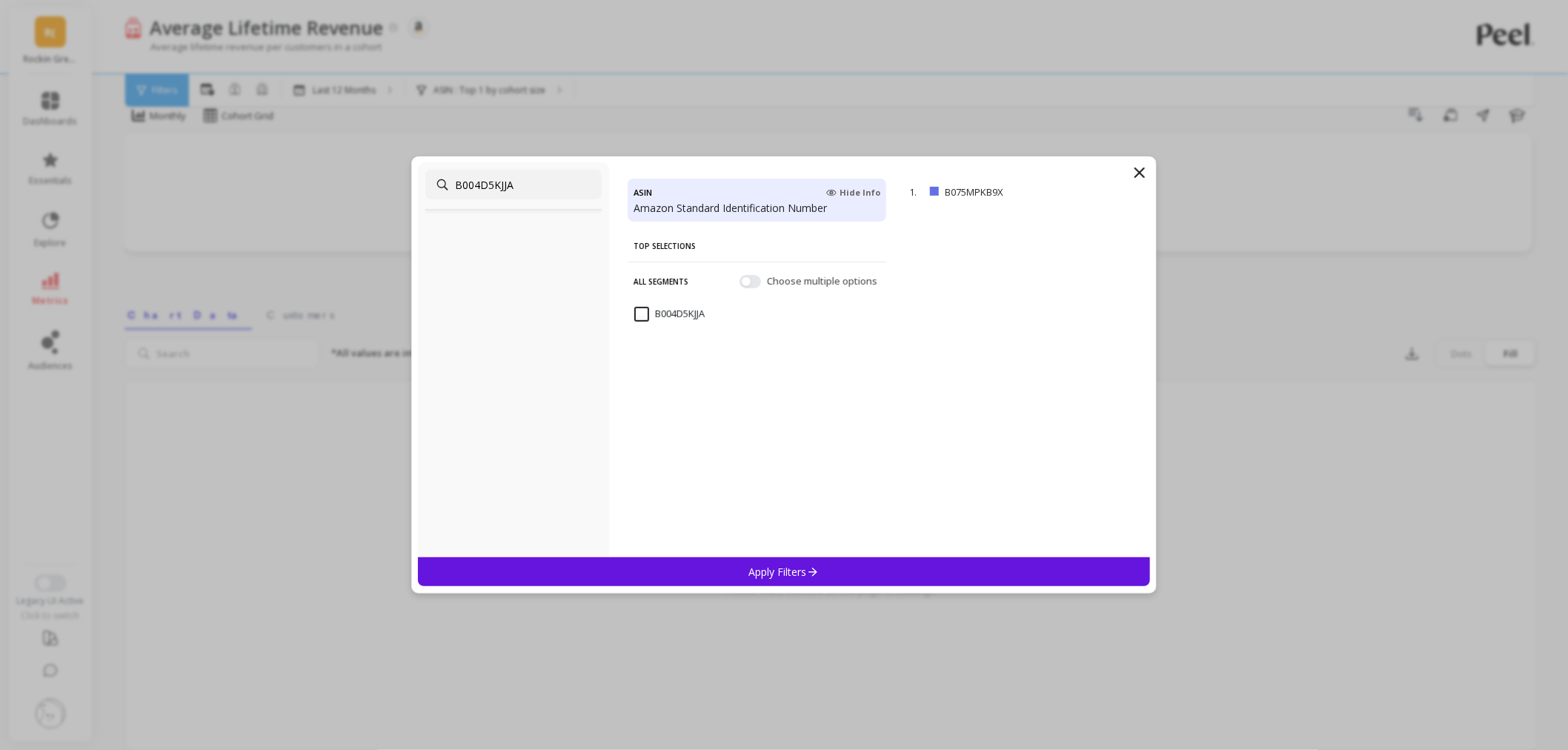
type input "B004D5KJJA"
click at [677, 316] on input "B004D5KJJA" at bounding box center [670, 315] width 71 height 15
click at [741, 571] on div "Apply Filters" at bounding box center [784, 571] width 732 height 29
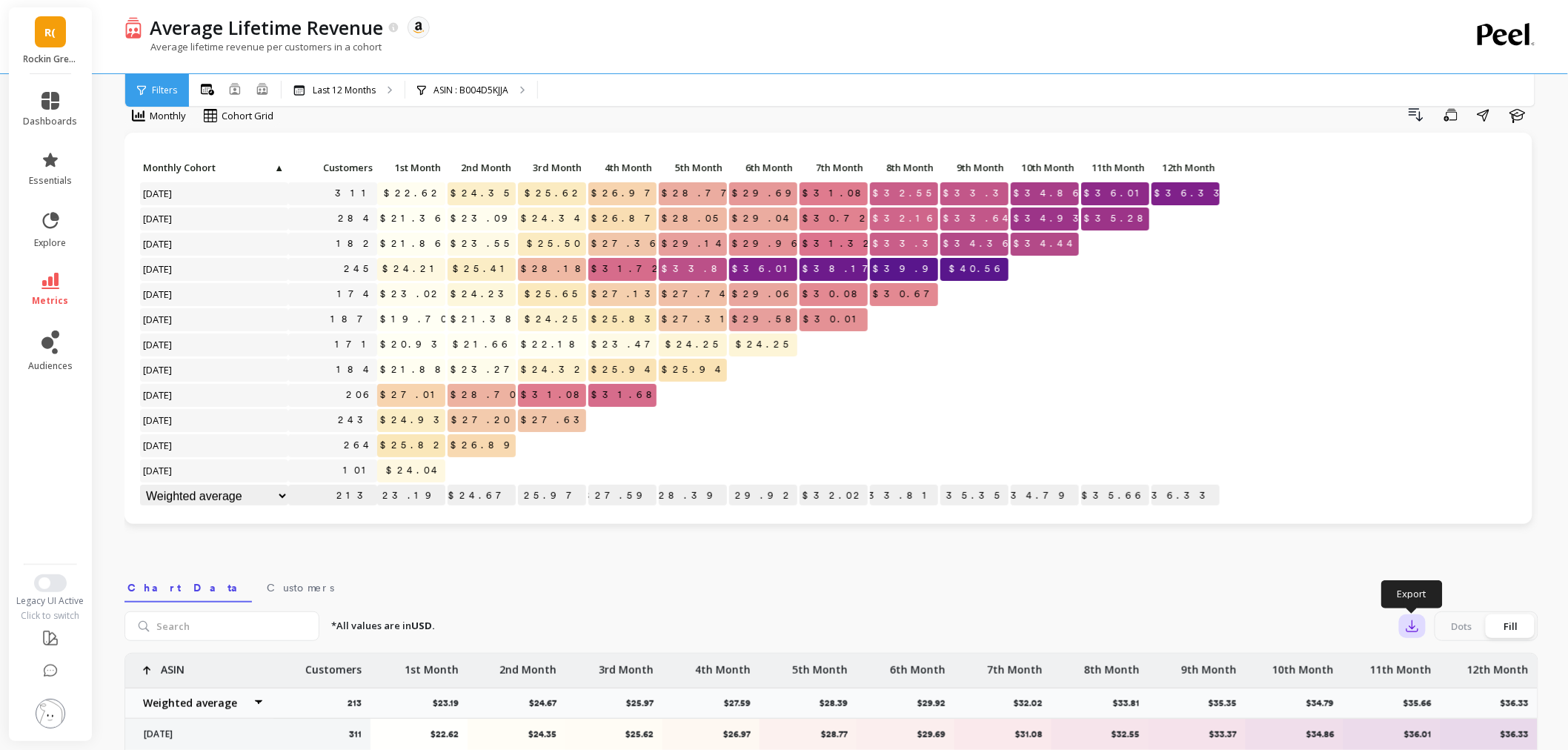
click at [1414, 628] on icon "button" at bounding box center [1413, 626] width 15 height 15
click at [1423, 664] on button "CSV" at bounding box center [1466, 667] width 132 height 26
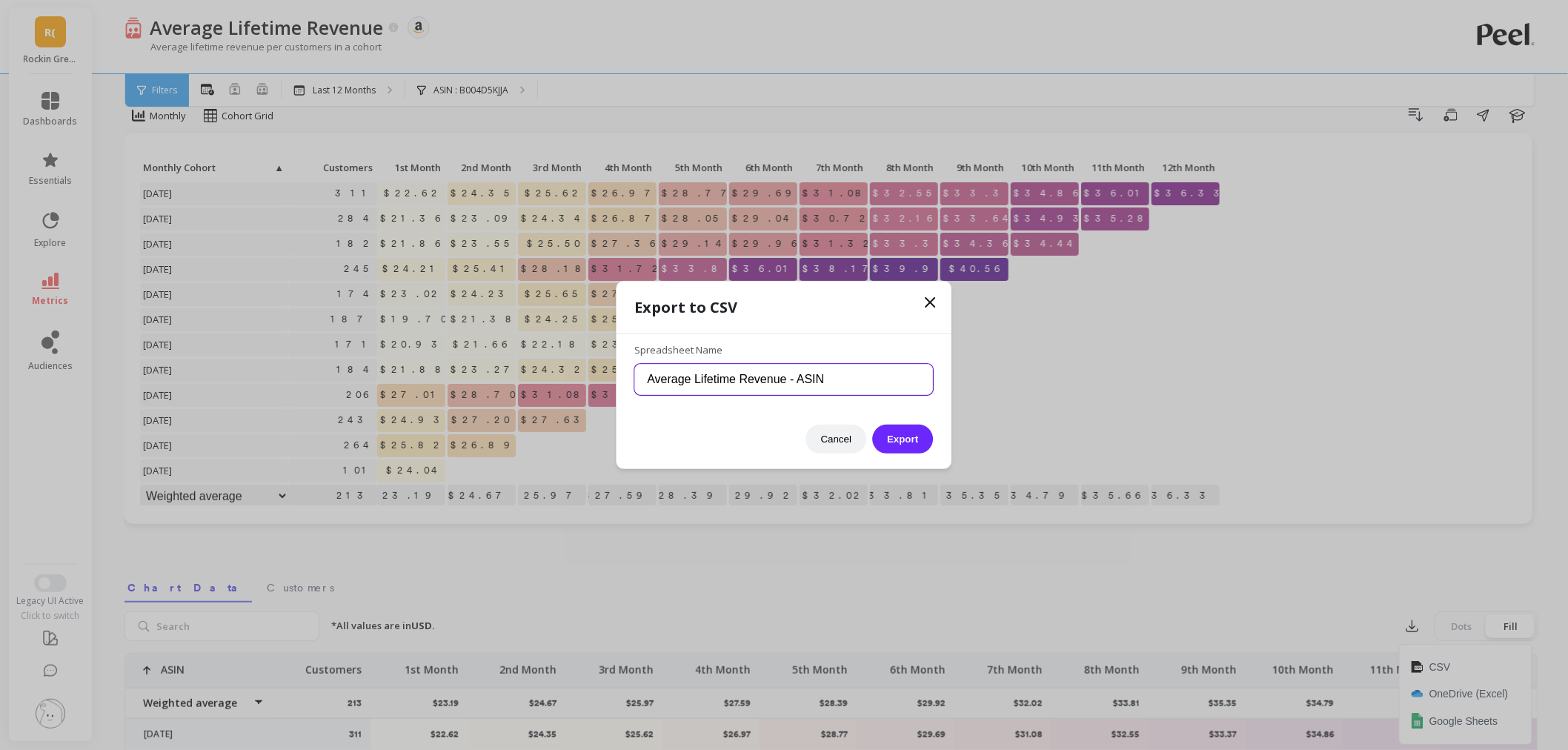
click at [865, 369] on input "Average Lifetime Revenue - ASIN" at bounding box center [784, 379] width 298 height 31
paste input "B004D5KJJA"
type input "Average Lifetime Revenue - ASIN B004D5KJJA"
click at [921, 435] on button "Export" at bounding box center [903, 439] width 60 height 29
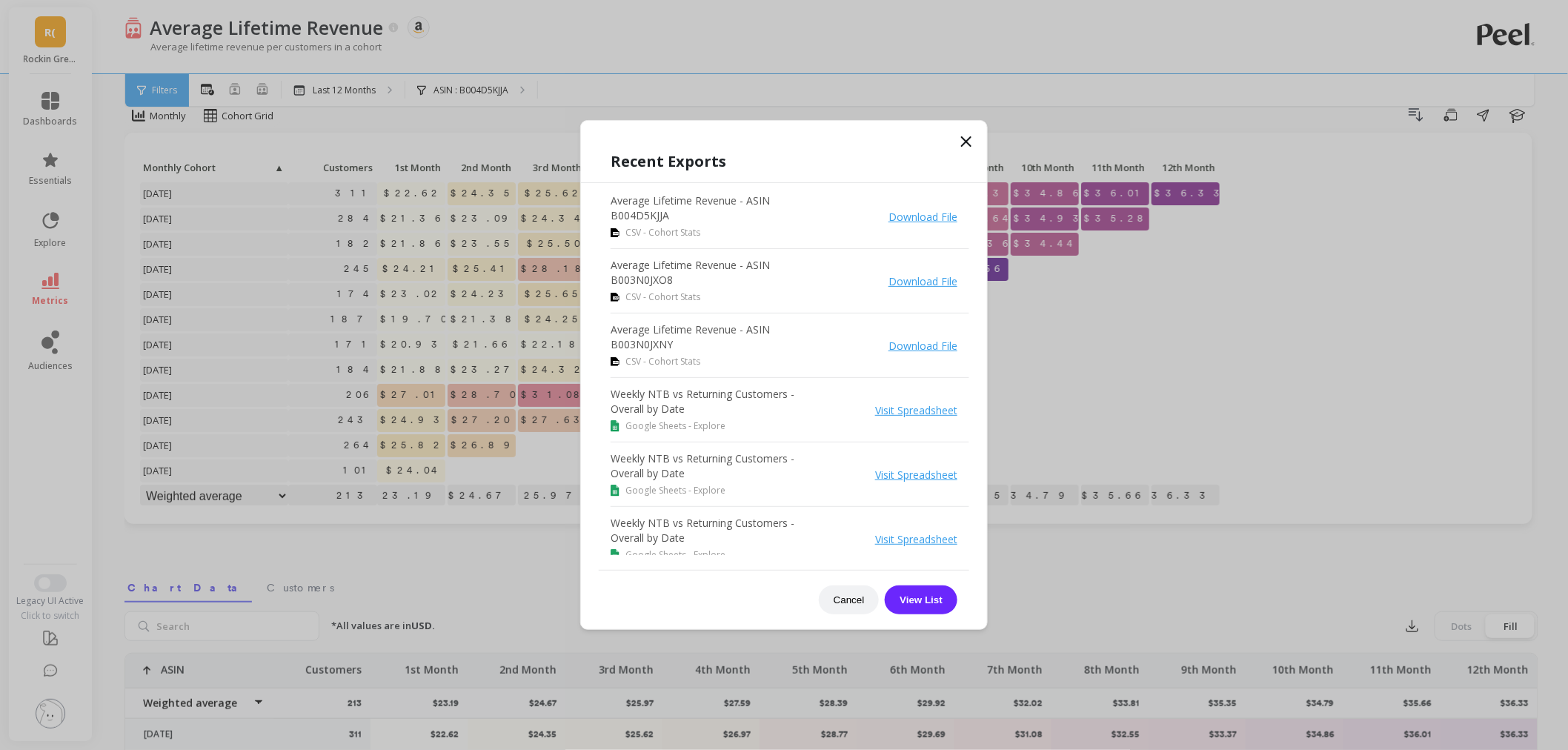
click at [969, 141] on icon at bounding box center [966, 141] width 18 height 18
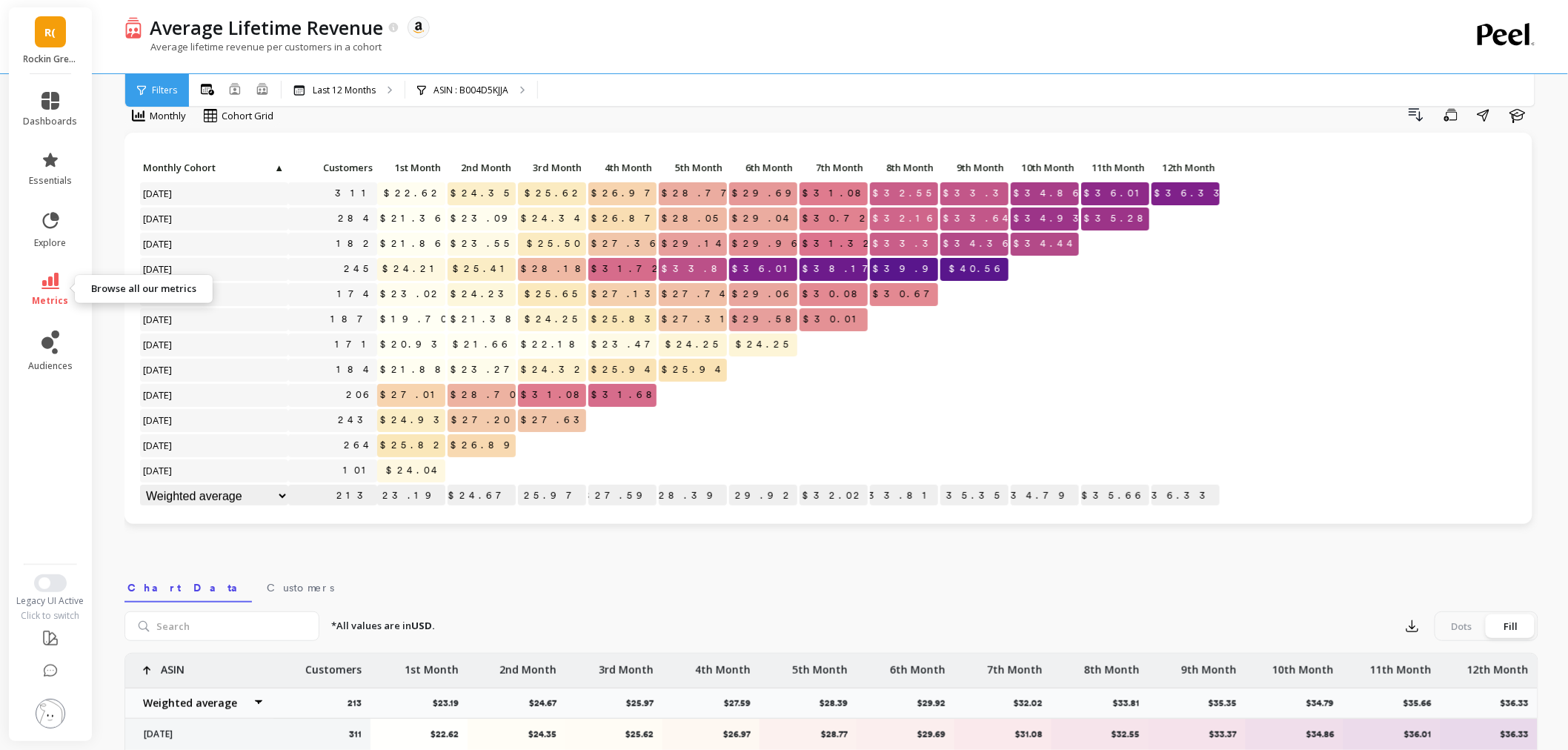
click at [53, 295] on span "metrics" at bounding box center [51, 300] width 36 height 12
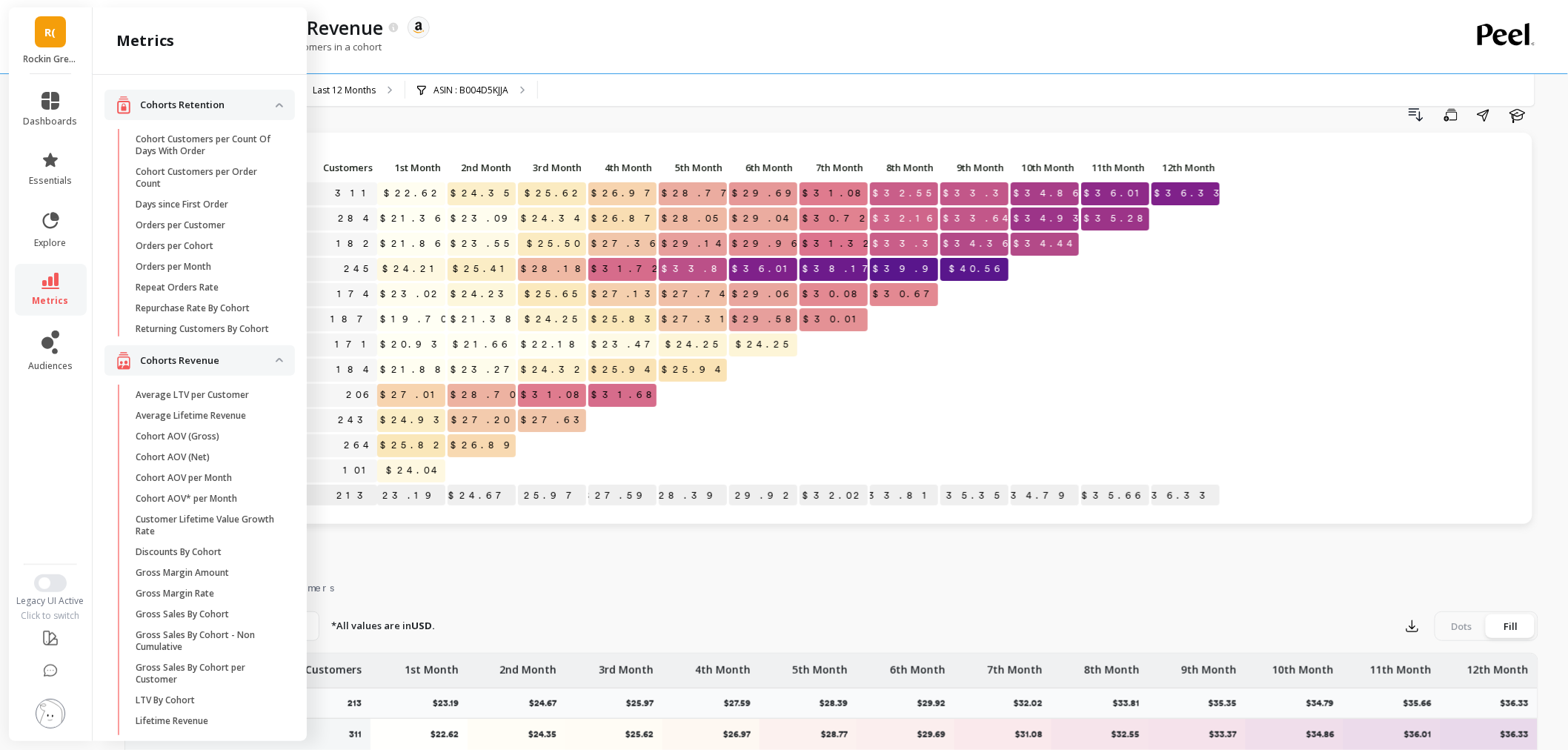
scroll to position [247, 0]
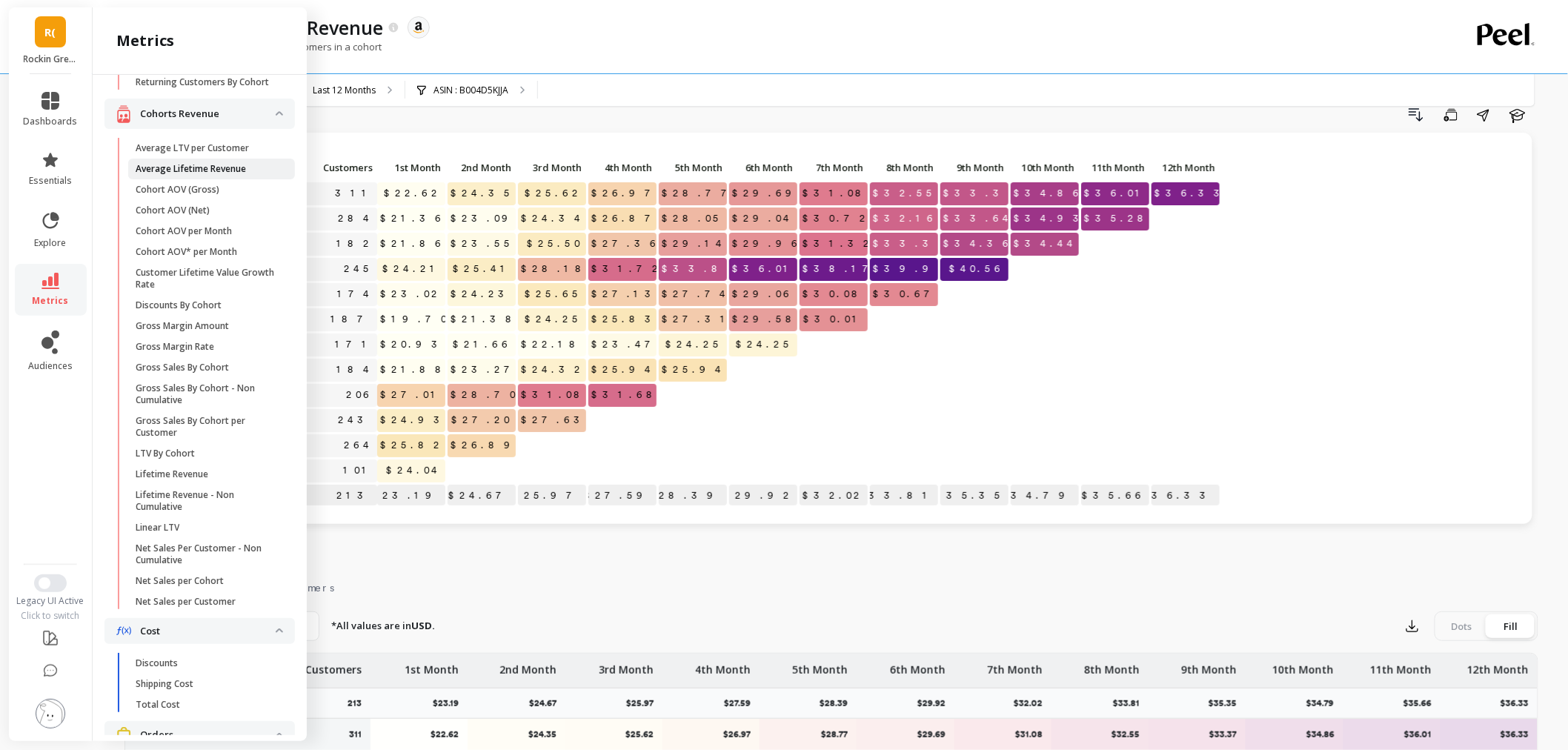
click at [191, 175] on p "Average Lifetime Revenue" at bounding box center [191, 169] width 111 height 12
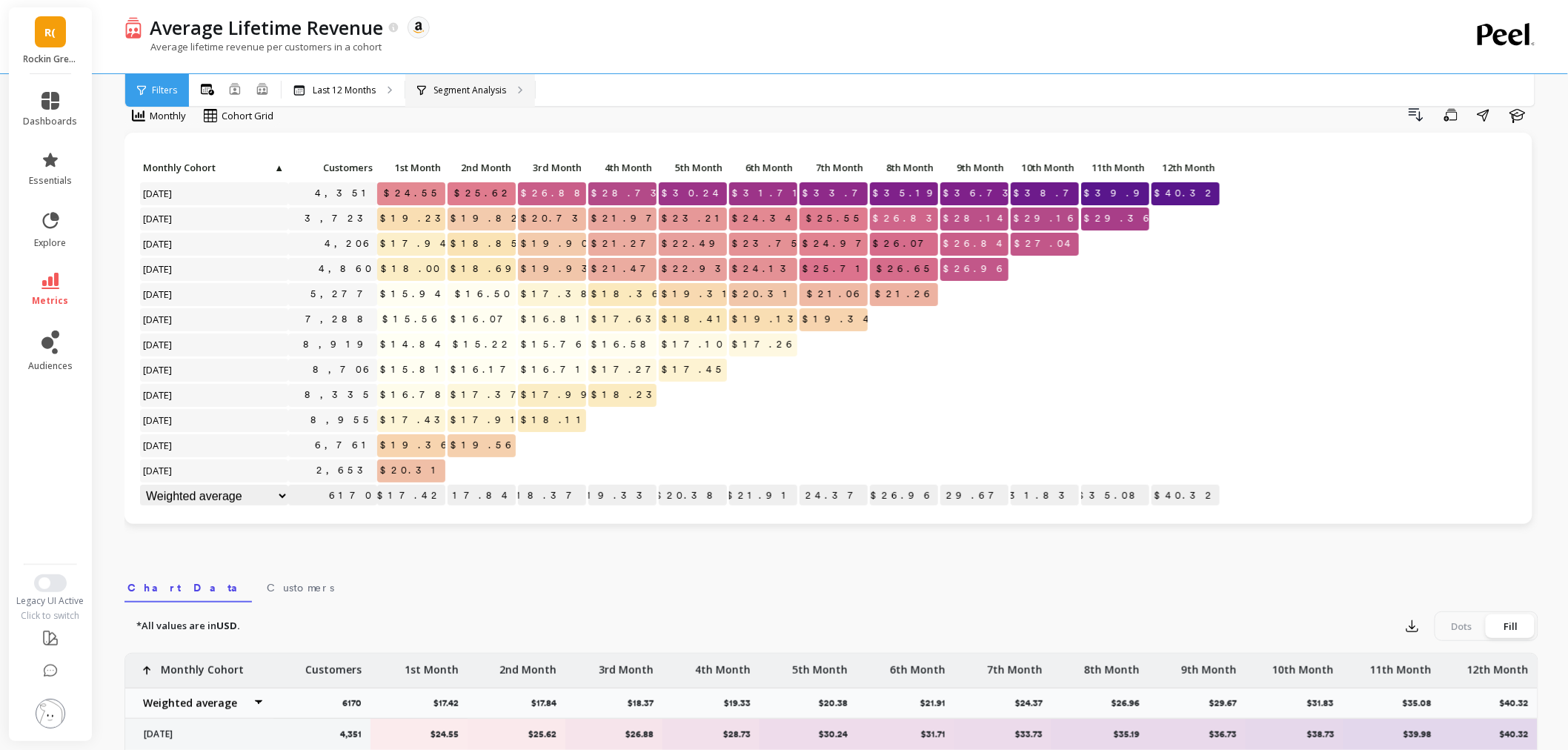
click at [422, 80] on div "Segment Analysis" at bounding box center [469, 90] width 129 height 33
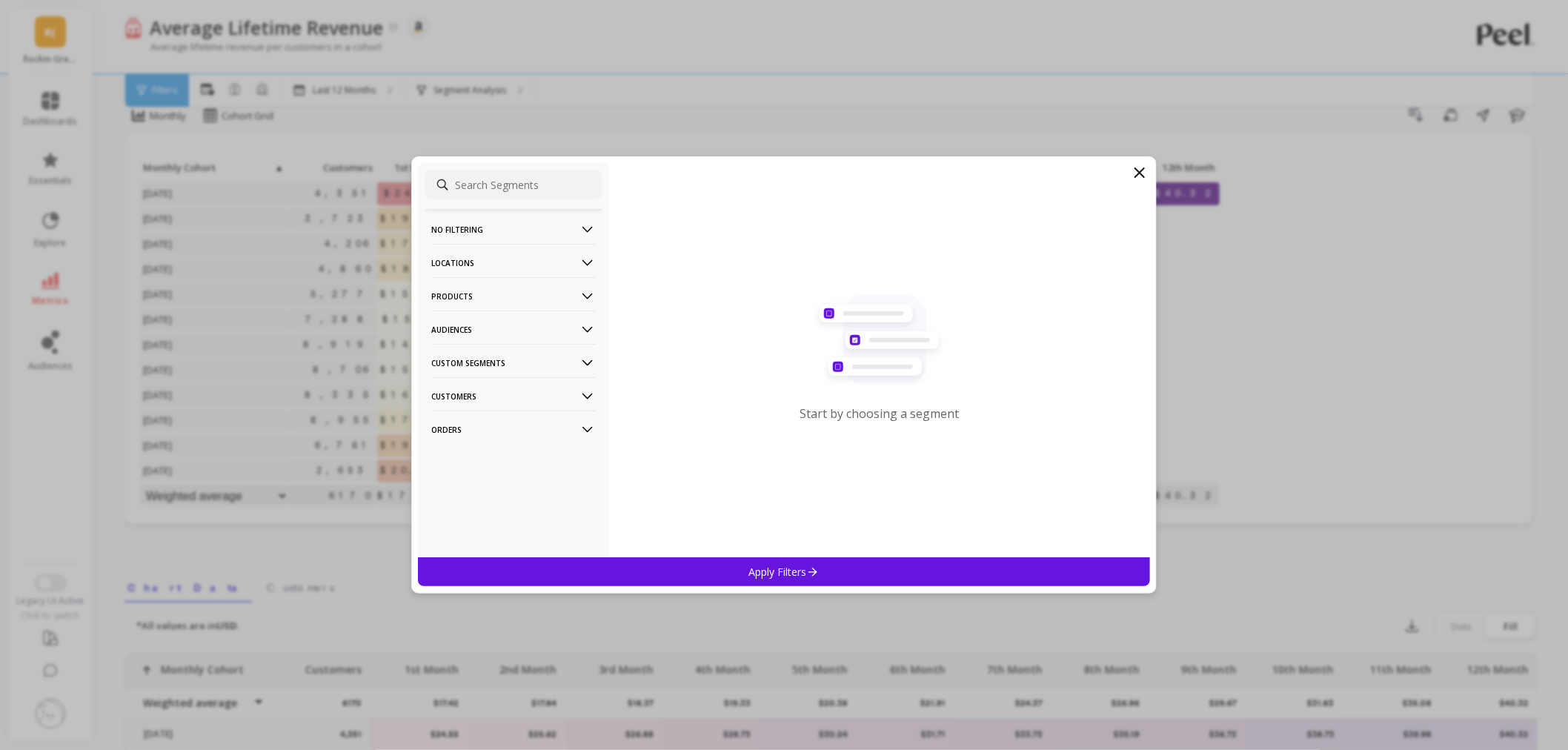
click at [489, 264] on p "Locations" at bounding box center [514, 263] width 164 height 38
click at [489, 260] on p "Locations" at bounding box center [514, 263] width 164 height 38
click at [480, 294] on p "Products" at bounding box center [514, 296] width 164 height 38
click at [474, 329] on div "ASIN" at bounding box center [513, 324] width 177 height 24
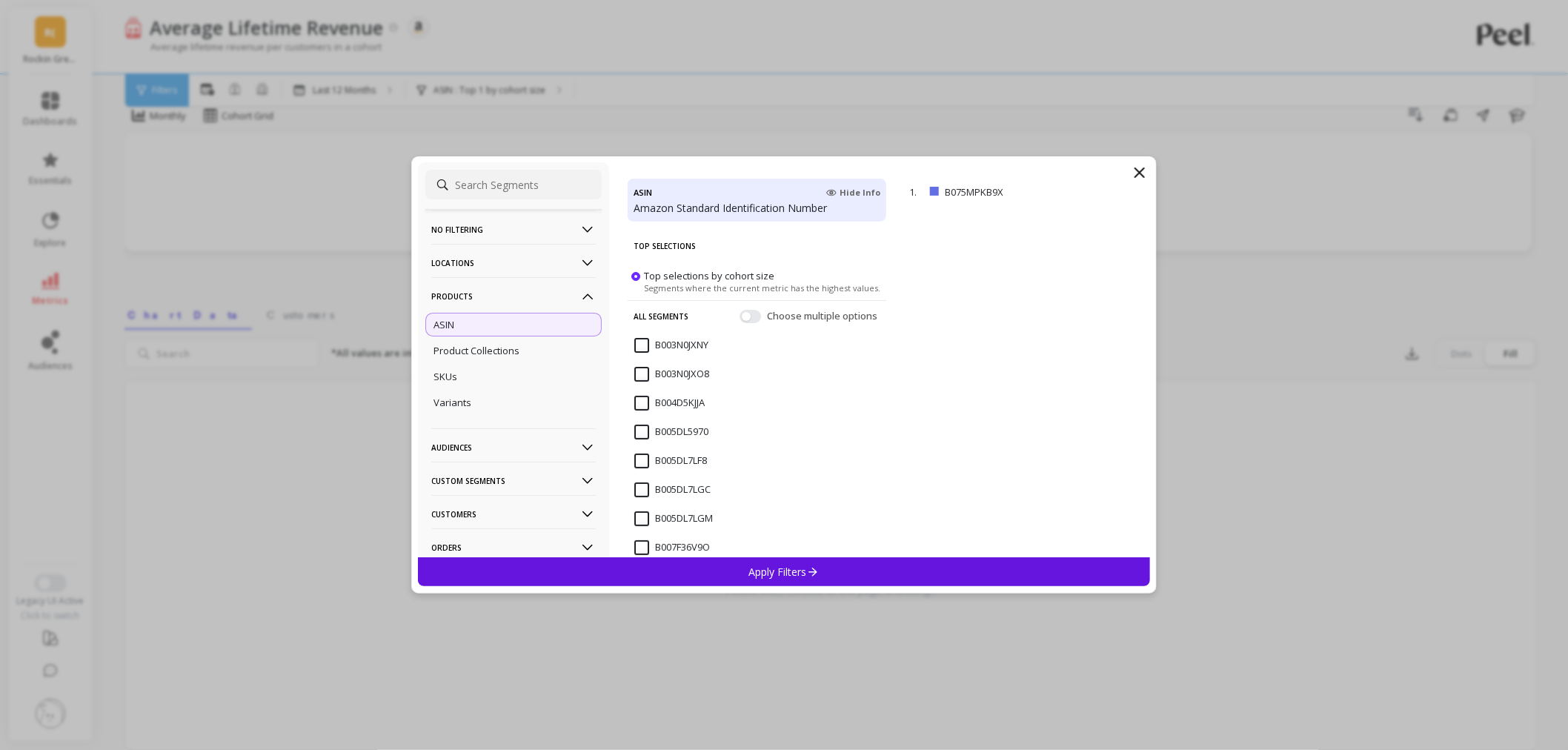
click at [531, 185] on input at bounding box center [513, 184] width 177 height 29
paste input "B005DL5970"
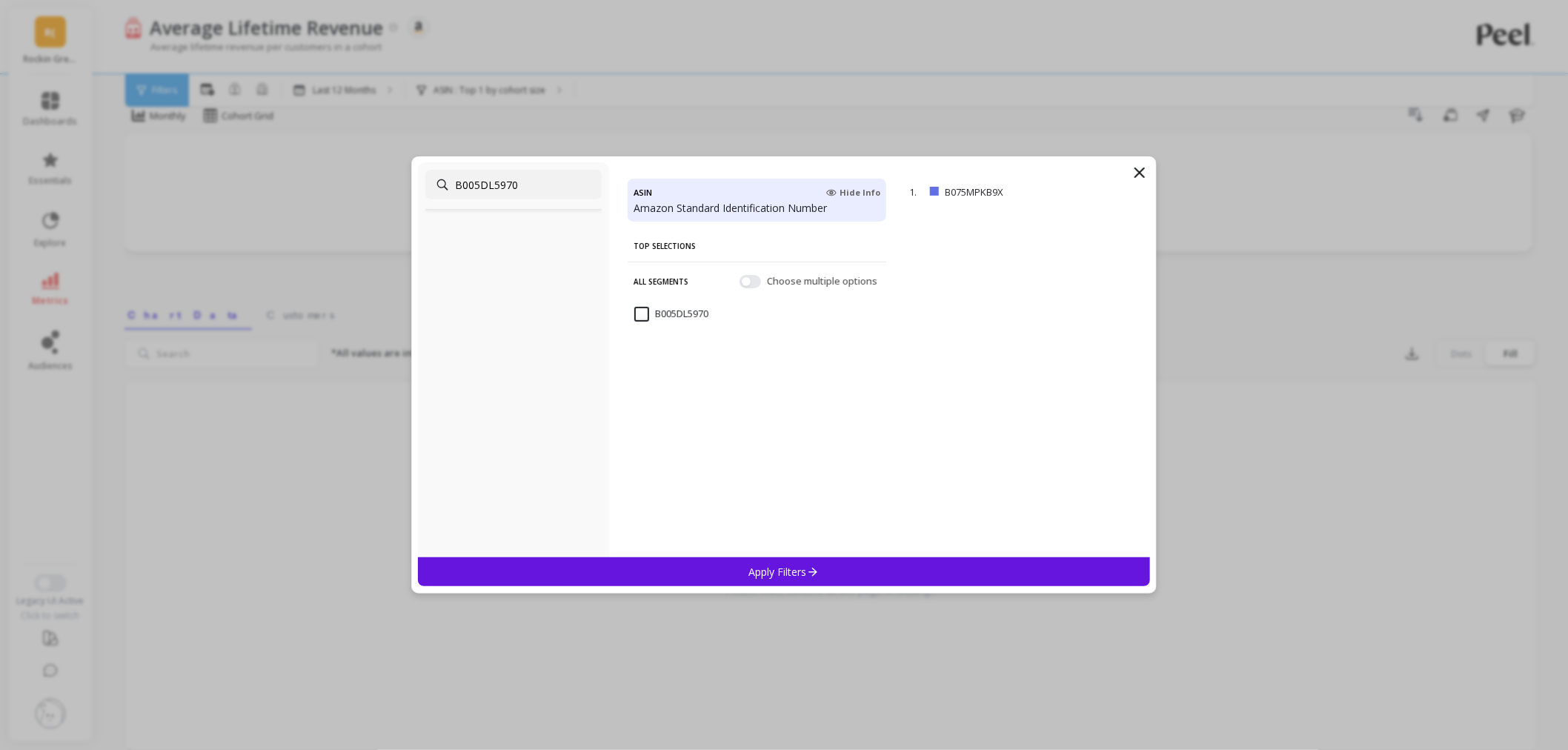
type input "B005DL5970"
click at [659, 308] on div "B005DL5970" at bounding box center [758, 322] width 259 height 44
click at [760, 580] on div "Apply Filters" at bounding box center [784, 571] width 732 height 29
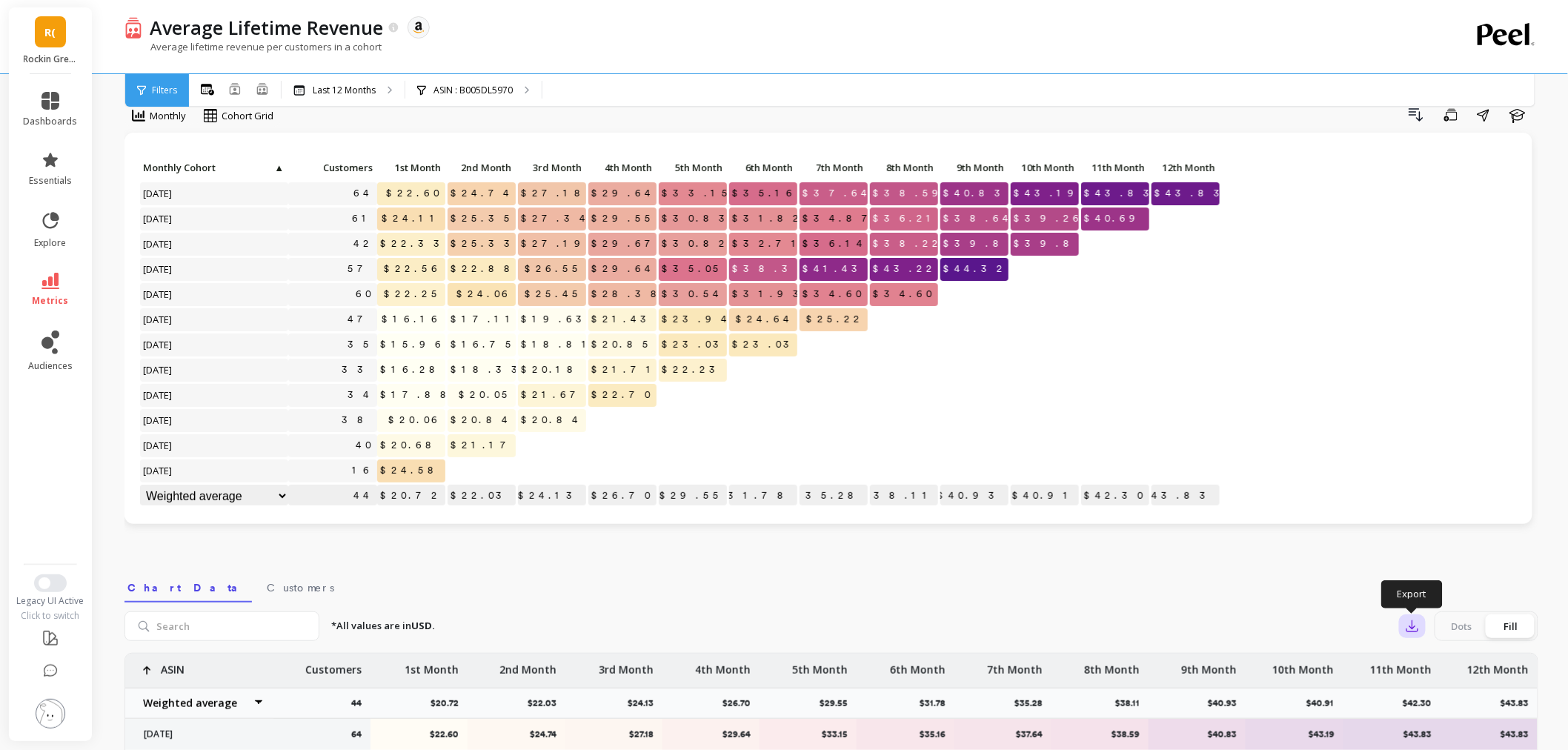
click at [1419, 624] on icon "button" at bounding box center [1413, 626] width 15 height 15
click at [1423, 666] on span "CSV" at bounding box center [1440, 667] width 22 height 15
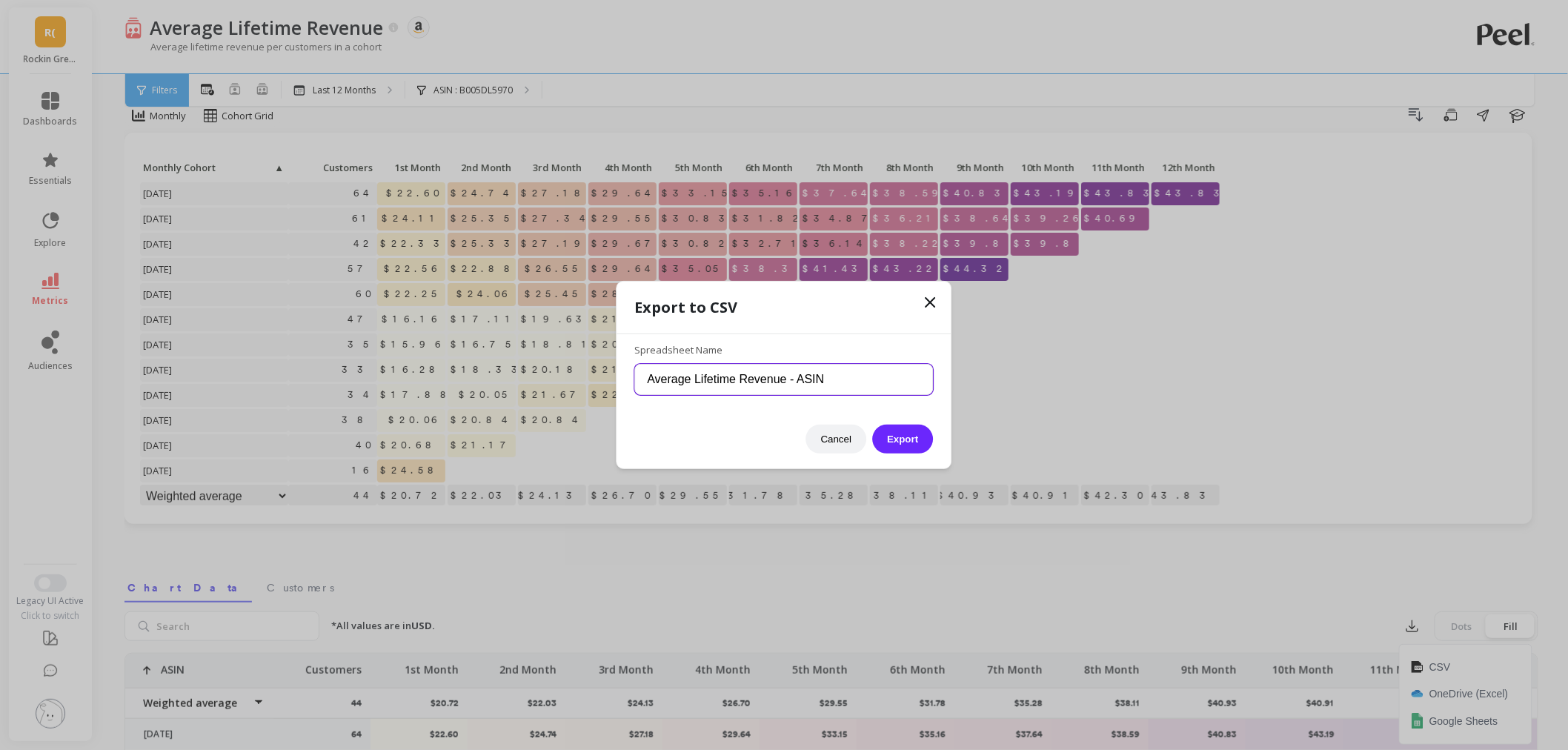
click at [865, 366] on input "Average Lifetime Revenue - ASIN" at bounding box center [784, 379] width 298 height 31
paste input "B005DL5970"
type input "Average Lifetime Revenue - ASIN B005DL5970"
click at [913, 434] on button "Export" at bounding box center [903, 439] width 60 height 29
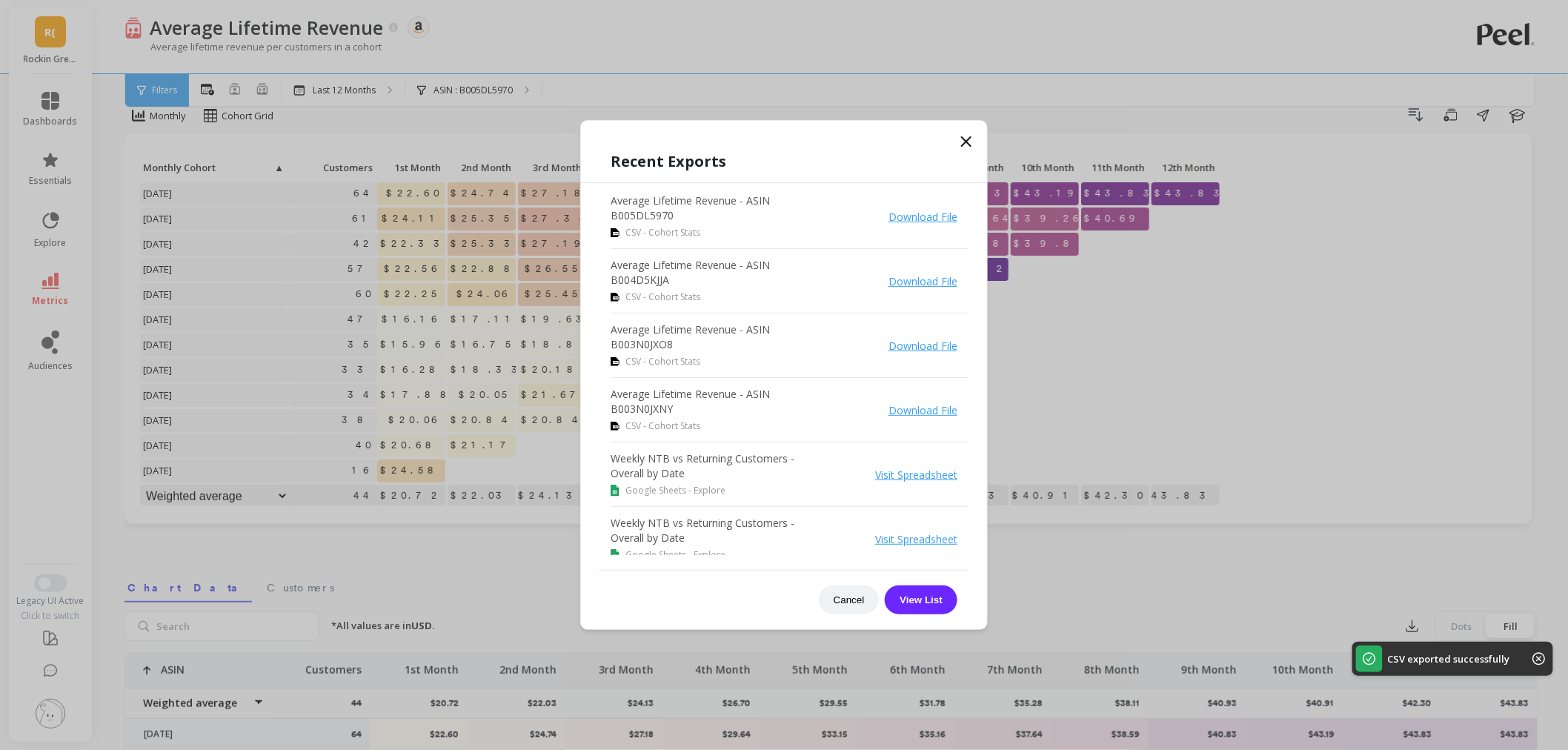
click at [975, 154] on span at bounding box center [966, 144] width 18 height 23
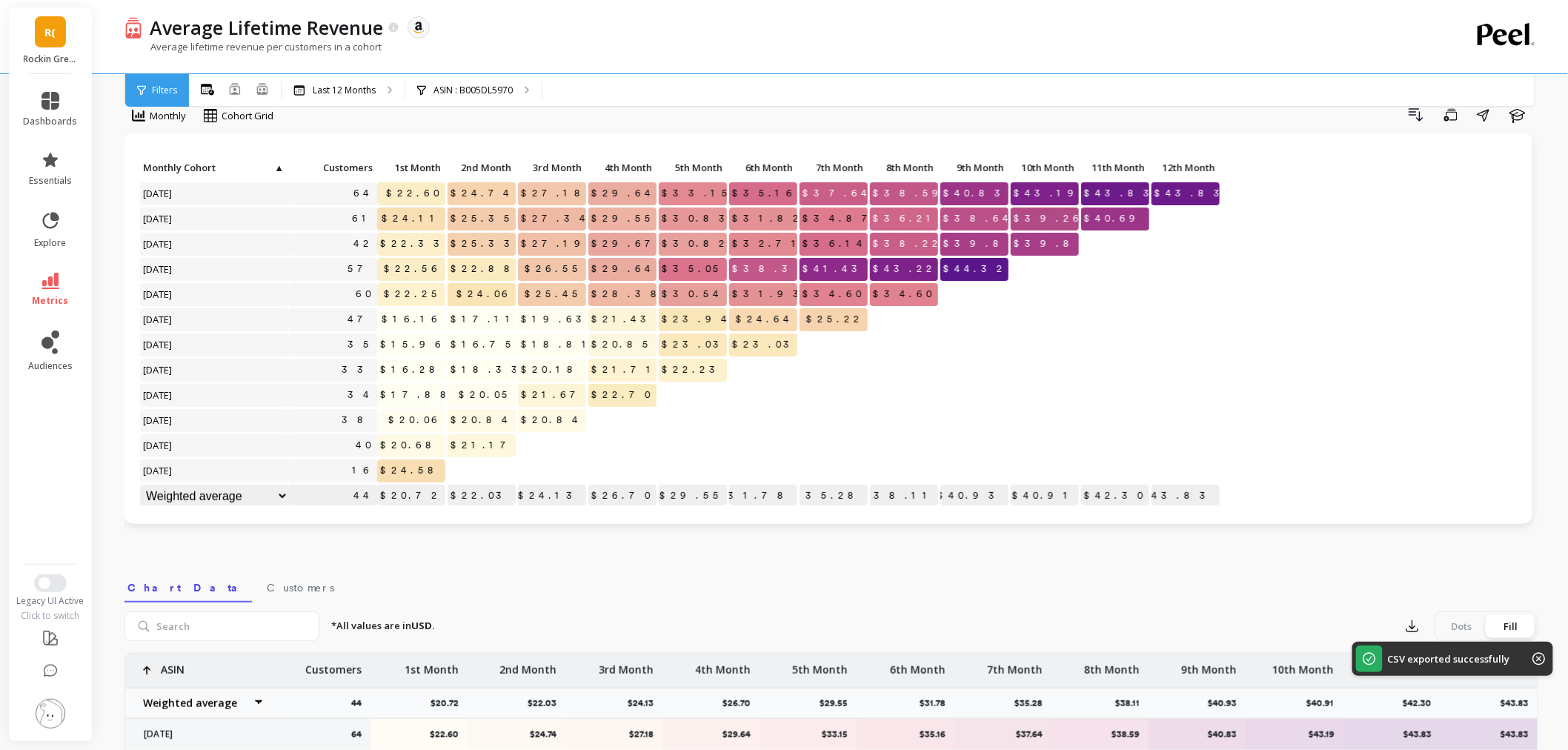
click at [62, 281] on link "metrics" at bounding box center [50, 290] width 54 height 34
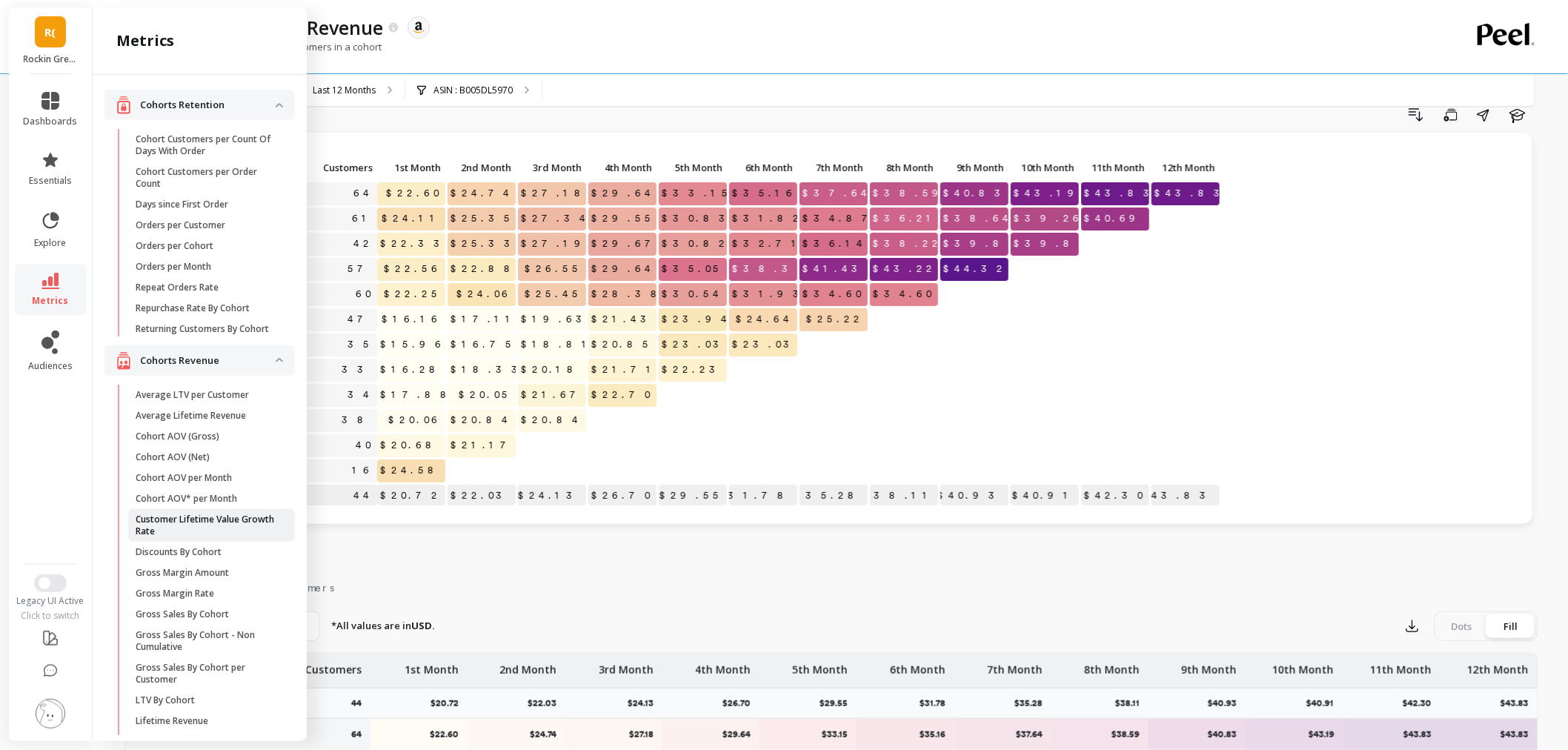
scroll to position [247, 0]
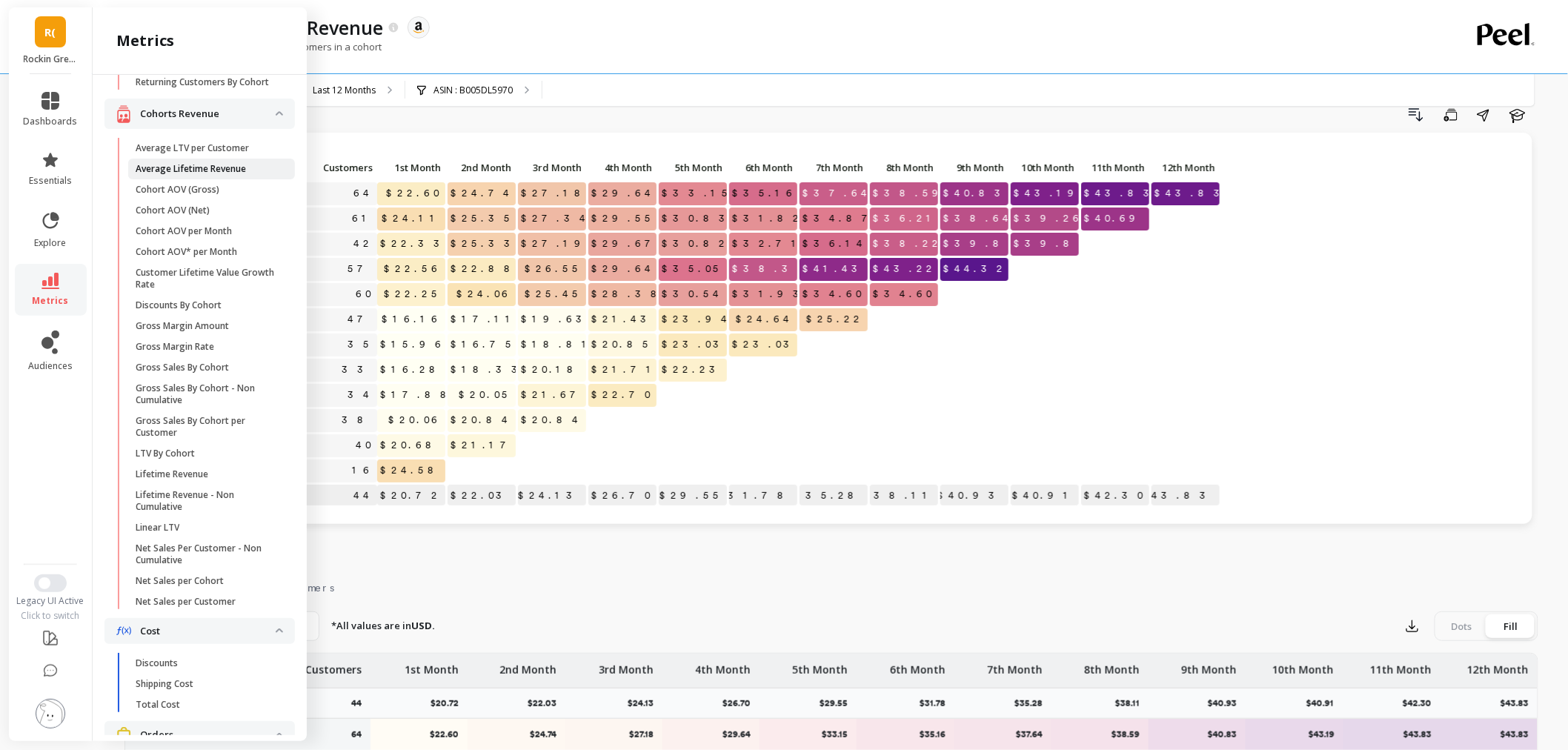
click at [188, 175] on p "Average Lifetime Revenue" at bounding box center [191, 169] width 111 height 12
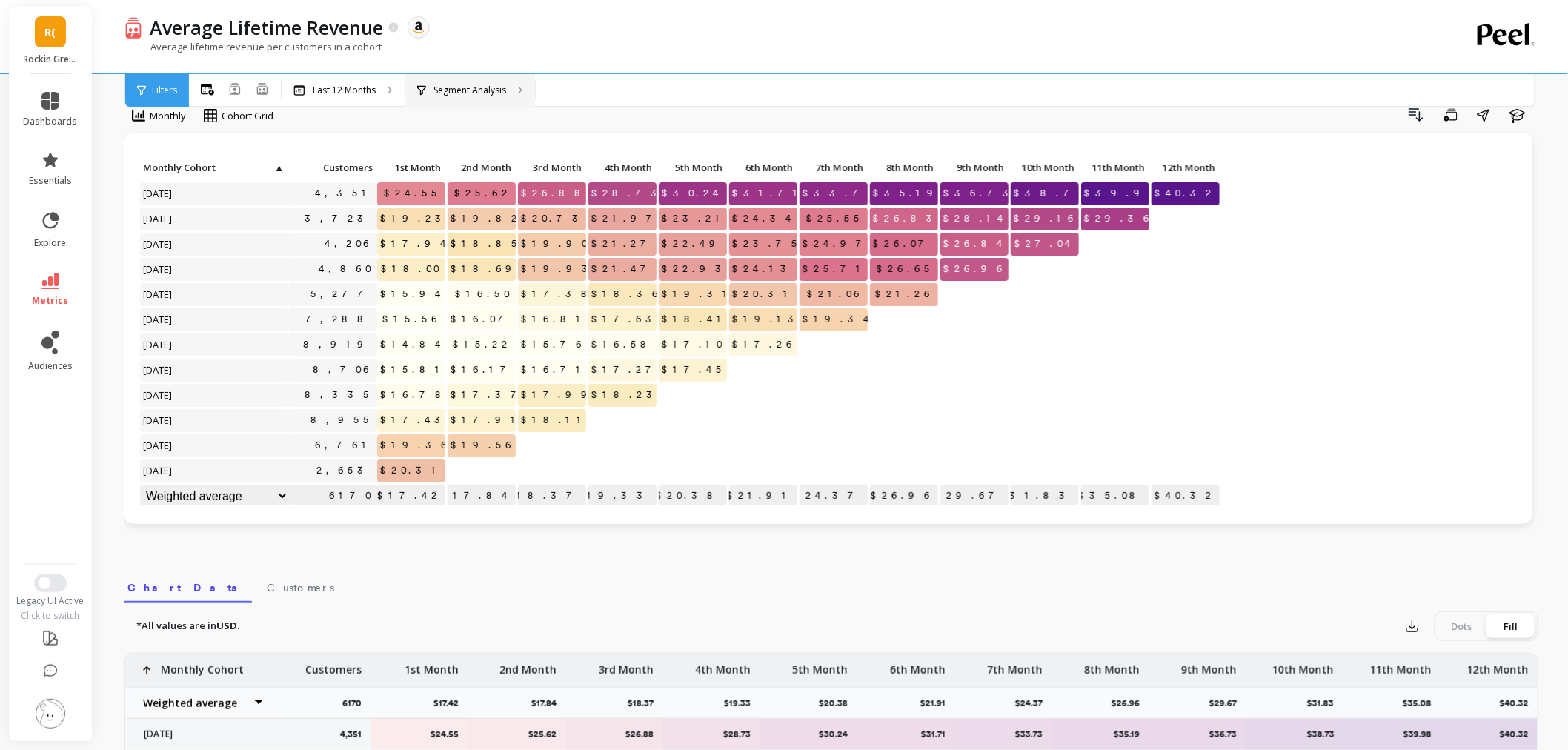
click at [469, 92] on p "Segment Analysis" at bounding box center [469, 90] width 73 height 12
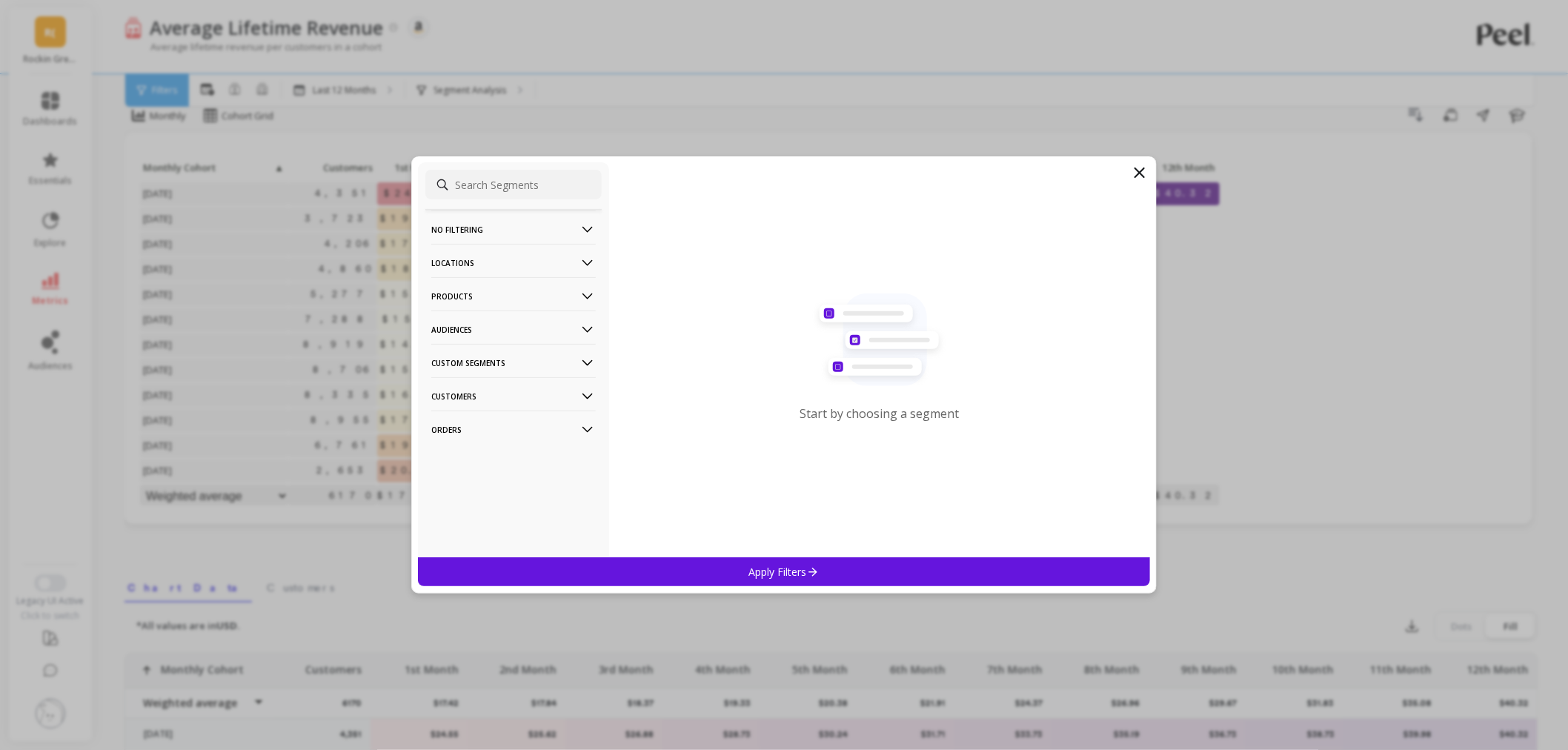
click at [495, 301] on p "Products" at bounding box center [514, 296] width 164 height 38
click at [498, 330] on div "ASIN" at bounding box center [513, 324] width 177 height 24
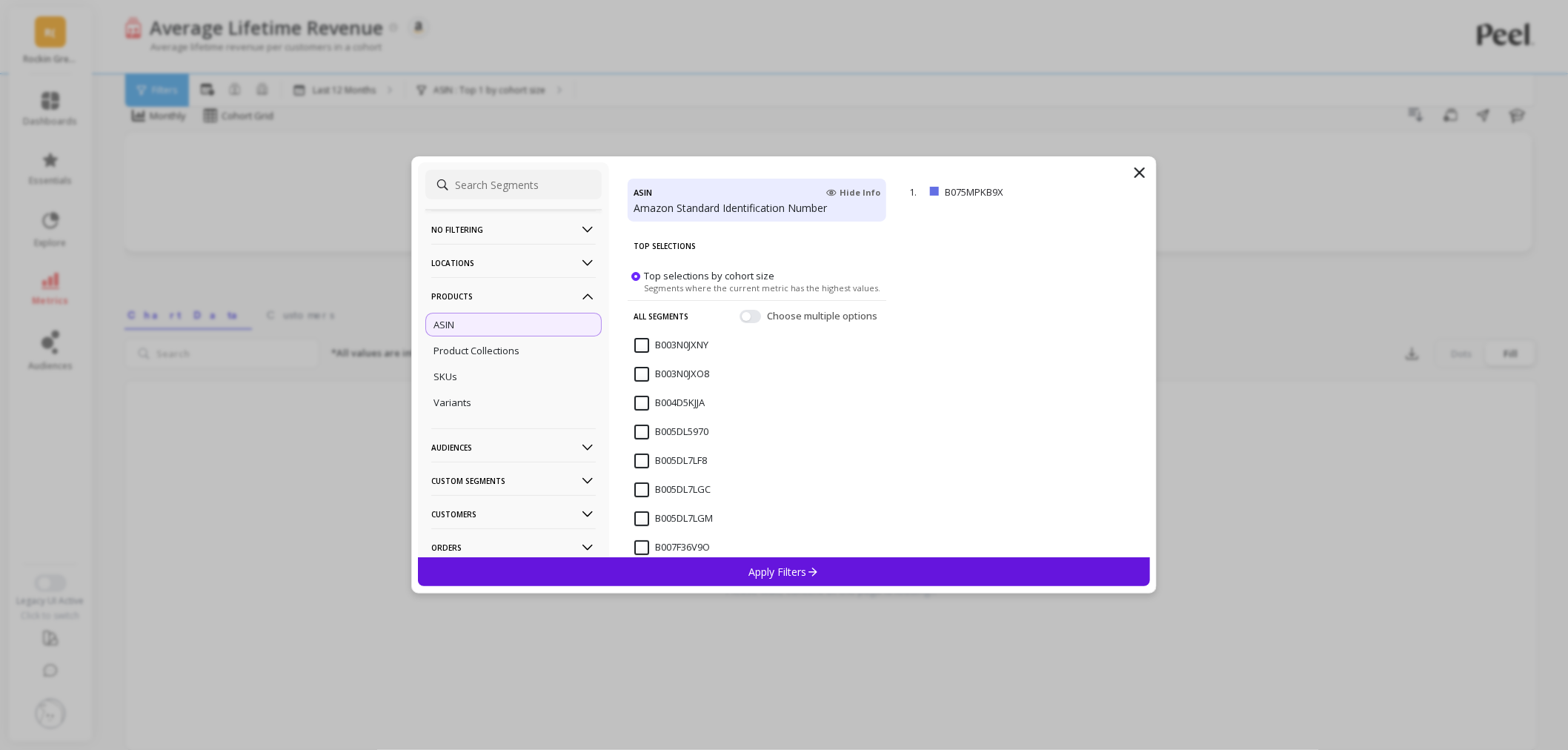
click at [532, 195] on input at bounding box center [513, 184] width 177 height 29
paste input "B005DL7LF8"
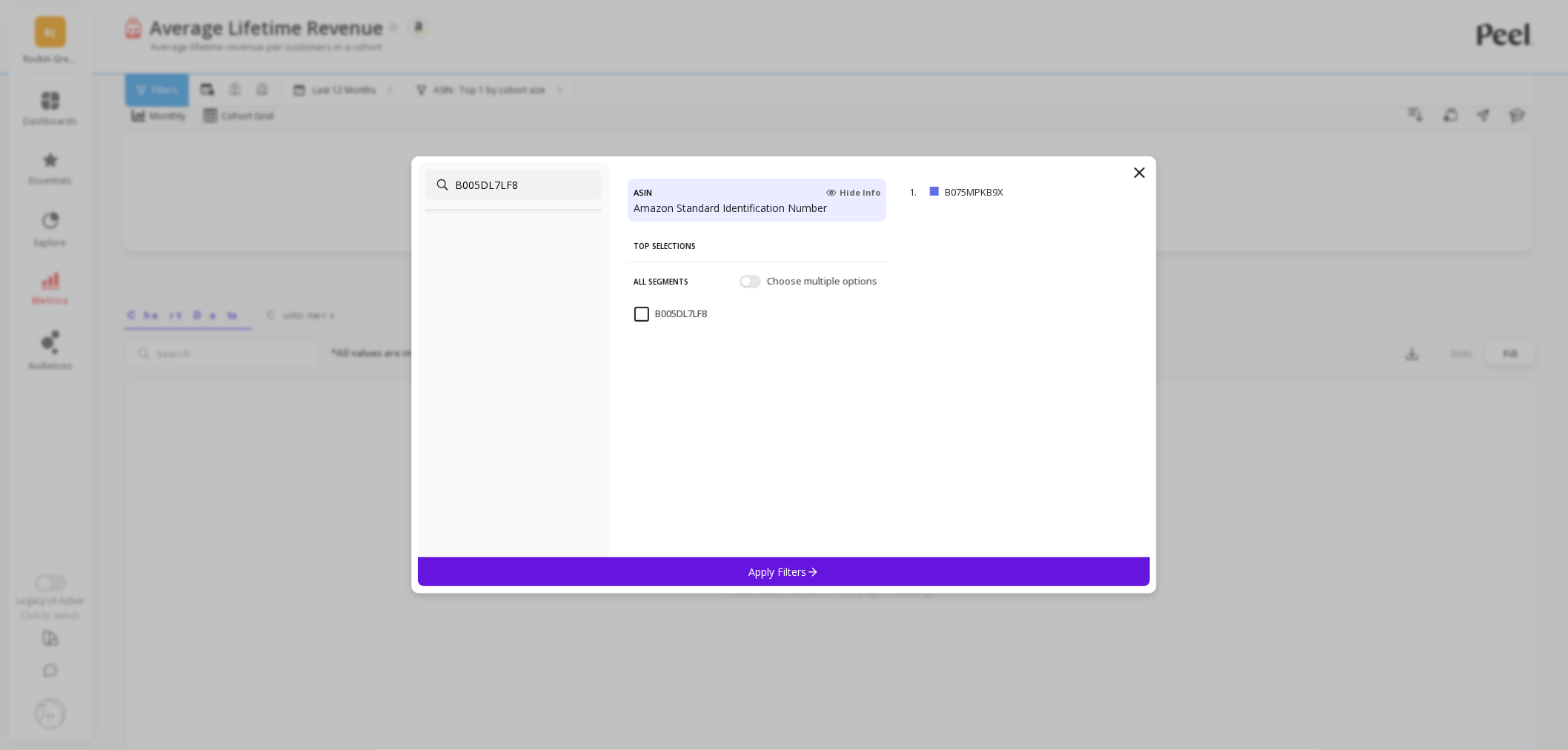
type input "B005DL7LF8"
click at [653, 308] on input "B005DL7LF8" at bounding box center [671, 315] width 73 height 15
click at [769, 572] on p "Apply Filters" at bounding box center [784, 571] width 71 height 14
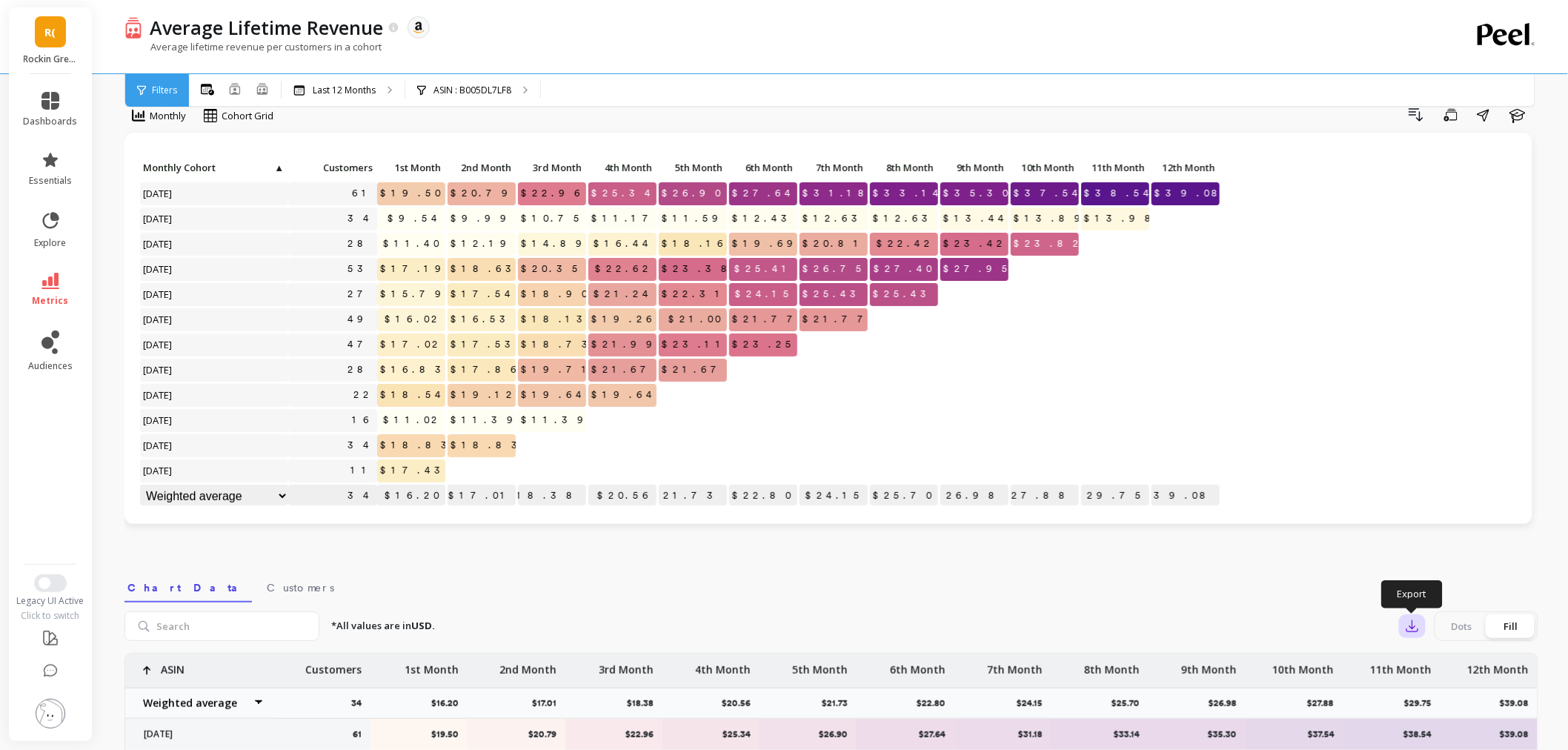
click at [1419, 632] on icon "button" at bounding box center [1413, 626] width 15 height 15
click at [1423, 656] on button "CSV" at bounding box center [1466, 667] width 132 height 26
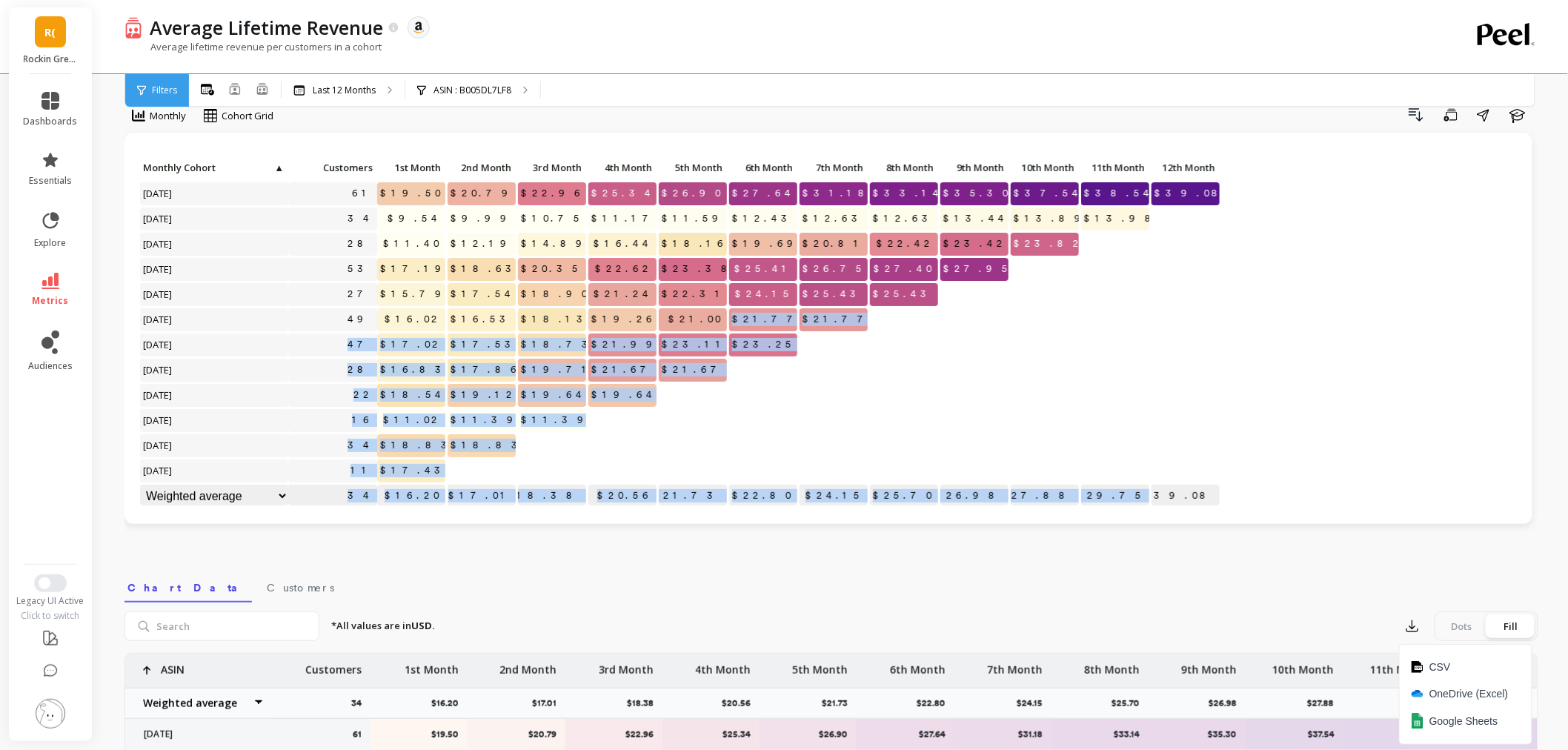
drag, startPoint x: 930, startPoint y: 378, endPoint x: 758, endPoint y: 343, distance: 175.5
click at [1421, 665] on img at bounding box center [1418, 667] width 12 height 12
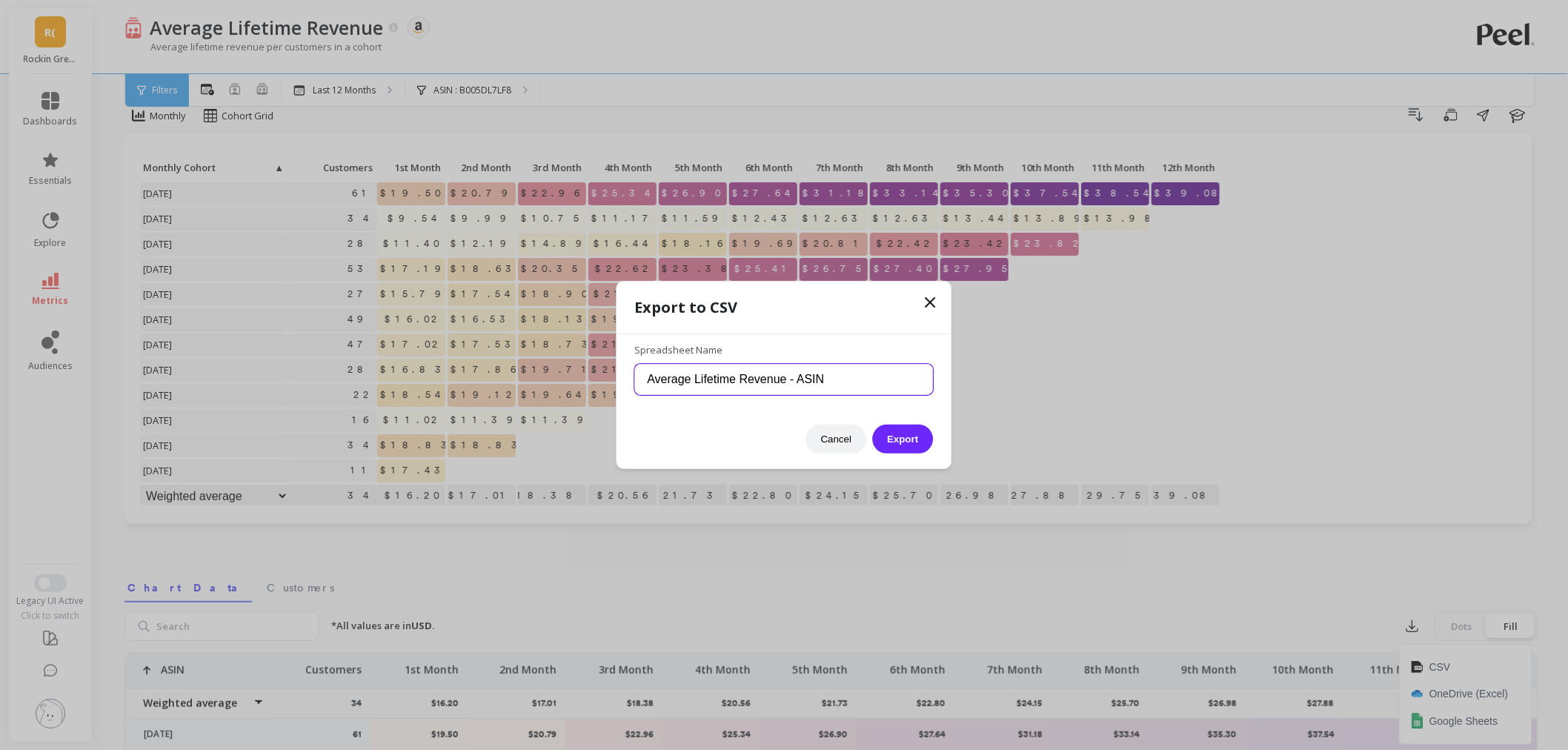
click at [839, 377] on input "Average Lifetime Revenue - ASIN" at bounding box center [784, 379] width 298 height 31
paste input "B005DL7LF8"
type input "Average Lifetime Revenue - ASIN B005DL7LF8"
click at [893, 439] on button "Export" at bounding box center [903, 439] width 60 height 29
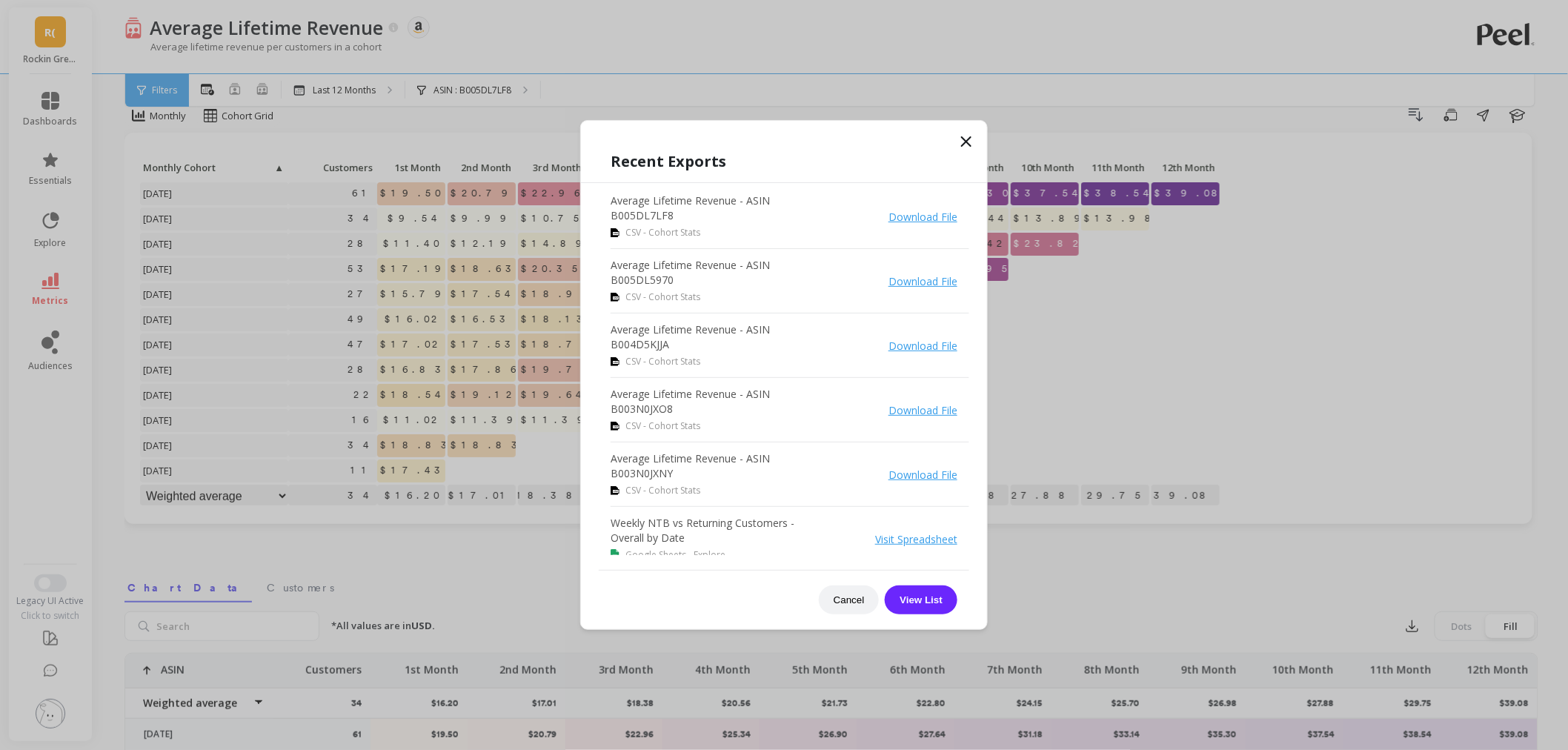
click at [969, 140] on icon at bounding box center [966, 141] width 18 height 18
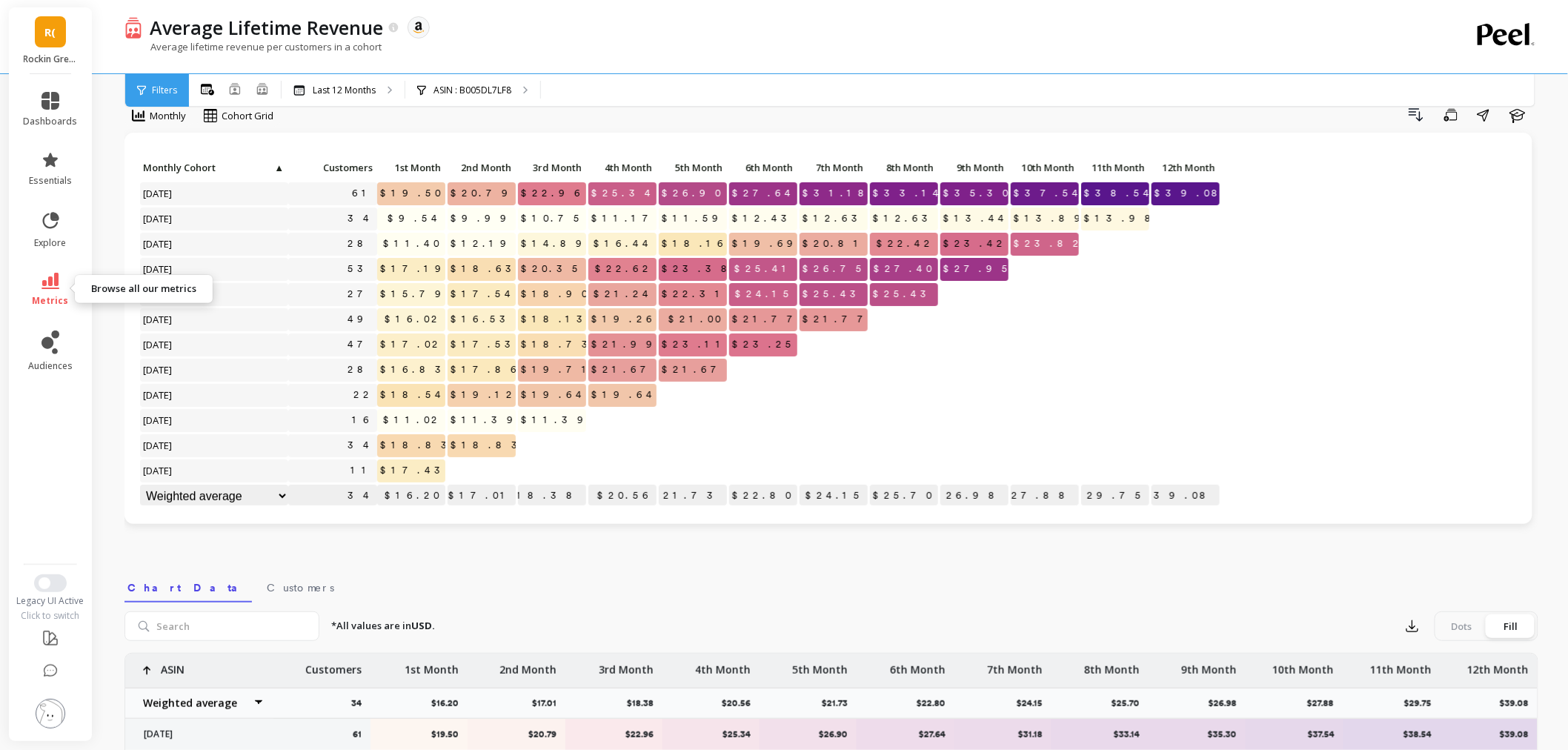
click at [57, 290] on link "metrics" at bounding box center [50, 290] width 54 height 34
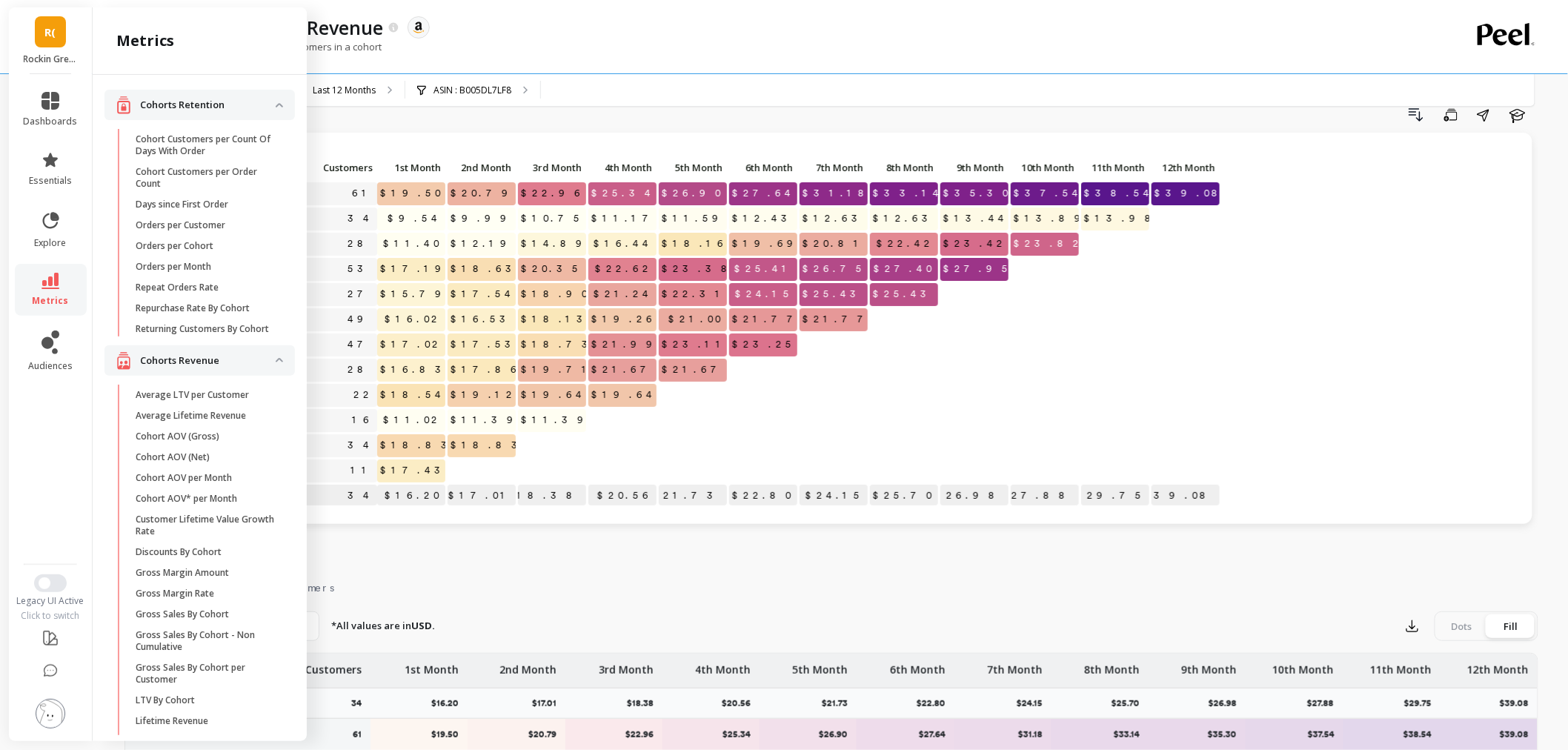
scroll to position [247, 0]
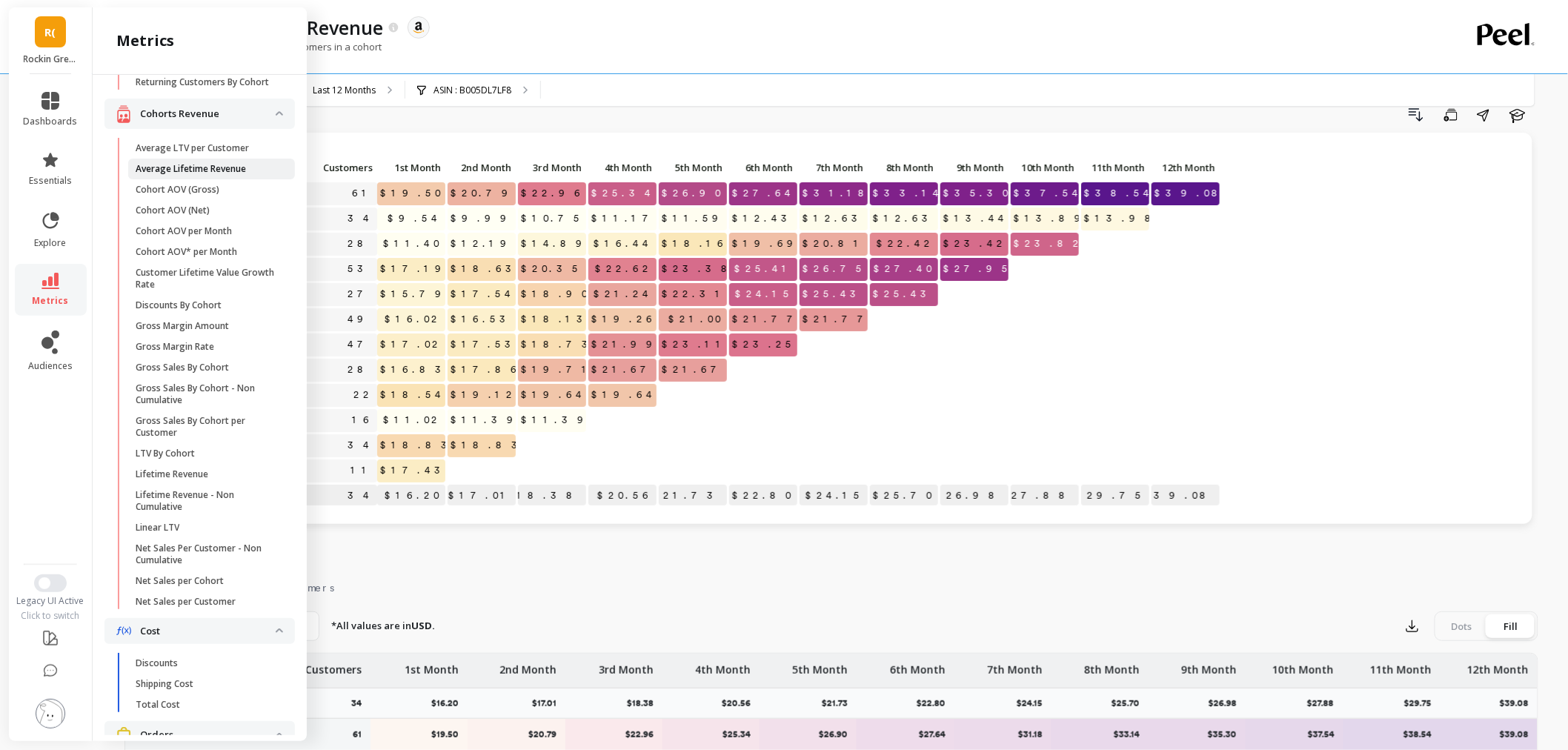
click at [211, 175] on p "Average Lifetime Revenue" at bounding box center [191, 169] width 111 height 12
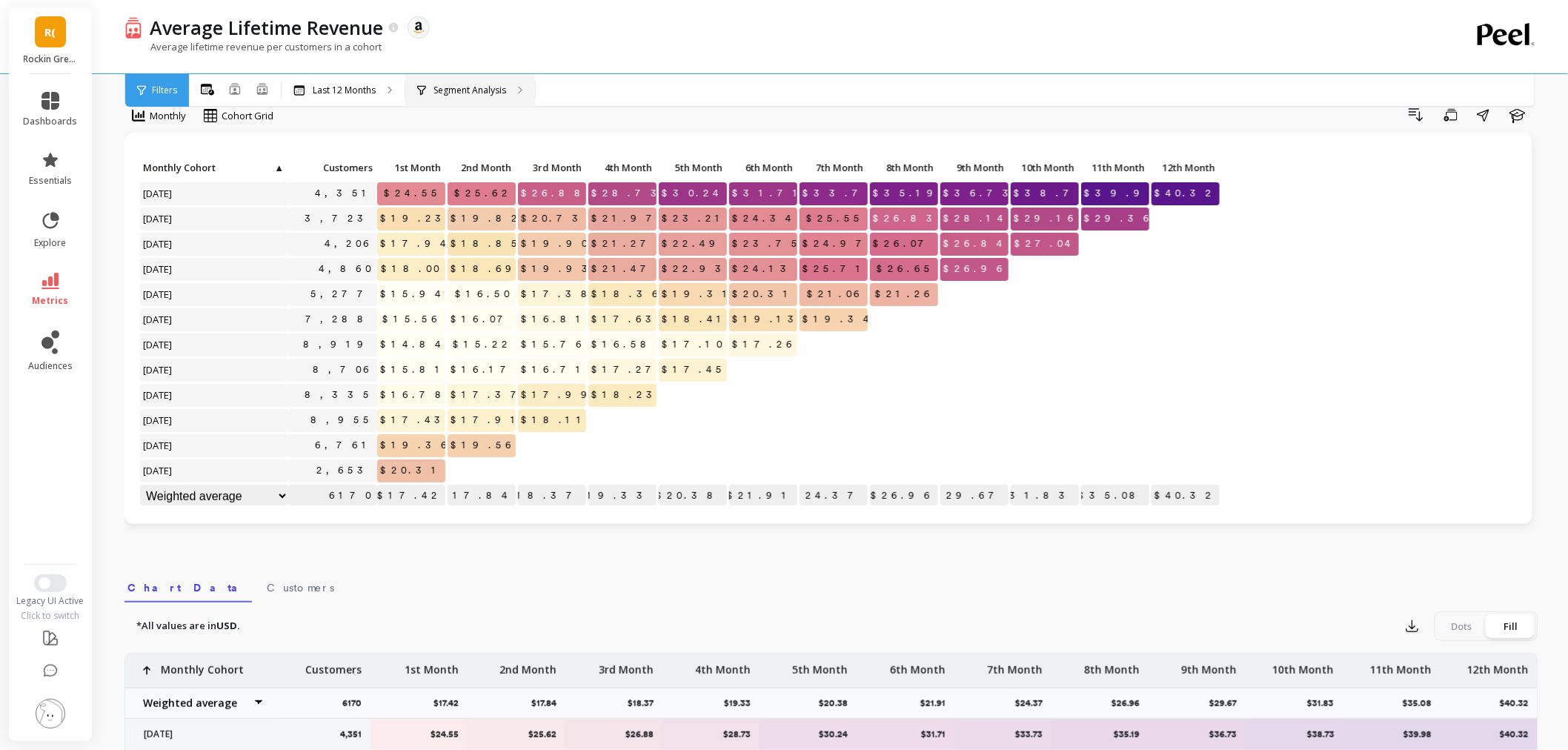
click at [485, 84] on p "Segment Analysis" at bounding box center [469, 90] width 73 height 12
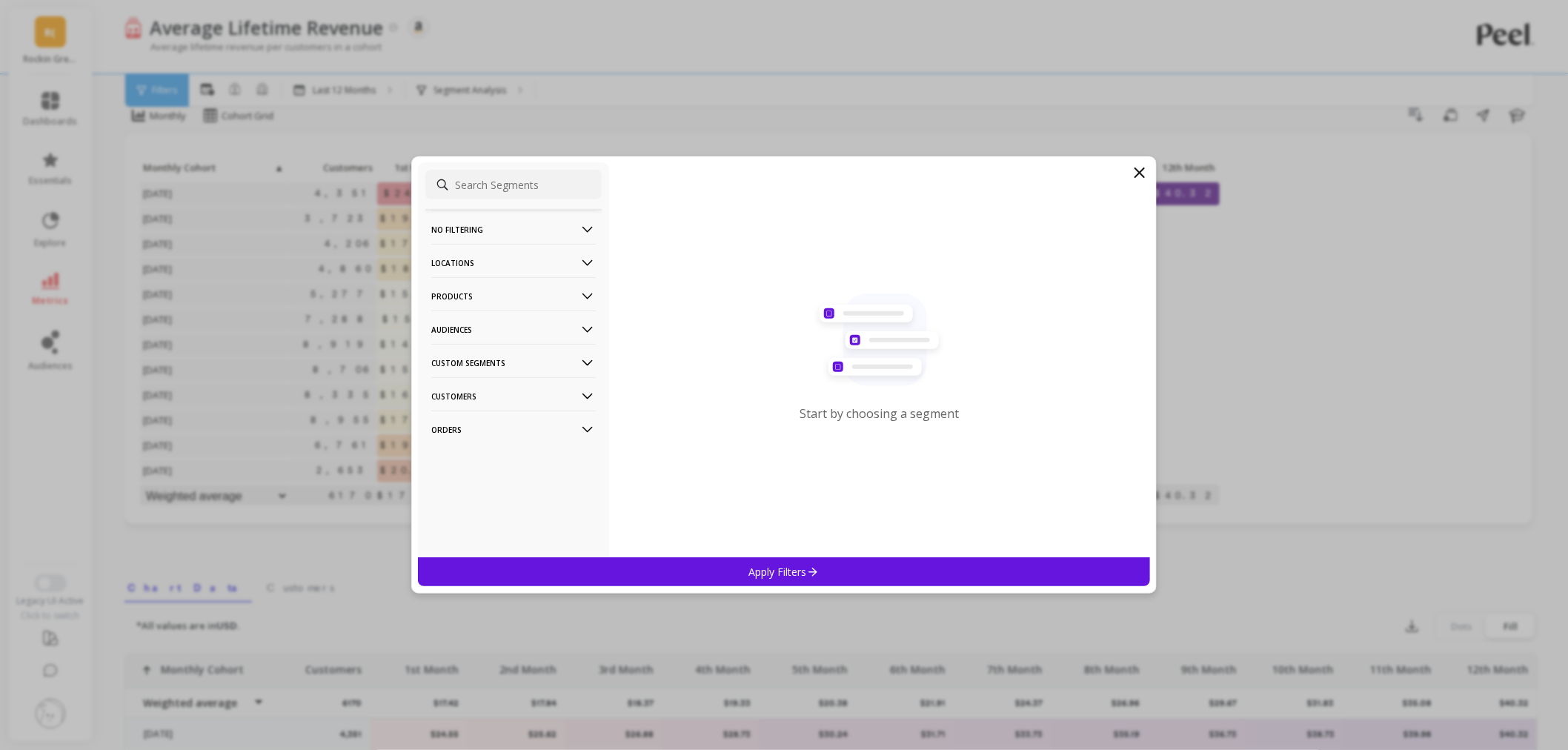
click at [487, 291] on p "Products" at bounding box center [514, 296] width 164 height 38
click at [494, 330] on div "ASIN" at bounding box center [513, 324] width 177 height 24
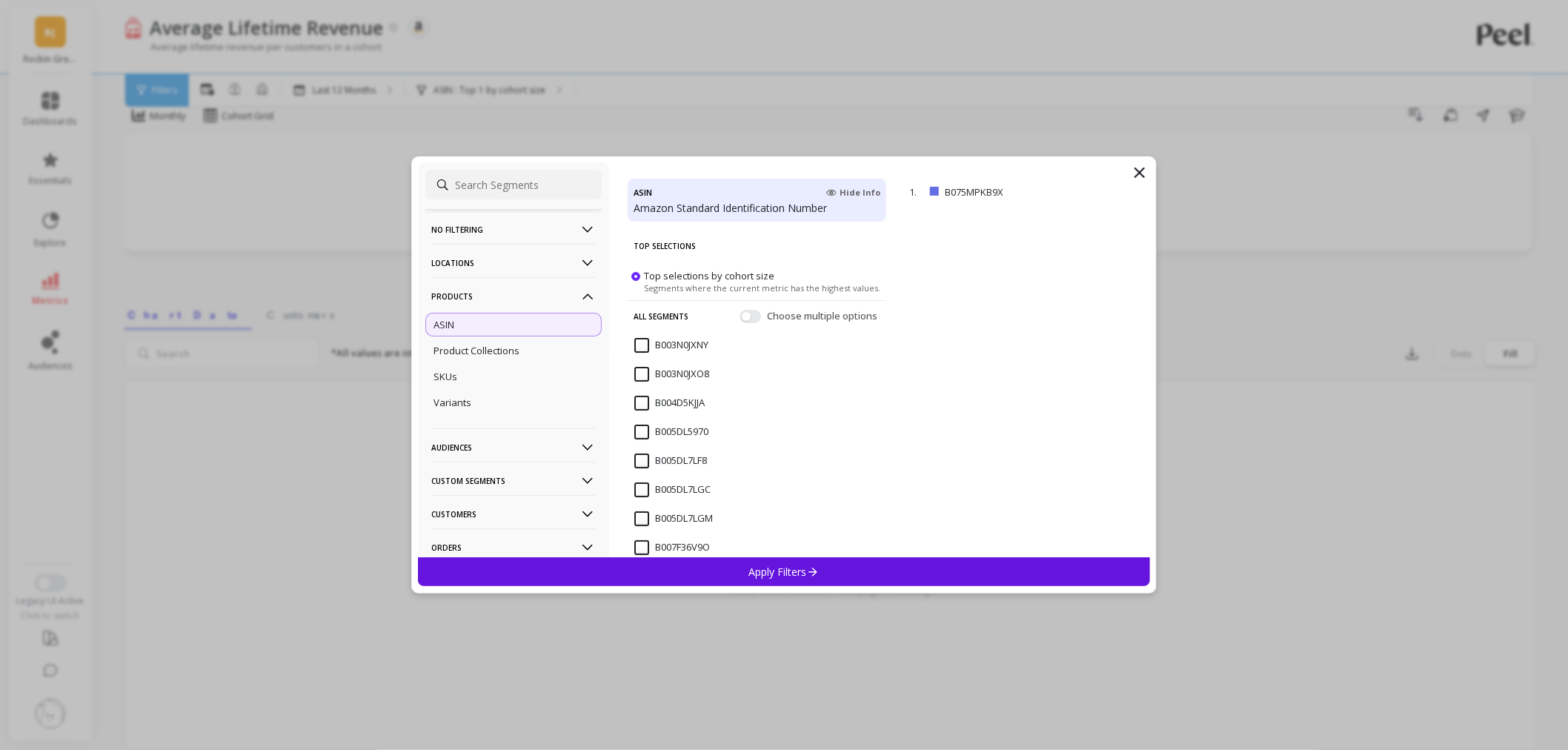
click at [507, 186] on input at bounding box center [513, 184] width 177 height 29
paste input "B005DL7LGC"
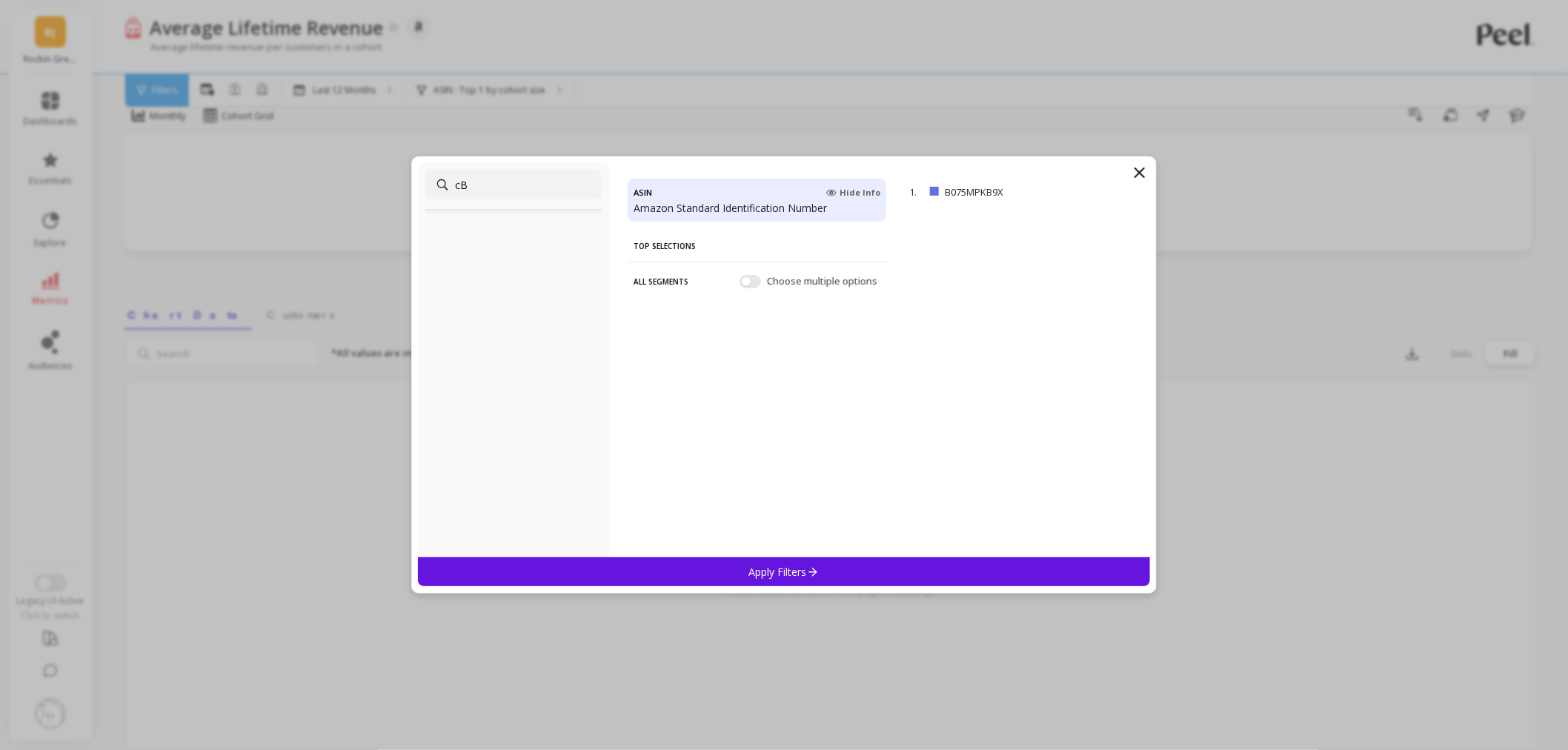
type input "c"
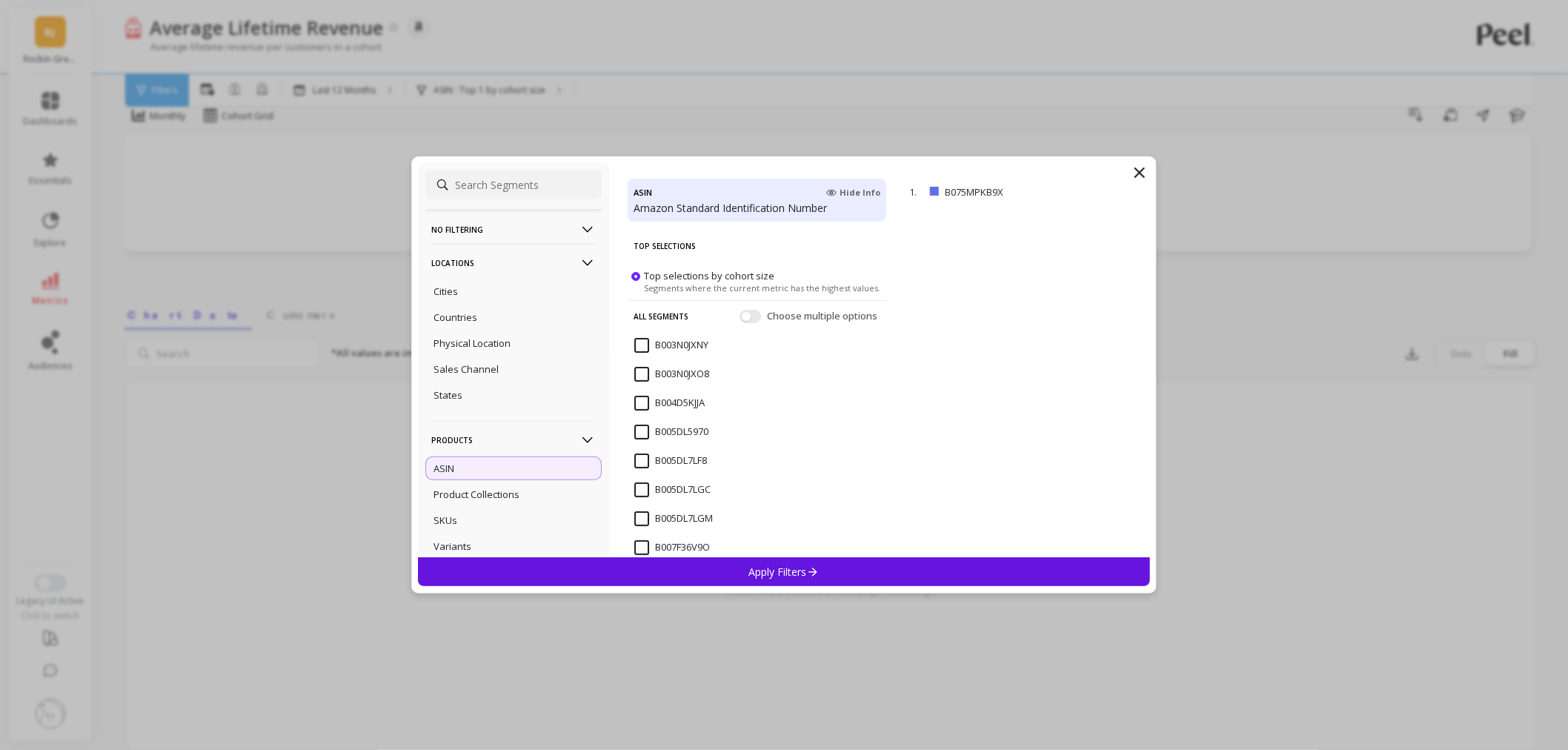
paste input "B005DL7LGC"
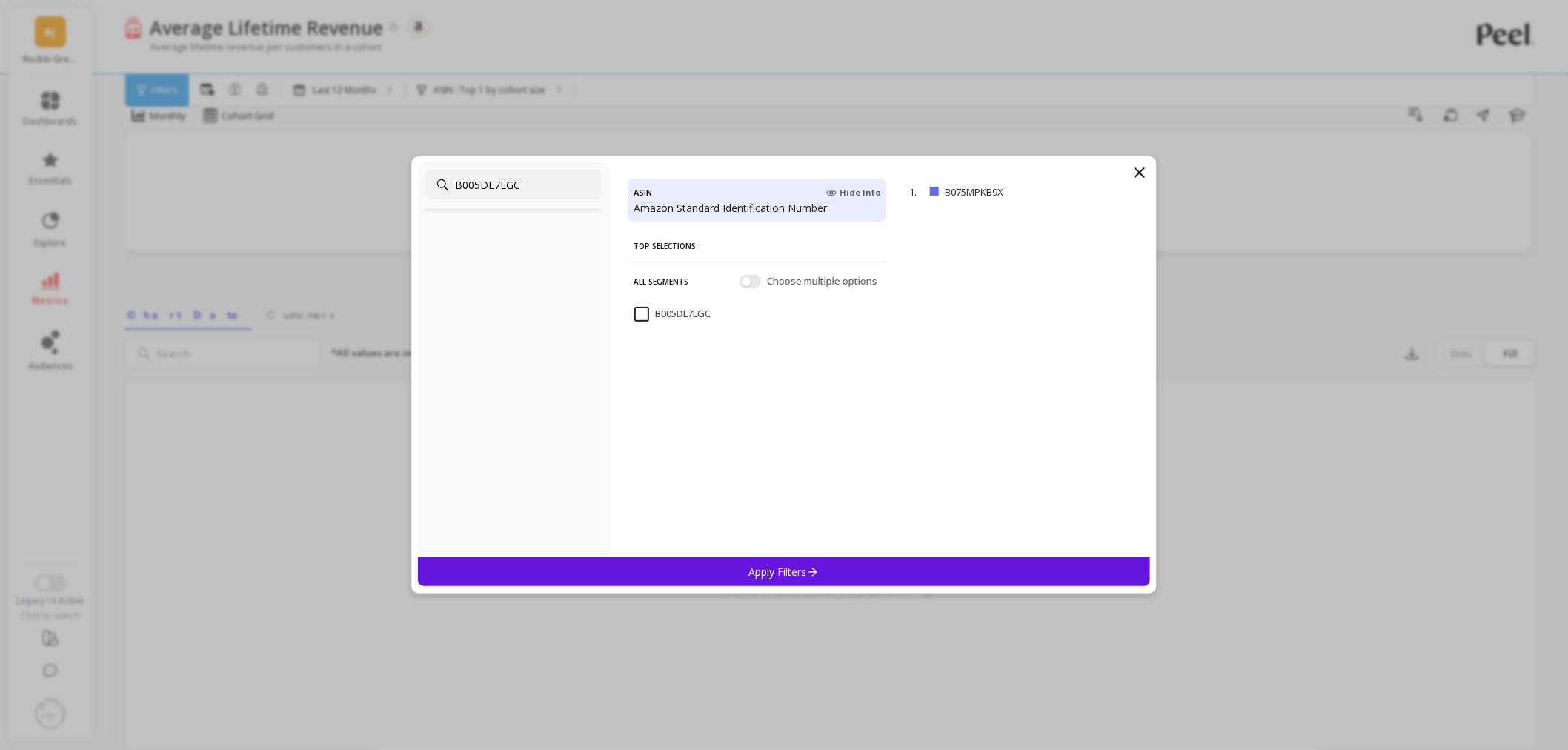
type input "B005DL7LGC"
click at [636, 315] on input "B005DL7LGC" at bounding box center [673, 315] width 77 height 15
click at [766, 569] on p "Apply Filters" at bounding box center [784, 571] width 71 height 14
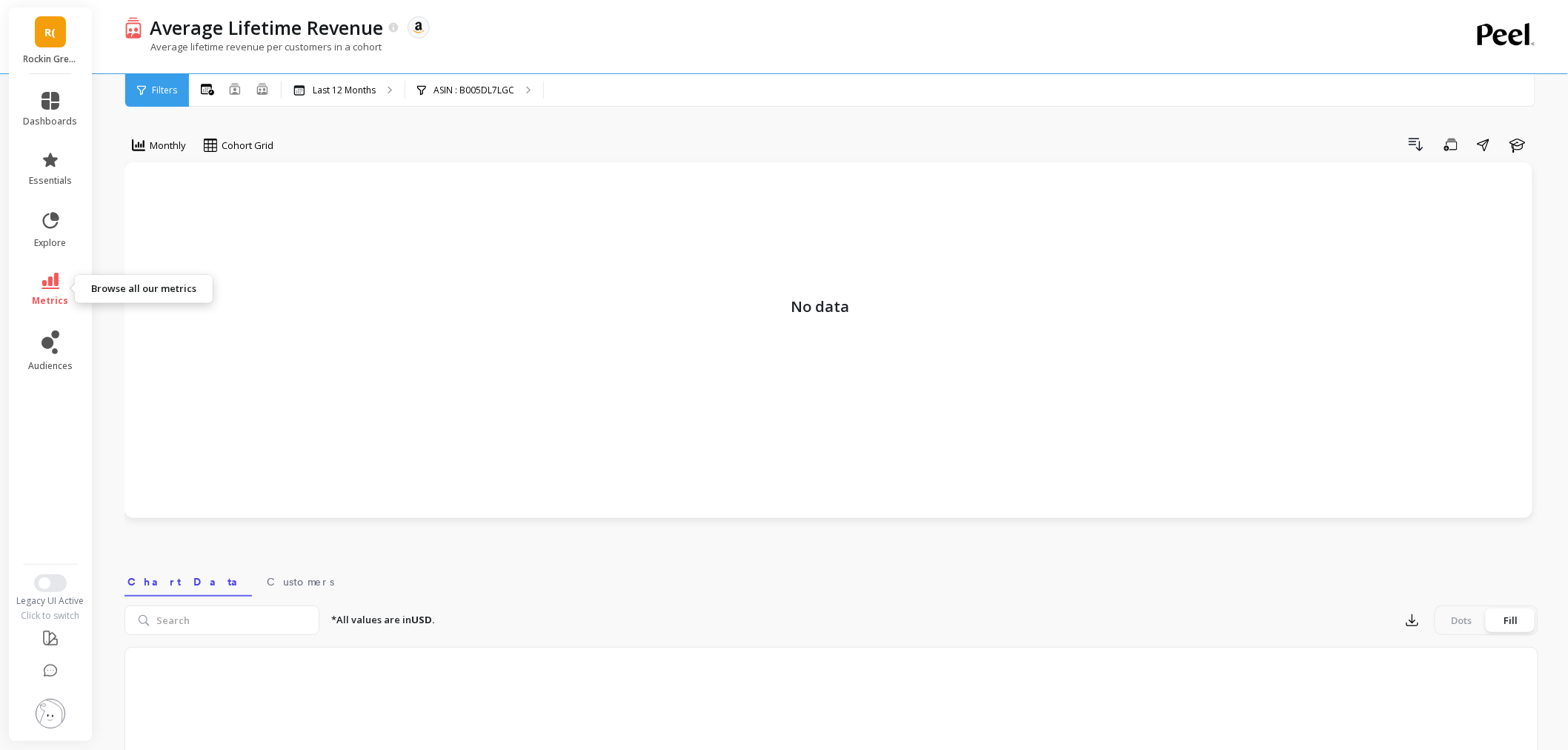
click at [58, 277] on icon at bounding box center [50, 281] width 18 height 16
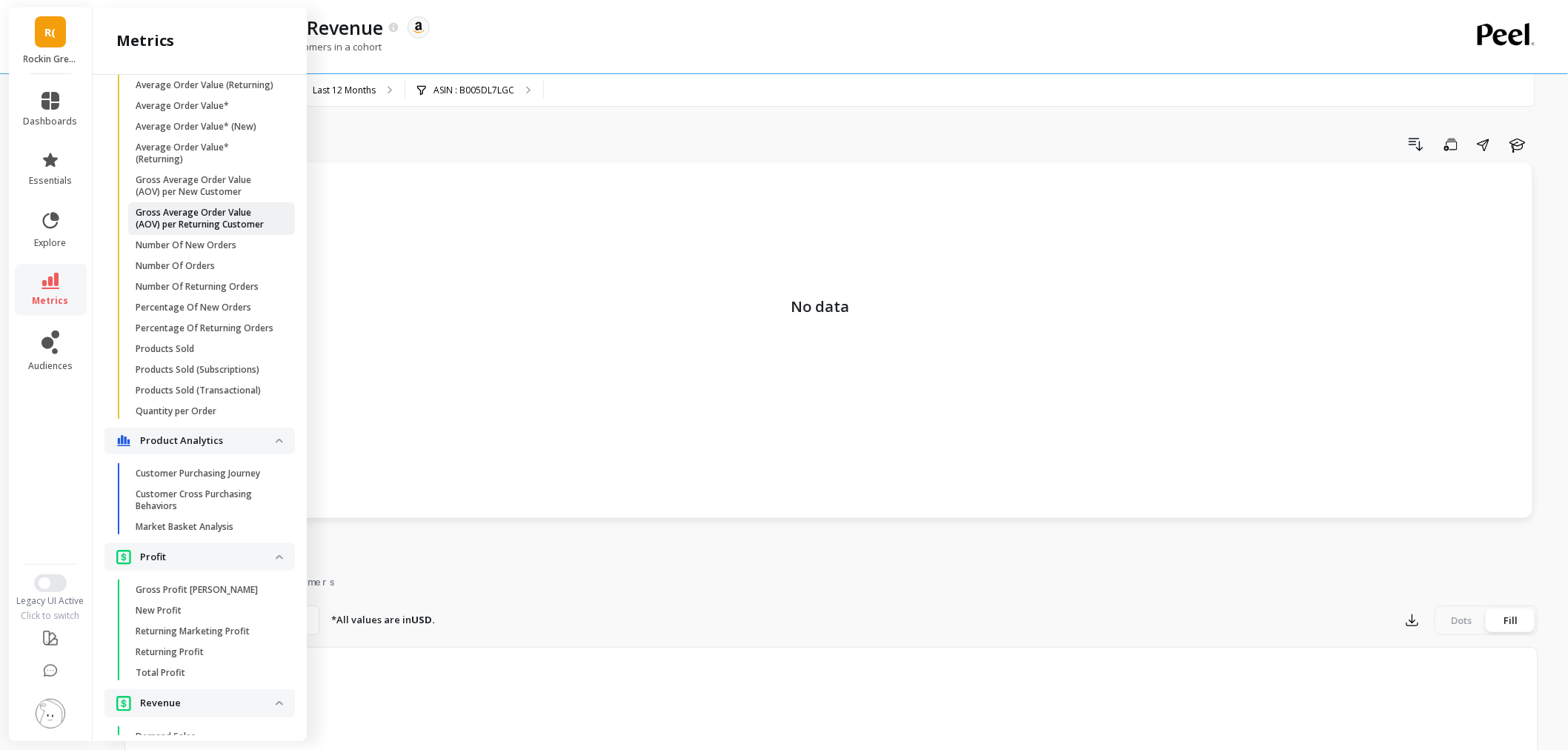
scroll to position [1070, 0]
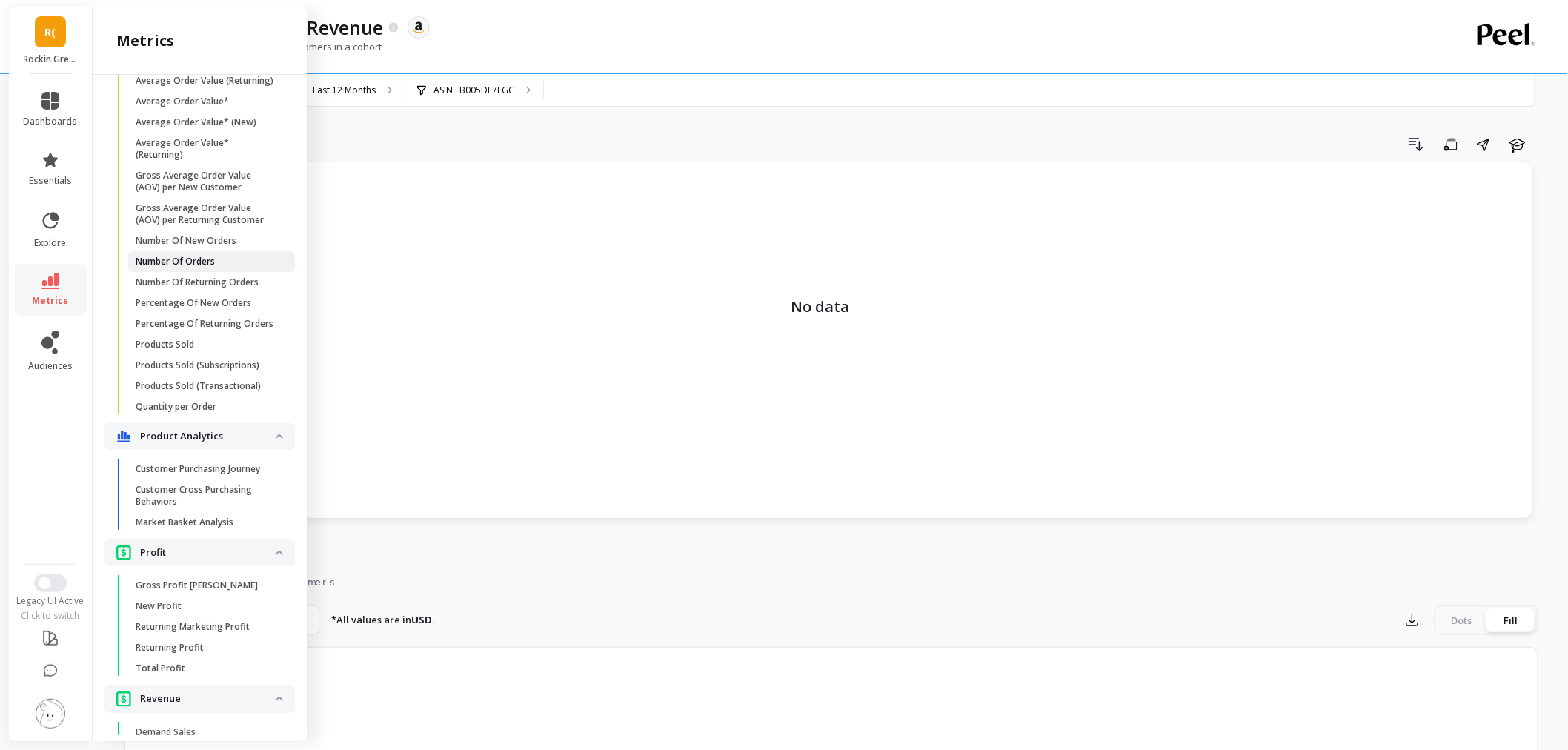
click at [201, 272] on link "Number Of Orders" at bounding box center [212, 262] width 167 height 21
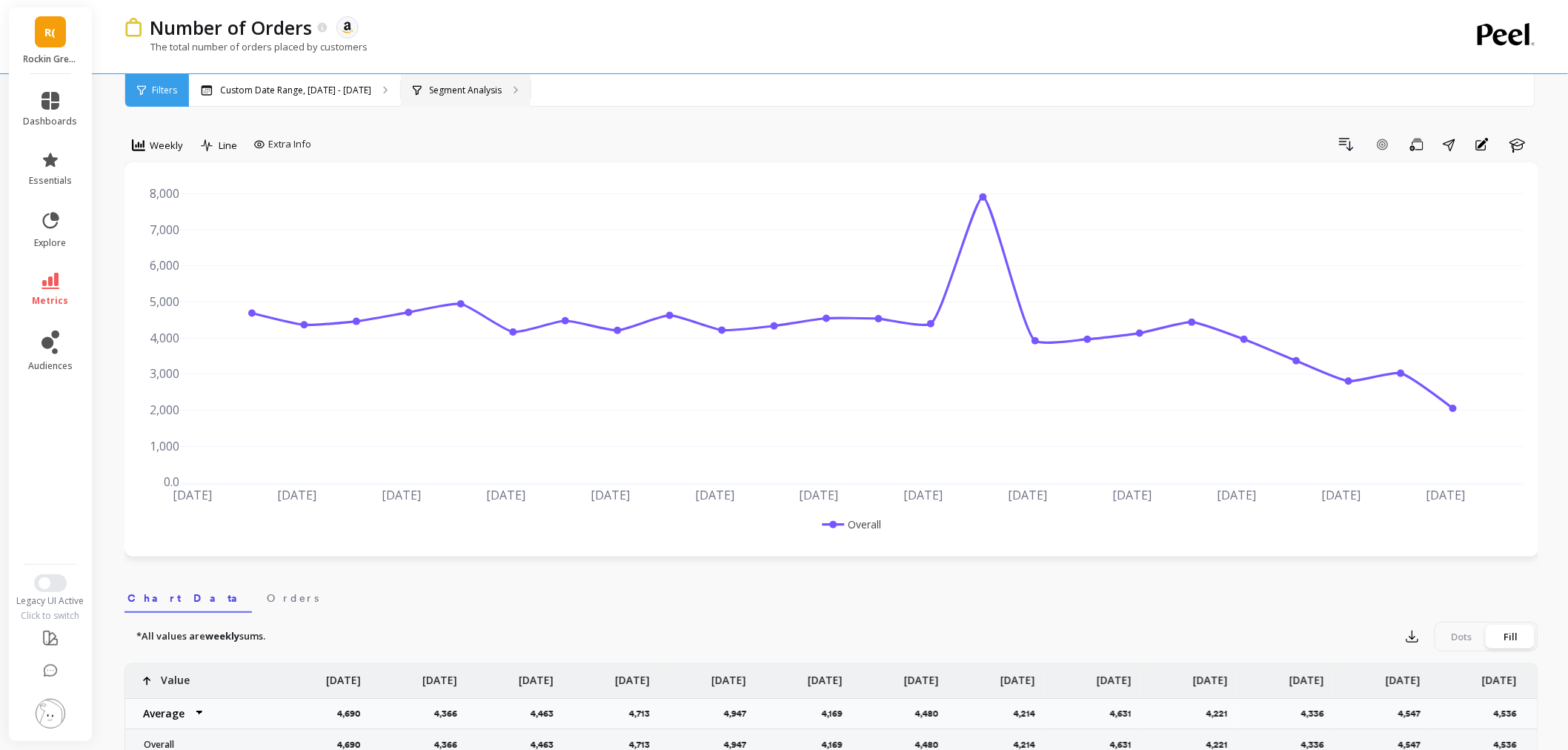
click at [418, 98] on div "Segment Analysis" at bounding box center [466, 90] width 129 height 33
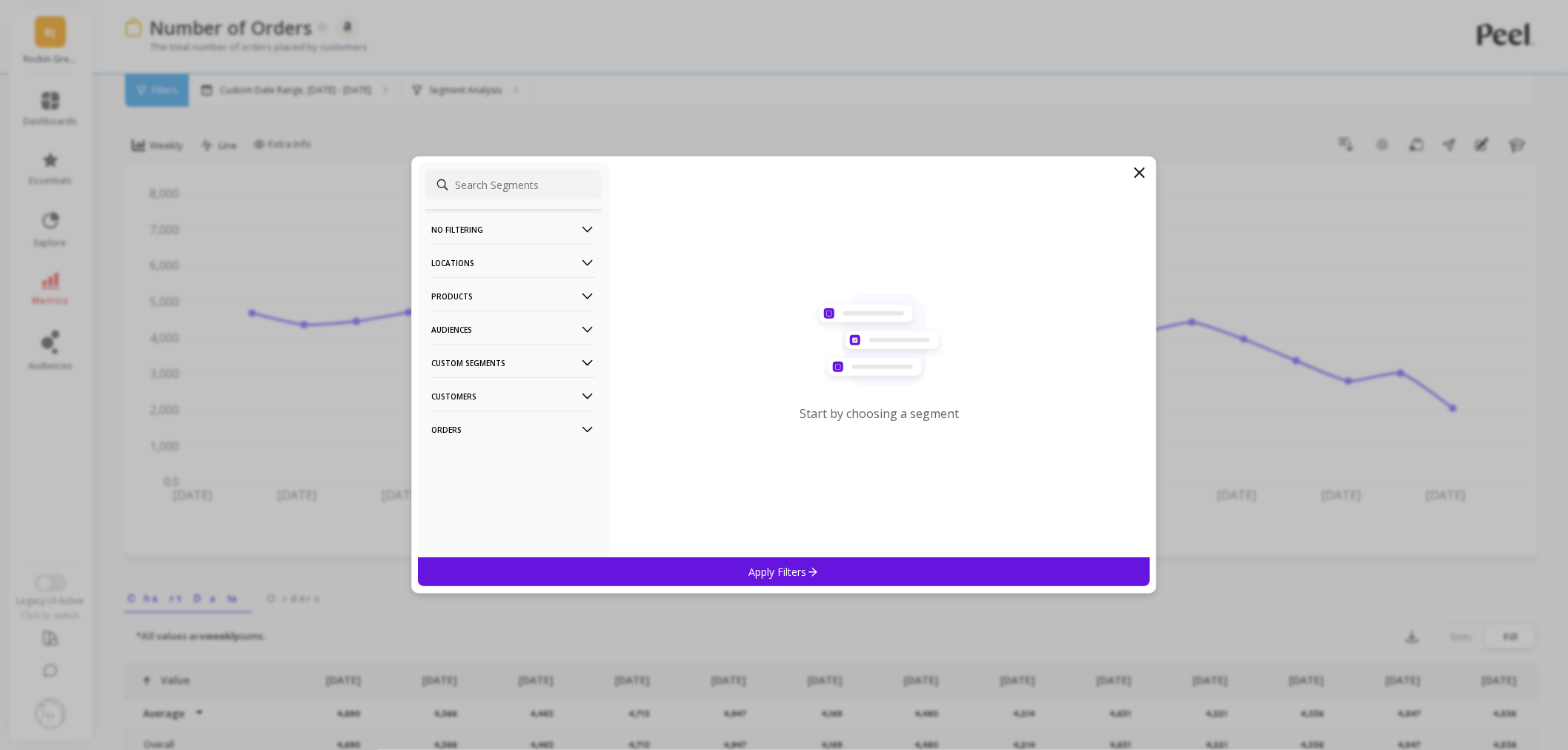
click at [475, 295] on p "Products" at bounding box center [514, 296] width 164 height 38
click at [477, 319] on div "ASIN" at bounding box center [513, 324] width 177 height 24
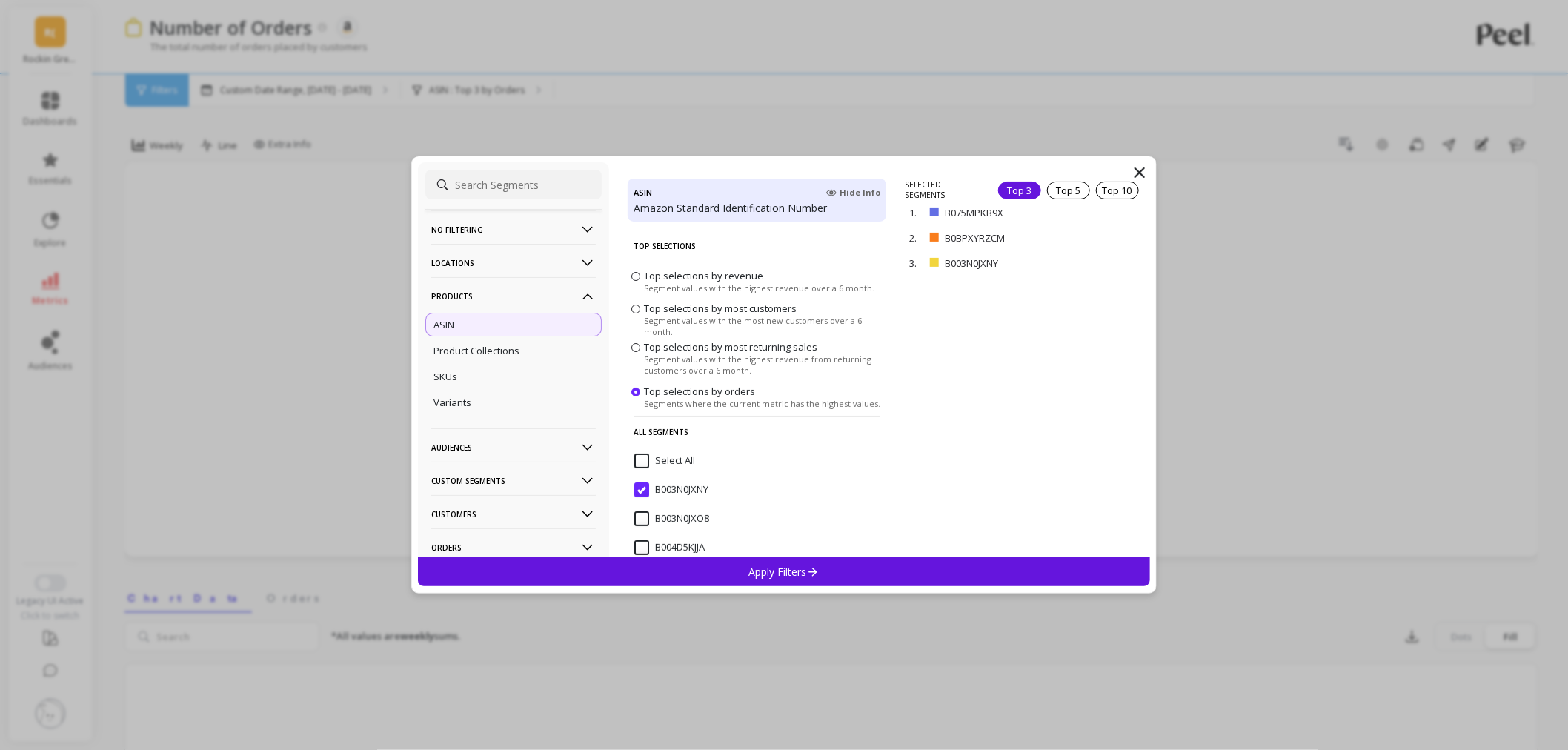
click at [517, 191] on input at bounding box center [513, 184] width 177 height 29
paste input "B005DL7LGC"
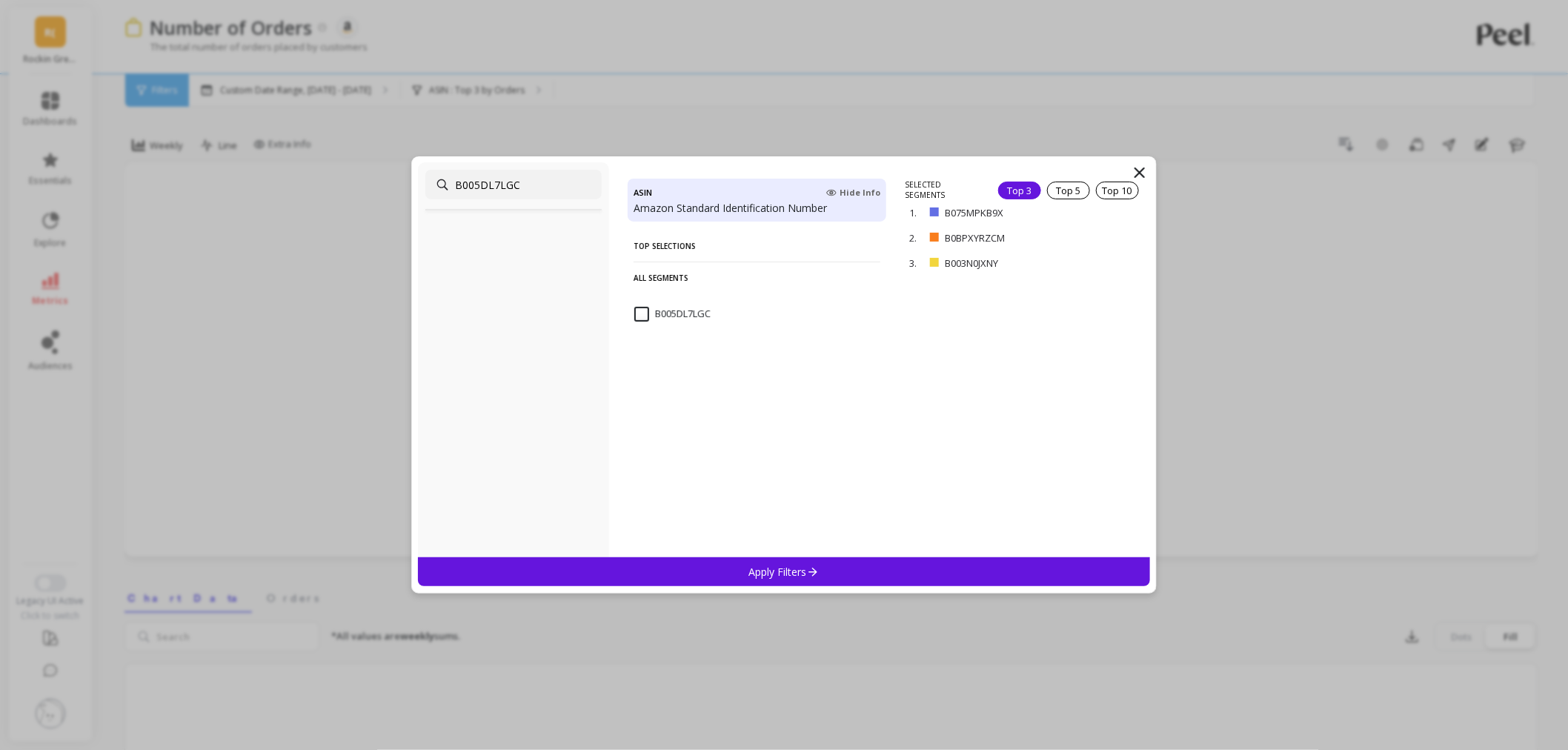
type input "B005DL7LGC"
click at [642, 313] on input "B005DL7LGC" at bounding box center [673, 315] width 77 height 15
click at [1091, 187] on p "remove" at bounding box center [1108, 193] width 38 height 11
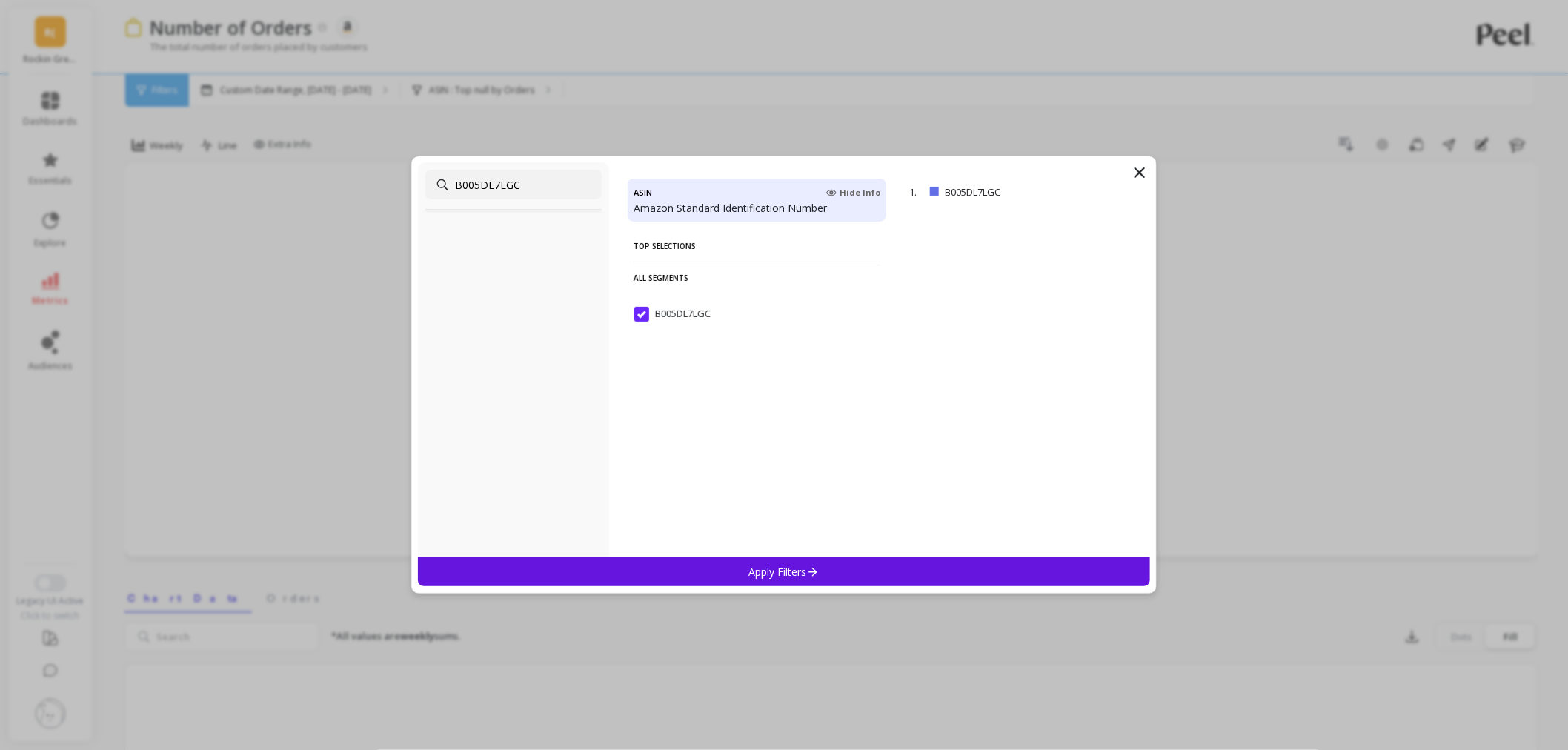
click at [775, 573] on p "Apply Filters" at bounding box center [784, 571] width 71 height 14
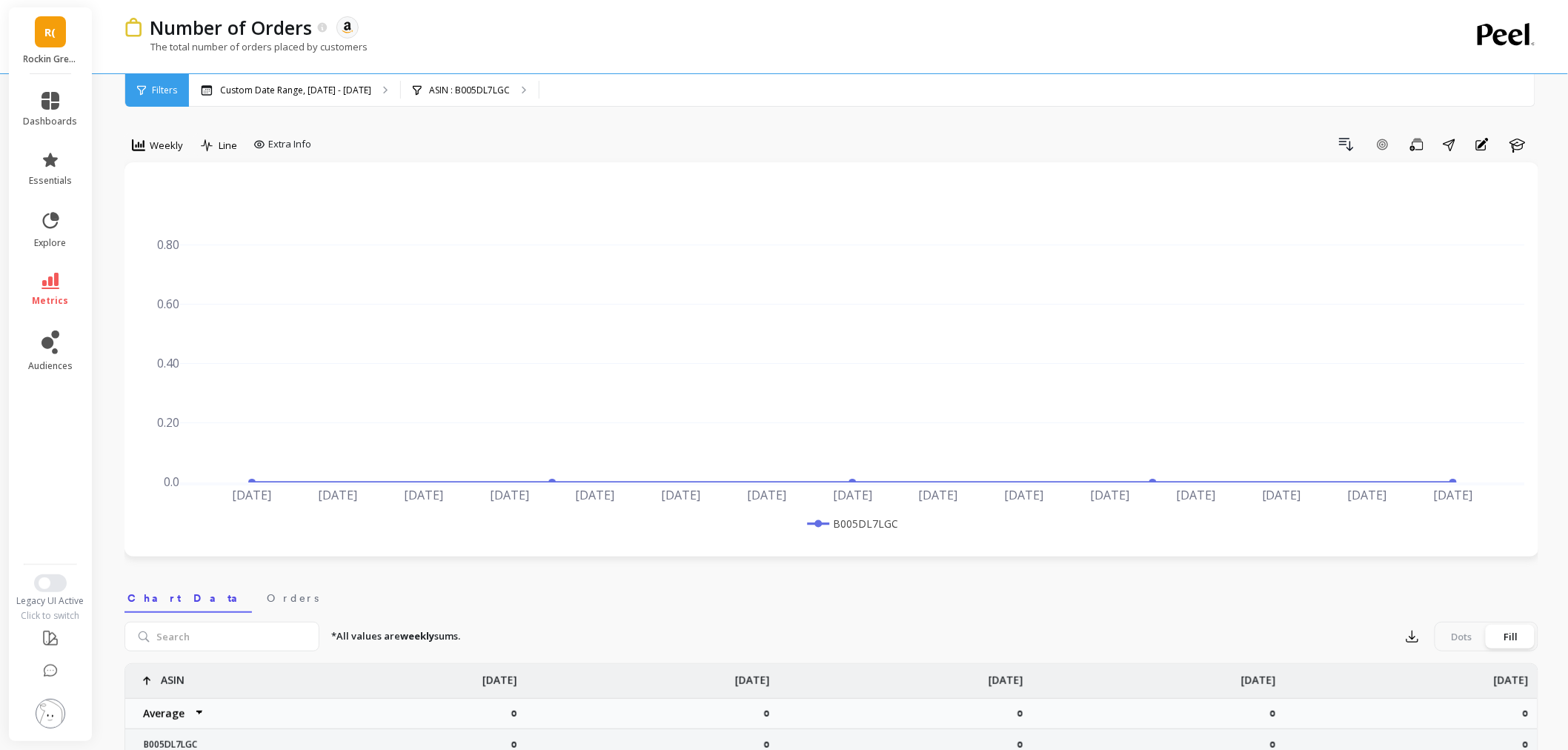
click at [43, 270] on li "metrics" at bounding box center [51, 289] width 72 height 52
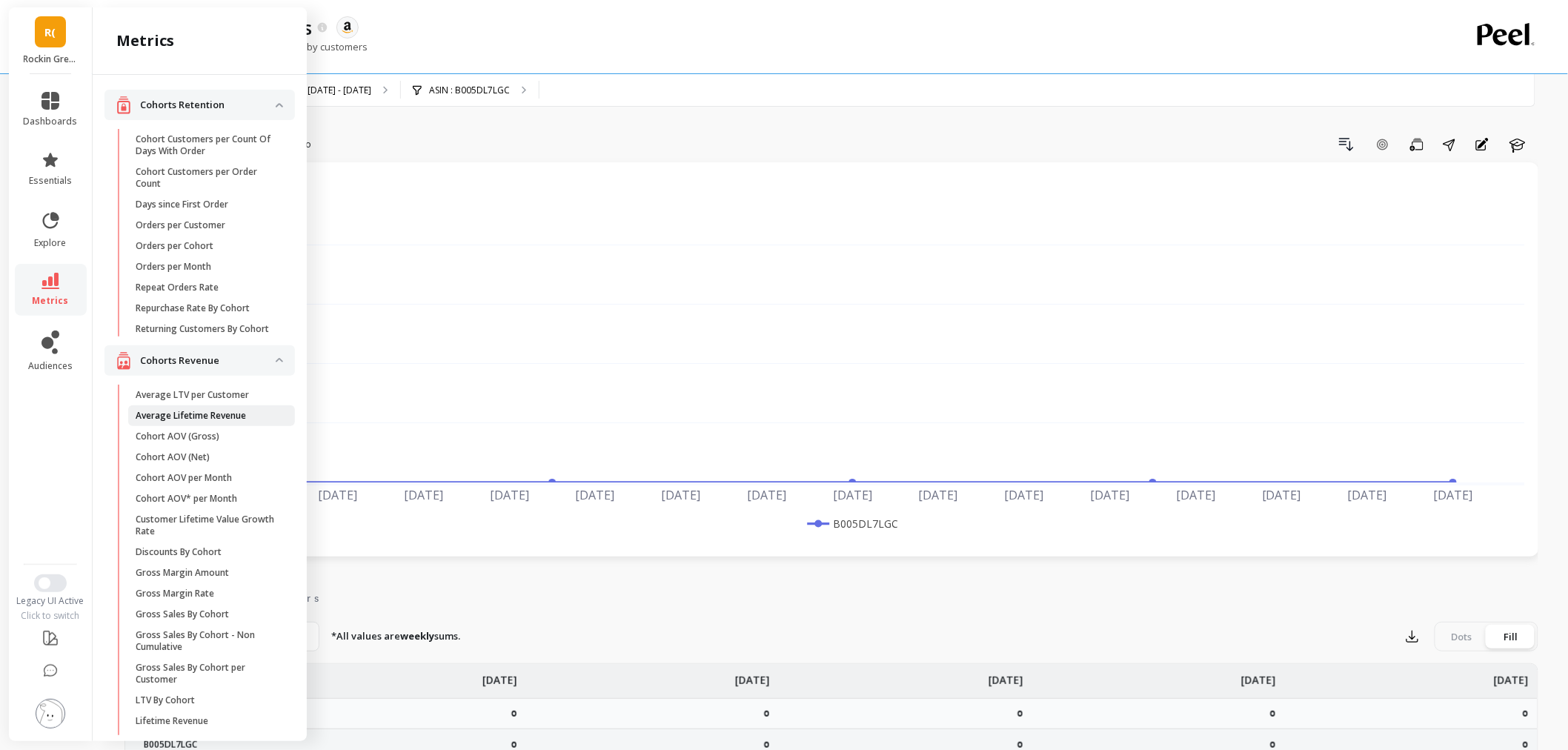
click at [174, 421] on p "Average Lifetime Revenue" at bounding box center [191, 416] width 111 height 12
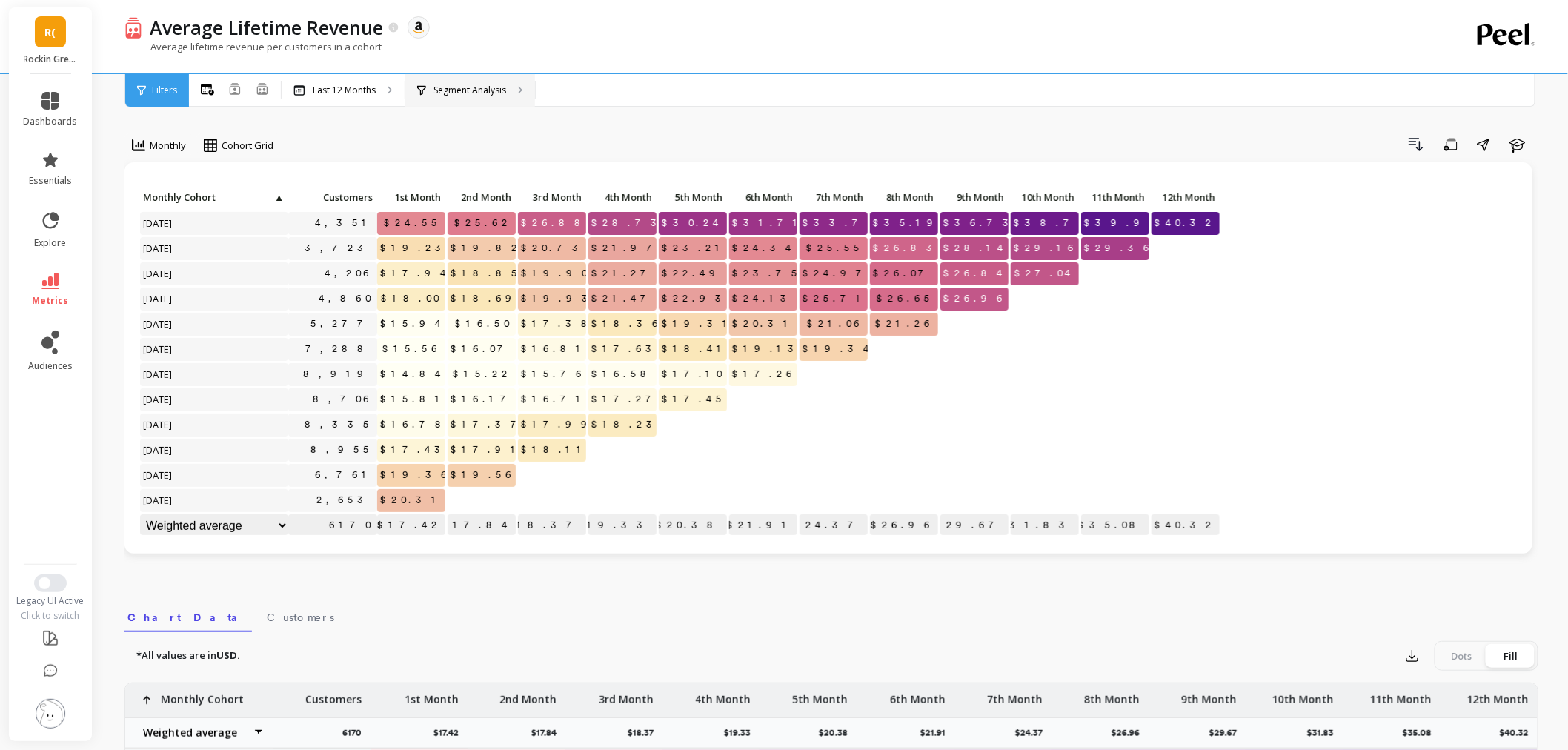
click at [475, 74] on div "Segment Analysis" at bounding box center [469, 90] width 129 height 33
